Goal: Task Accomplishment & Management: Manage account settings

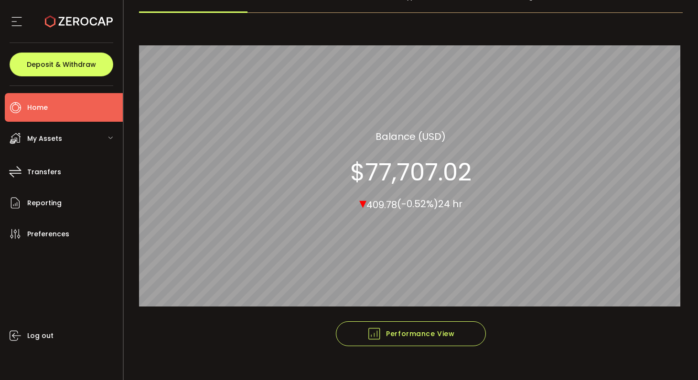
scroll to position [90, 0]
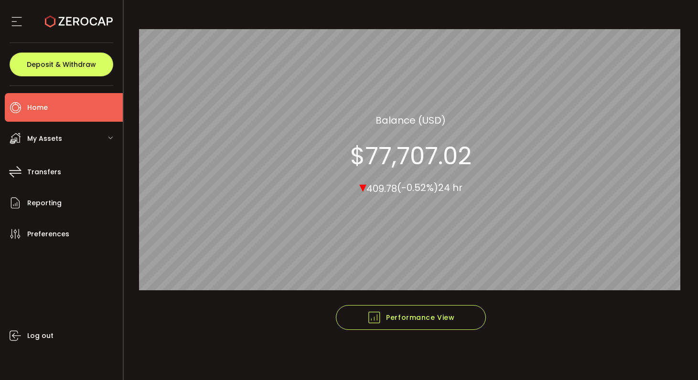
click at [85, 140] on div "My Assets" at bounding box center [64, 138] width 118 height 29
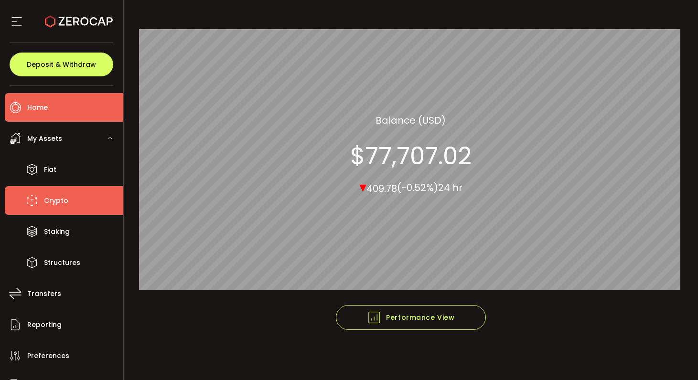
click at [91, 202] on li "Crypto" at bounding box center [64, 200] width 118 height 29
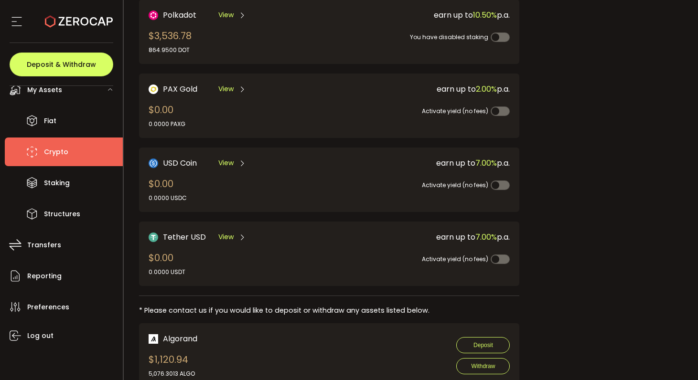
scroll to position [48, 0]
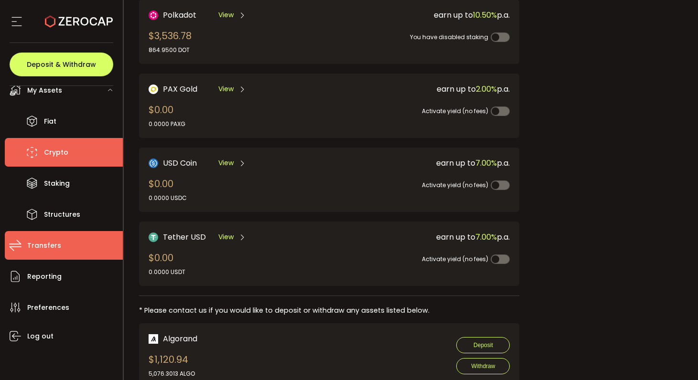
click at [64, 244] on li "Transfers" at bounding box center [64, 245] width 118 height 29
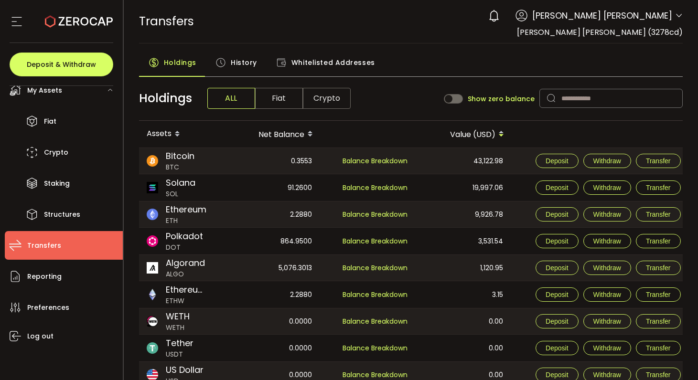
click at [275, 90] on span "Fiat" at bounding box center [279, 98] width 48 height 21
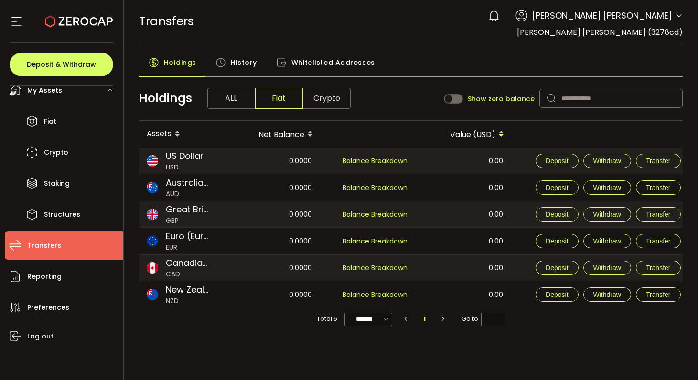
click at [322, 100] on span "Crypto" at bounding box center [327, 98] width 48 height 21
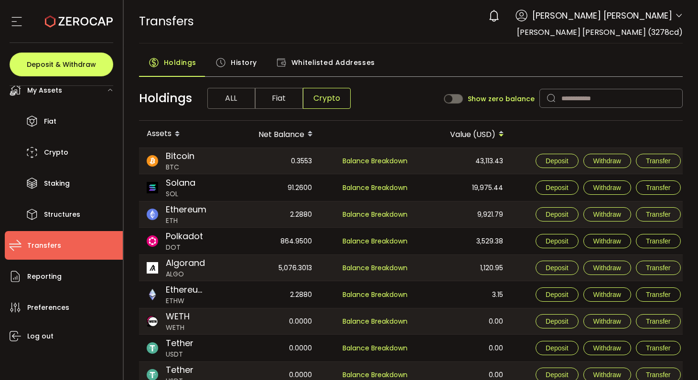
click at [273, 101] on span "Fiat" at bounding box center [279, 98] width 48 height 21
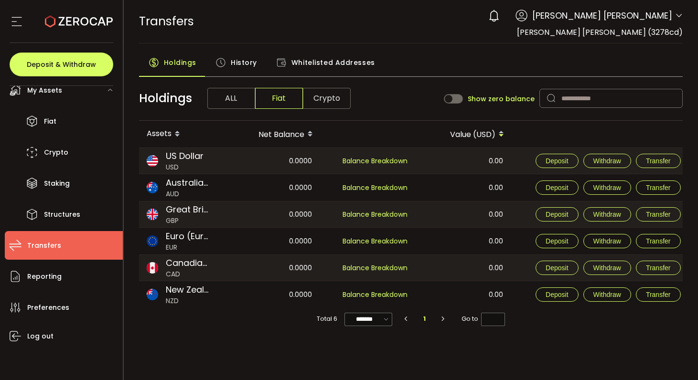
click at [233, 104] on span "ALL" at bounding box center [231, 98] width 48 height 21
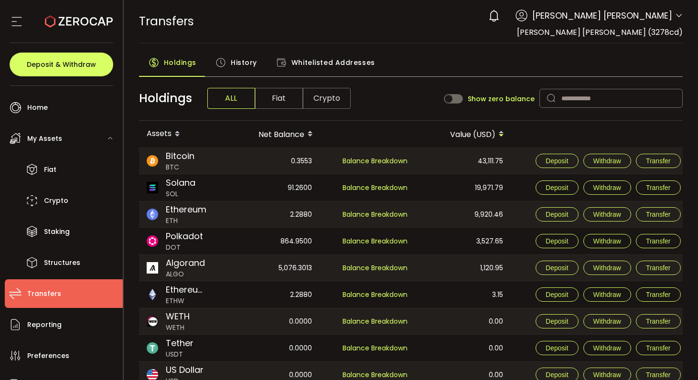
click at [391, 23] on div "TRANSFERS Buy Power $0.00 USD Transfers Transfers Verify Your Identity 0 Vera A…" at bounding box center [411, 21] width 544 height 43
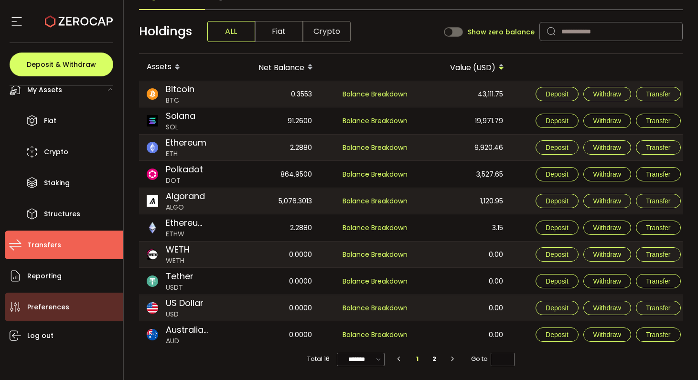
scroll to position [48, 0]
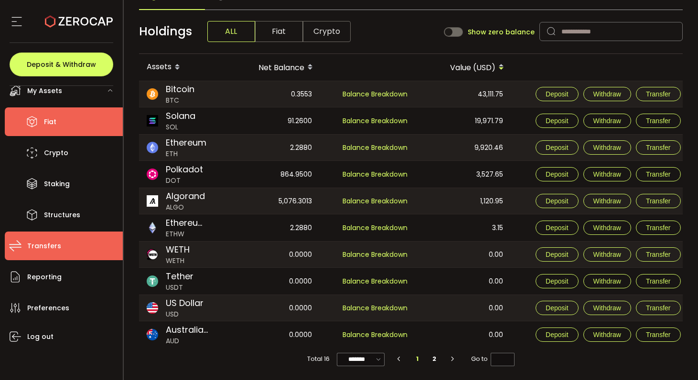
click at [87, 124] on li "Fiat" at bounding box center [64, 121] width 118 height 29
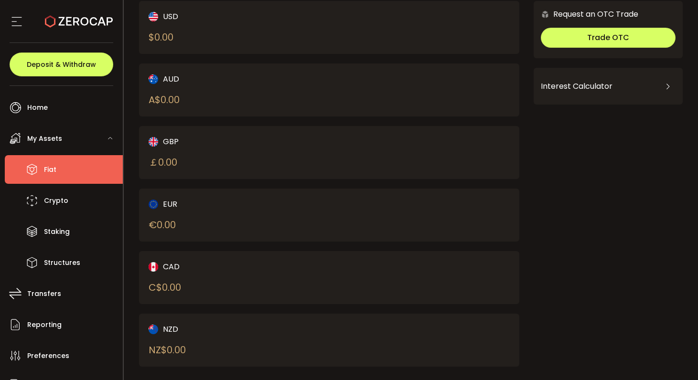
click at [21, 20] on icon at bounding box center [17, 21] width 14 height 14
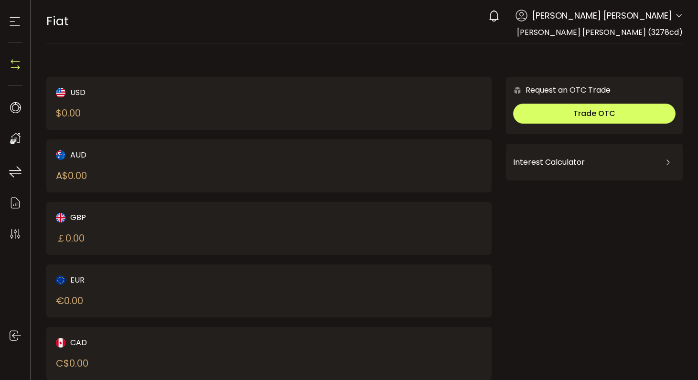
click at [15, 23] on icon at bounding box center [15, 21] width 14 height 14
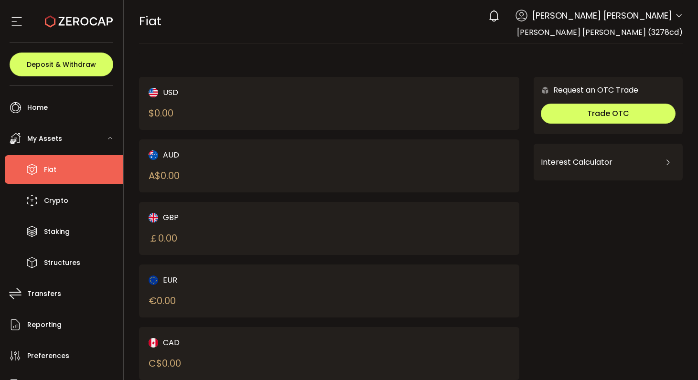
click at [25, 24] on div at bounding box center [62, 21] width 104 height 43
click at [677, 17] on icon at bounding box center [679, 16] width 8 height 8
click at [407, 61] on div "USD $ 0.00 AUD A$ 0.00 GBP ￡ 0.00 EUR € 0.00 CAD C$ 0.00 NZD Request an OTC Tra…" at bounding box center [411, 252] width 544 height 399
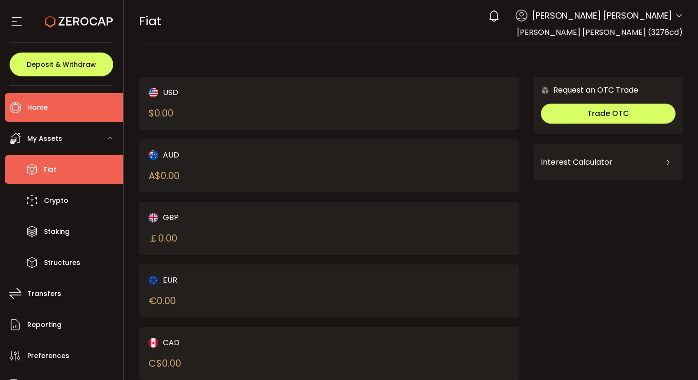
click at [29, 112] on span "Home" at bounding box center [37, 108] width 21 height 14
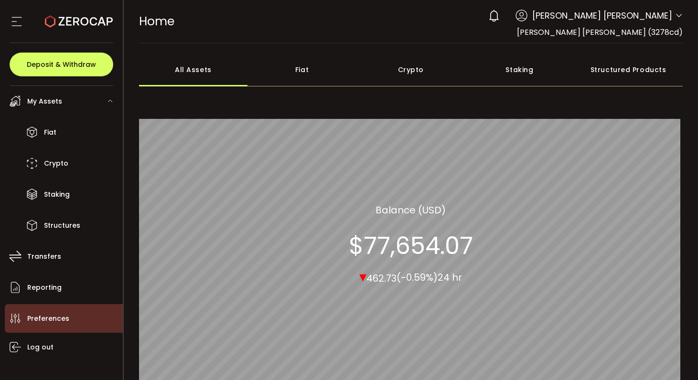
scroll to position [49, 0]
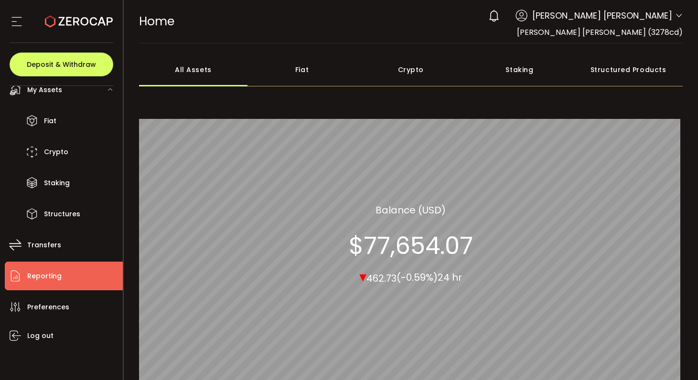
click at [84, 279] on li "Reporting" at bounding box center [64, 276] width 118 height 29
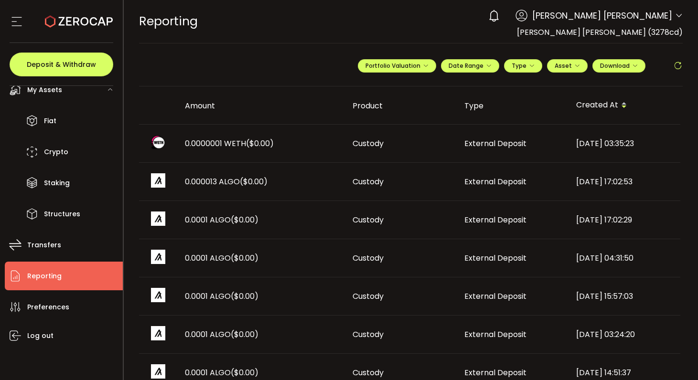
click at [675, 16] on icon at bounding box center [679, 16] width 8 height 8
click at [463, 68] on span "Date Range" at bounding box center [470, 66] width 43 height 8
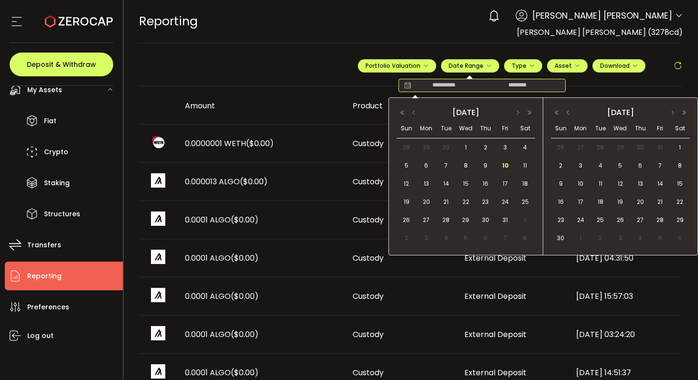
click at [442, 86] on input at bounding box center [443, 86] width 61 height 10
click at [385, 69] on span "Portfolio Valuation" at bounding box center [396, 66] width 63 height 8
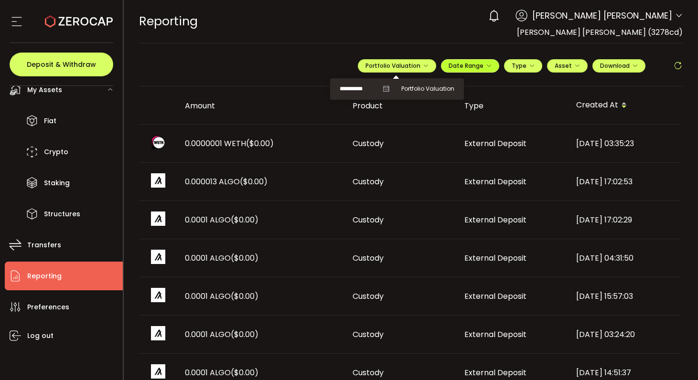
click at [482, 65] on span "Date Range" at bounding box center [470, 66] width 43 height 8
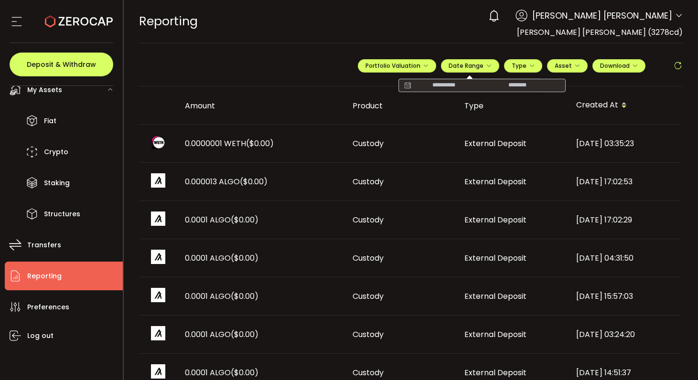
click at [407, 88] on icon at bounding box center [407, 86] width 12 height 10
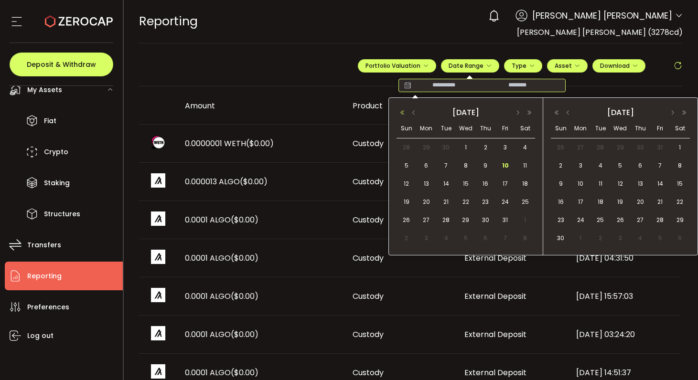
click at [403, 113] on button "button" at bounding box center [402, 112] width 11 height 7
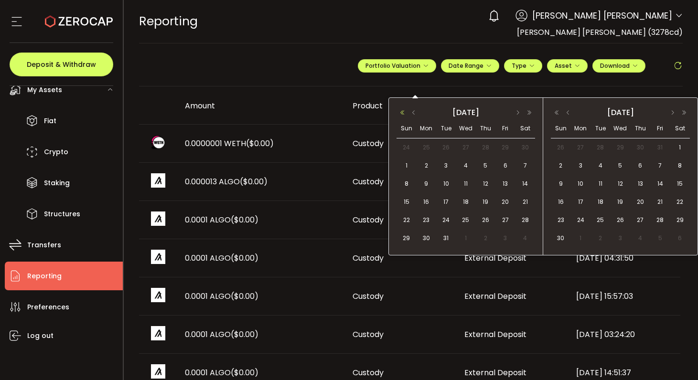
click at [403, 113] on button "button" at bounding box center [402, 112] width 11 height 7
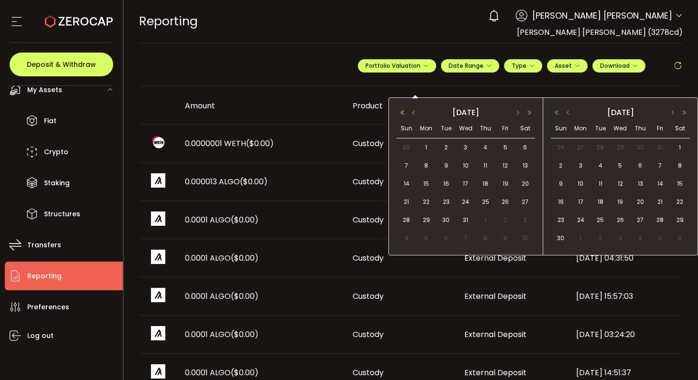
click at [403, 113] on button "button" at bounding box center [402, 112] width 11 height 7
click at [528, 113] on button "button" at bounding box center [529, 112] width 11 height 7
click at [525, 147] on span "6" at bounding box center [524, 147] width 11 height 11
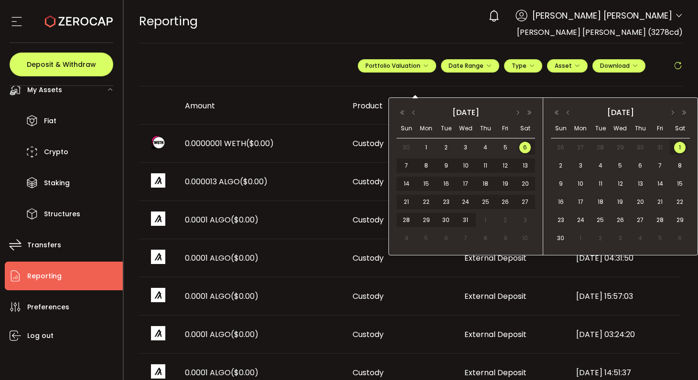
click at [682, 144] on span "1" at bounding box center [679, 147] width 11 height 11
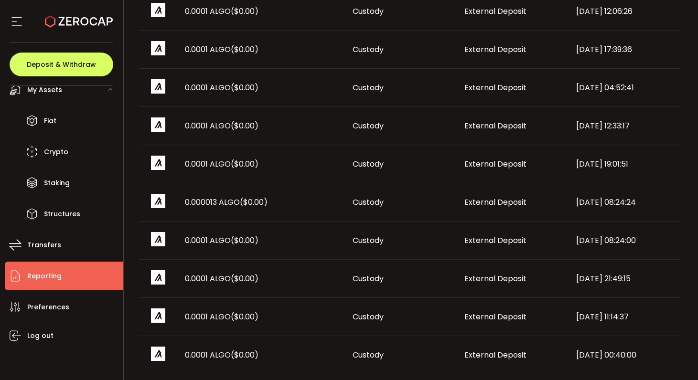
scroll to position [559, 0]
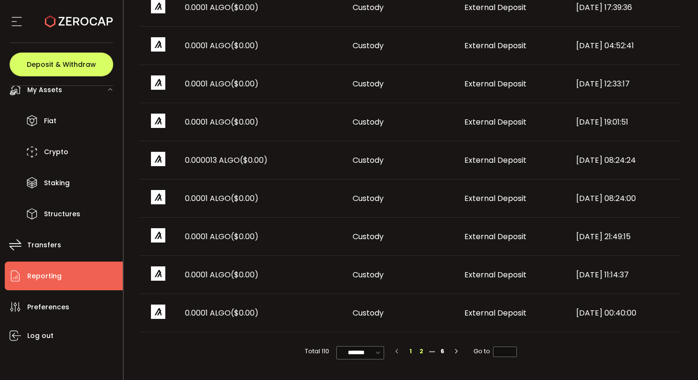
click at [421, 353] on li "2" at bounding box center [421, 351] width 11 height 11
click at [442, 351] on li "6" at bounding box center [442, 351] width 11 height 11
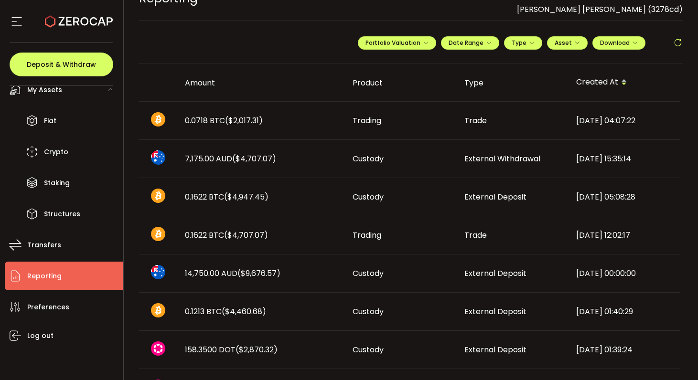
scroll to position [21, 0]
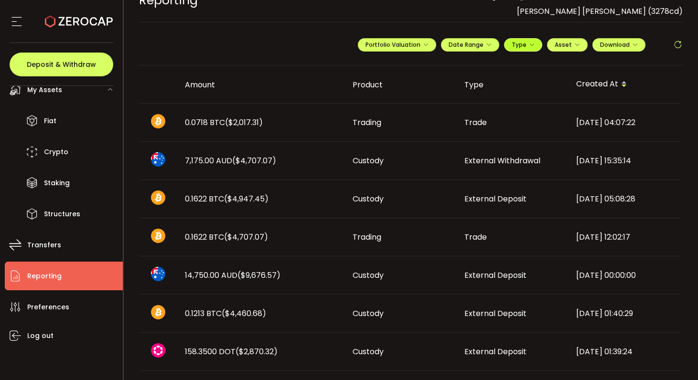
click at [521, 41] on span "Type" at bounding box center [523, 45] width 23 height 8
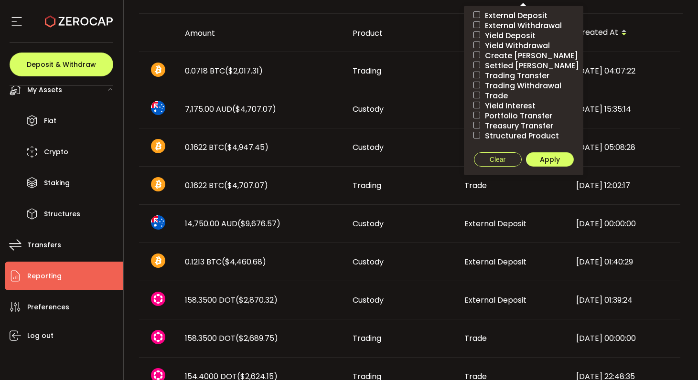
scroll to position [74, 0]
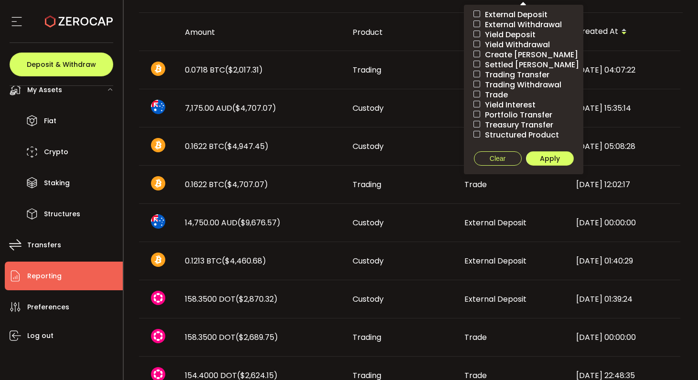
click at [681, 13] on main "**********" at bounding box center [411, 225] width 575 height 511
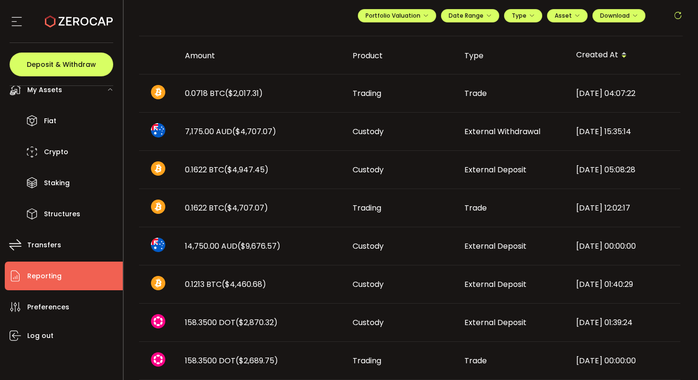
scroll to position [37, 0]
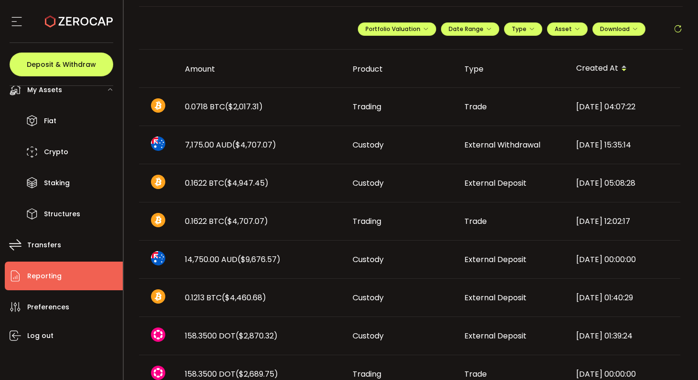
click at [497, 149] on span "External Withdrawal" at bounding box center [502, 144] width 76 height 11
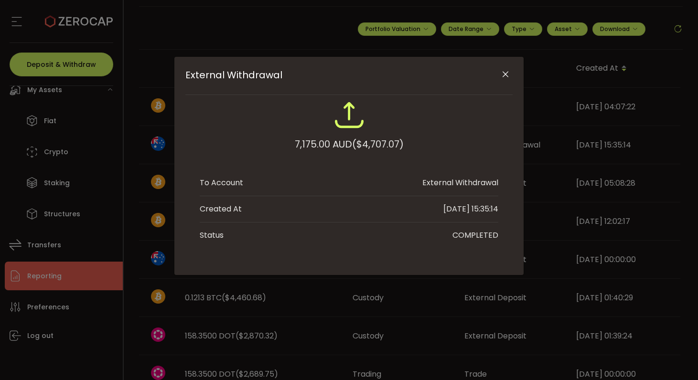
click at [509, 75] on icon "Close" at bounding box center [506, 75] width 10 height 10
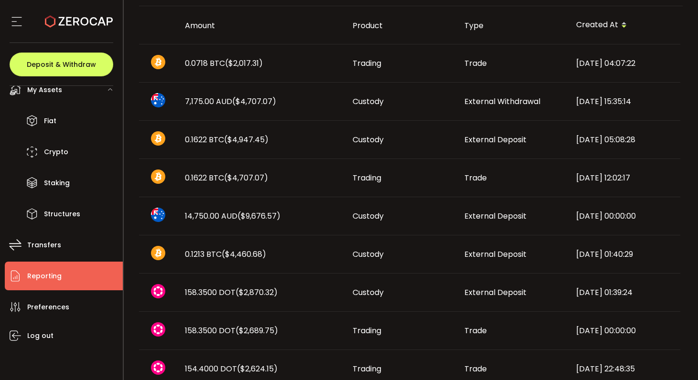
scroll to position [177, 0]
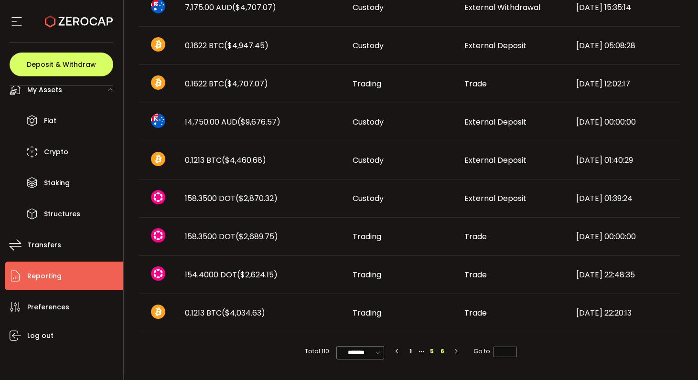
click at [432, 354] on li "5" at bounding box center [432, 351] width 11 height 11
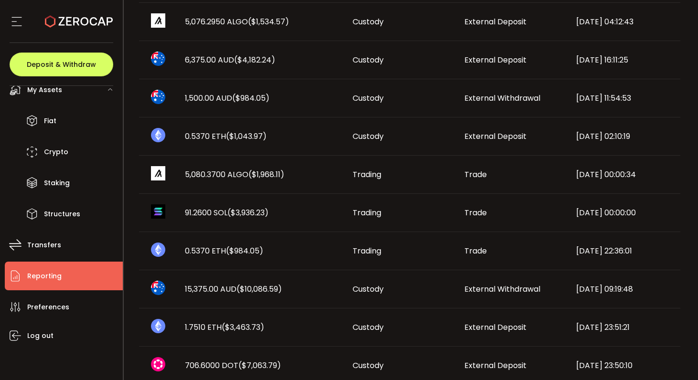
scroll to position [278, 0]
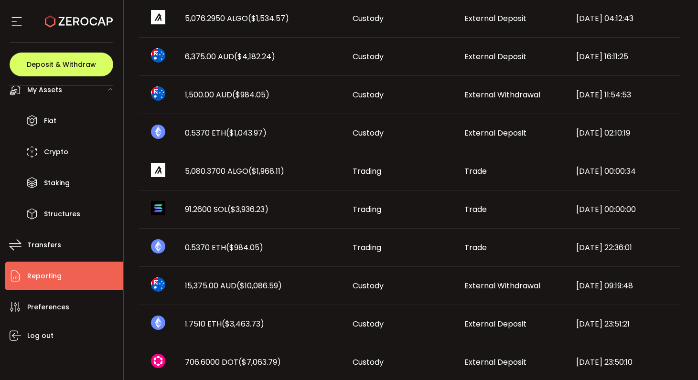
click at [439, 299] on td "Custody" at bounding box center [401, 286] width 112 height 38
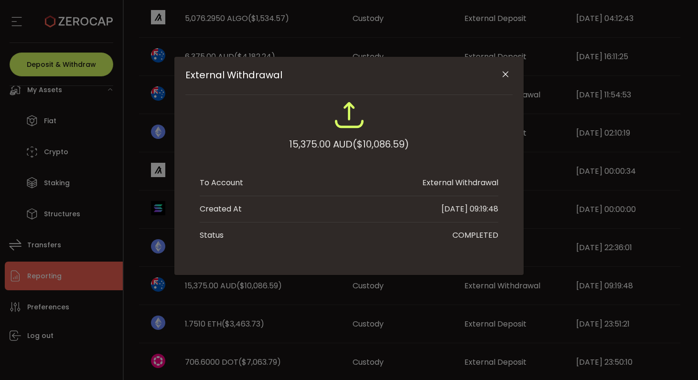
click at [428, 297] on div "External Withdrawal 15,375.00 AUD ($10,086.59) To Account External Withdrawal C…" at bounding box center [349, 190] width 698 height 380
click at [673, 13] on div "External Withdrawal 15,375.00 AUD ($10,086.59) To Account External Withdrawal C…" at bounding box center [349, 190] width 698 height 380
click at [509, 75] on icon "Close" at bounding box center [506, 75] width 10 height 10
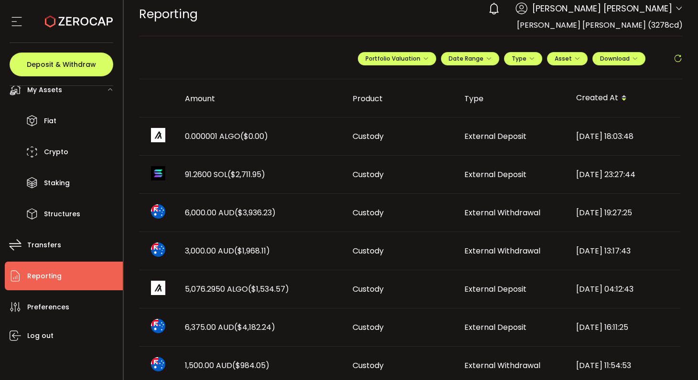
scroll to position [0, 0]
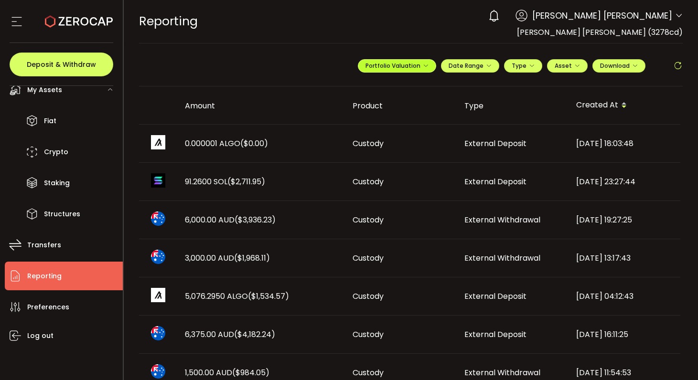
click at [399, 59] on button "Portfolio Valuation" at bounding box center [397, 65] width 78 height 13
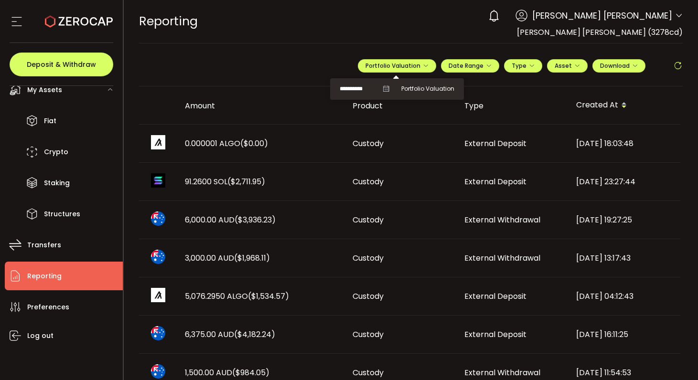
click at [568, 86] on th "Created At" at bounding box center [624, 105] width 112 height 38
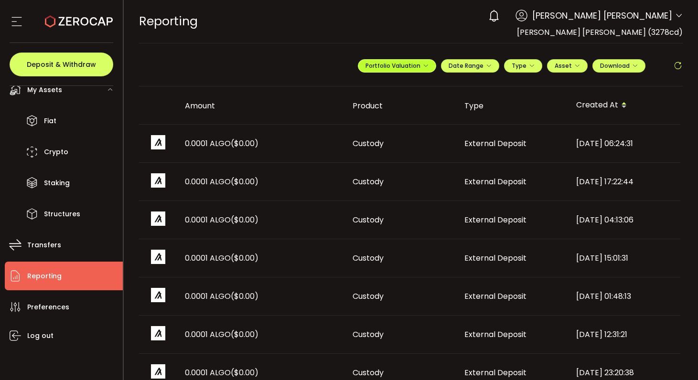
click at [417, 70] on button "Portfolio Valuation" at bounding box center [397, 65] width 78 height 13
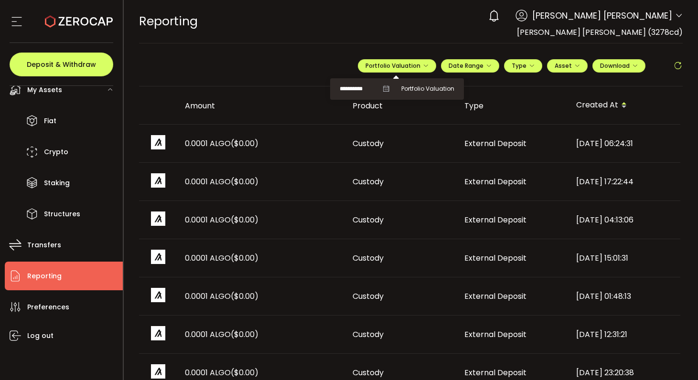
click at [383, 91] on icon at bounding box center [386, 89] width 7 height 7
click at [388, 87] on div "**********" at bounding box center [397, 89] width 115 height 12
click at [486, 64] on icon "button" at bounding box center [489, 66] width 6 height 6
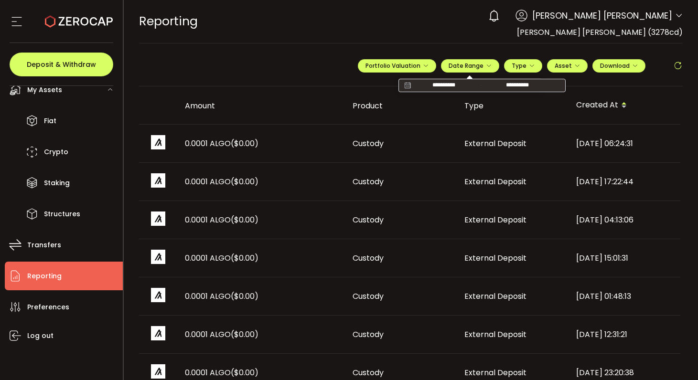
click at [447, 98] on th "Product" at bounding box center [401, 105] width 112 height 38
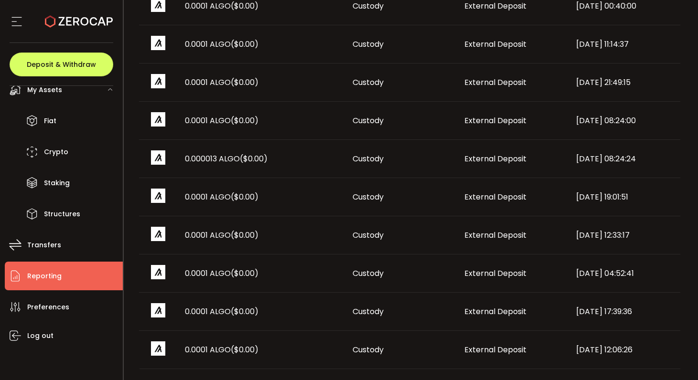
scroll to position [559, 0]
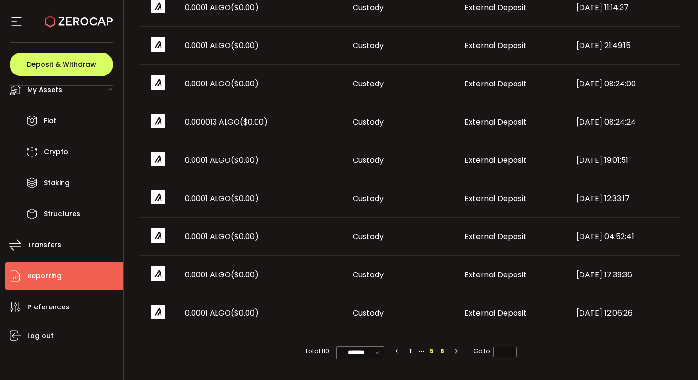
click at [441, 353] on li "6" at bounding box center [442, 351] width 11 height 11
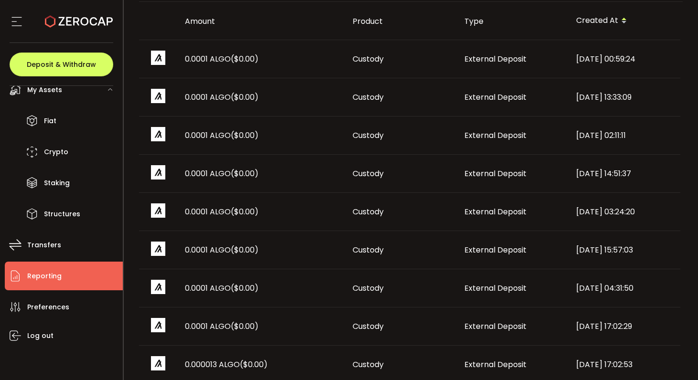
scroll to position [177, 0]
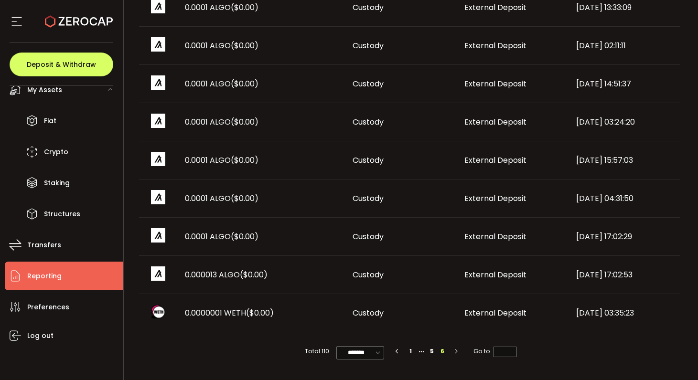
click at [442, 352] on li "6" at bounding box center [442, 351] width 11 height 11
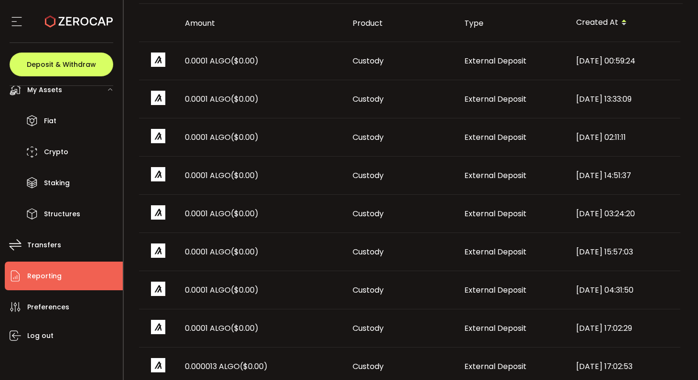
scroll to position [0, 0]
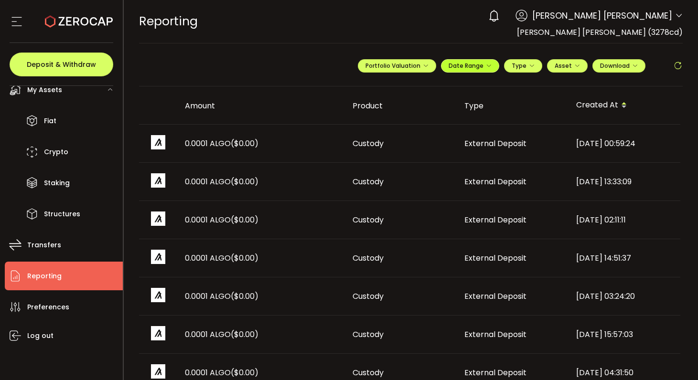
click at [481, 71] on button "Date Range" at bounding box center [470, 65] width 58 height 13
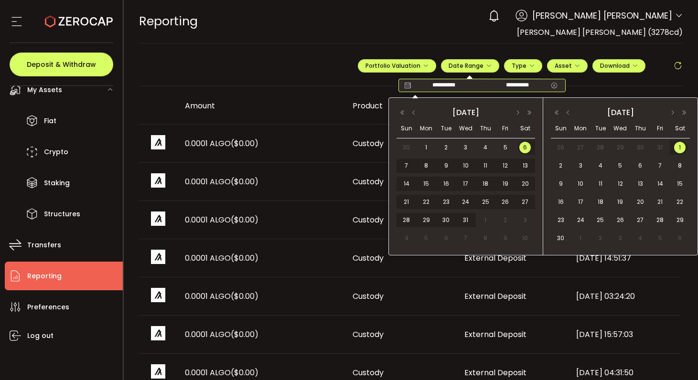
click at [451, 87] on input "**********" at bounding box center [443, 86] width 61 height 10
click at [522, 149] on span "6" at bounding box center [524, 147] width 11 height 11
click at [680, 150] on span "1" at bounding box center [679, 147] width 11 height 11
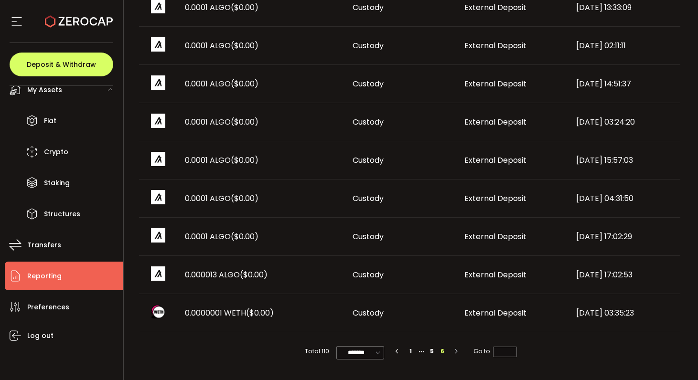
scroll to position [177, 0]
drag, startPoint x: 504, startPoint y: 354, endPoint x: 453, endPoint y: 354, distance: 50.6
click at [502, 354] on input "*" at bounding box center [505, 352] width 24 height 11
click at [410, 351] on li "1" at bounding box center [411, 351] width 11 height 11
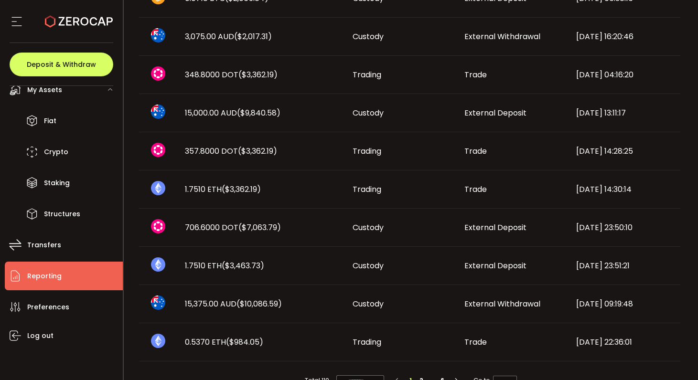
scroll to position [559, 0]
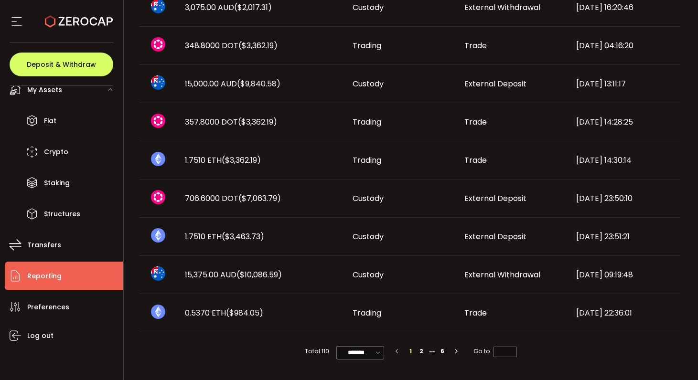
click at [411, 352] on li "1" at bounding box center [411, 351] width 11 height 11
click at [422, 352] on li "2" at bounding box center [421, 351] width 11 height 11
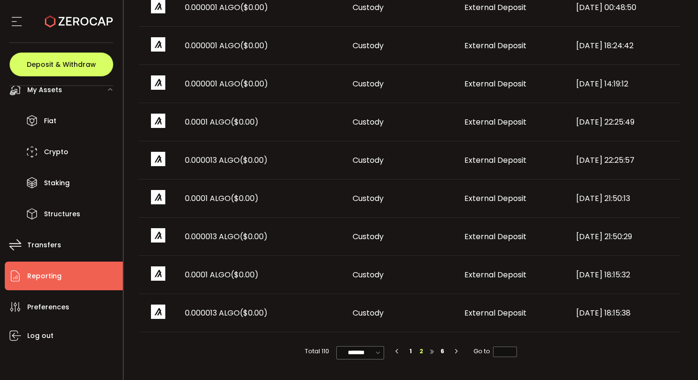
click at [428, 352] on li at bounding box center [432, 351] width 11 height 11
click at [434, 354] on li at bounding box center [437, 351] width 11 height 11
click at [389, 353] on icon "button" at bounding box center [392, 352] width 6 height 6
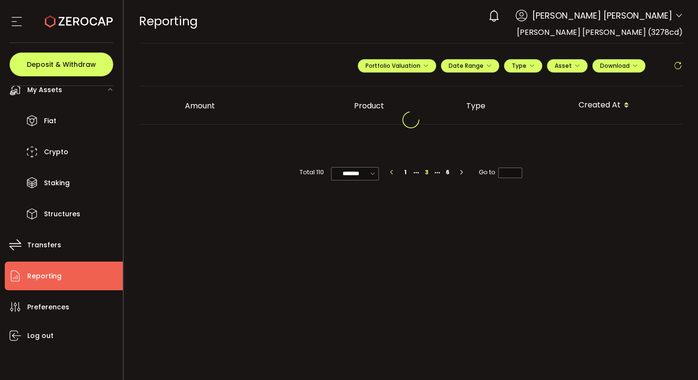
scroll to position [0, 0]
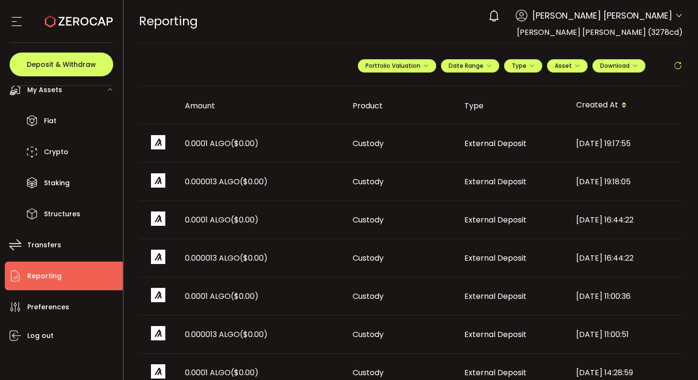
click at [225, 64] on div "**********" at bounding box center [411, 69] width 544 height 33
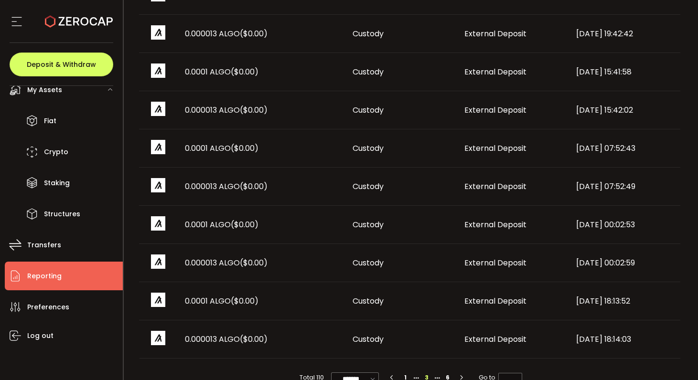
scroll to position [559, 0]
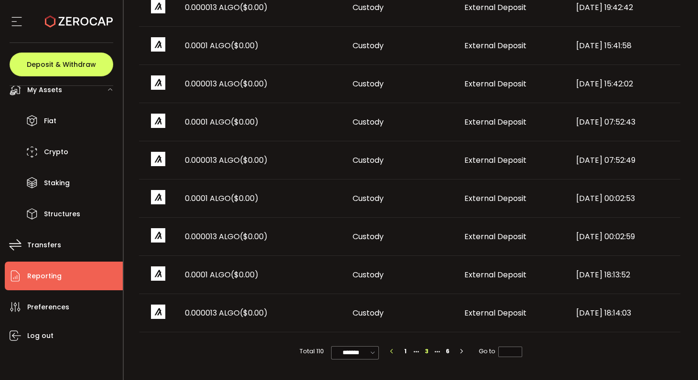
click at [390, 351] on icon "button" at bounding box center [392, 352] width 6 height 6
click at [432, 353] on li at bounding box center [432, 351] width 11 height 11
click at [437, 353] on li at bounding box center [437, 351] width 11 height 11
click at [440, 350] on li at bounding box center [437, 351] width 11 height 11
click at [440, 353] on li "6" at bounding box center [442, 351] width 11 height 11
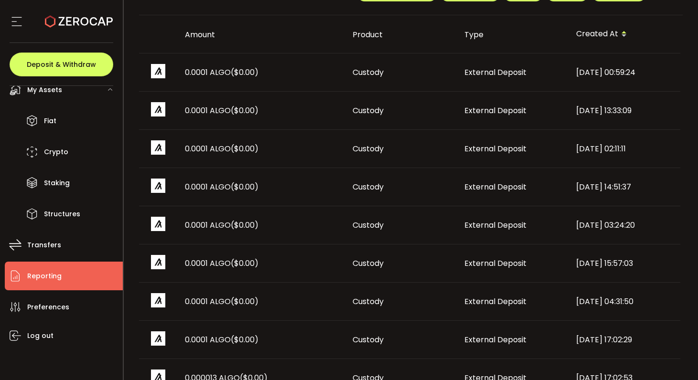
scroll to position [177, 0]
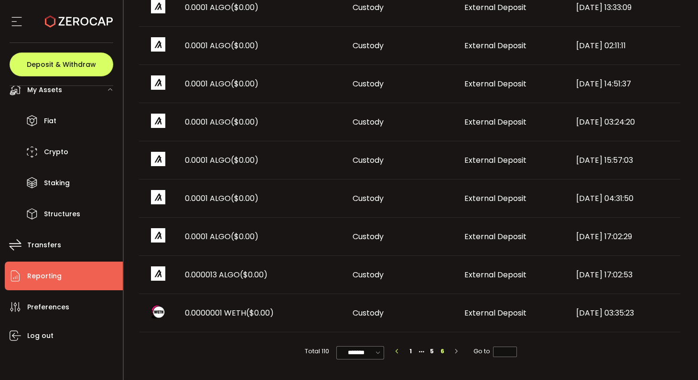
click at [397, 353] on icon "button" at bounding box center [397, 352] width 6 height 6
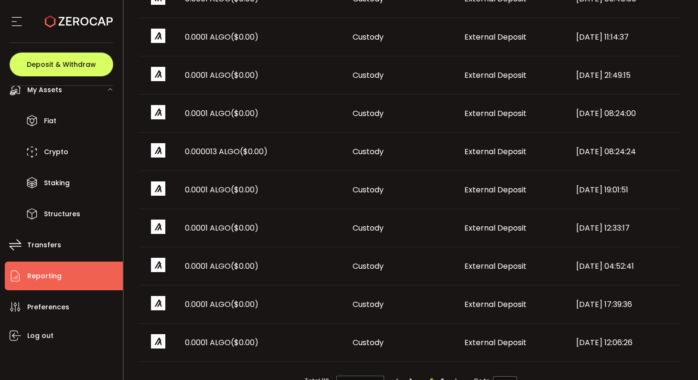
scroll to position [559, 0]
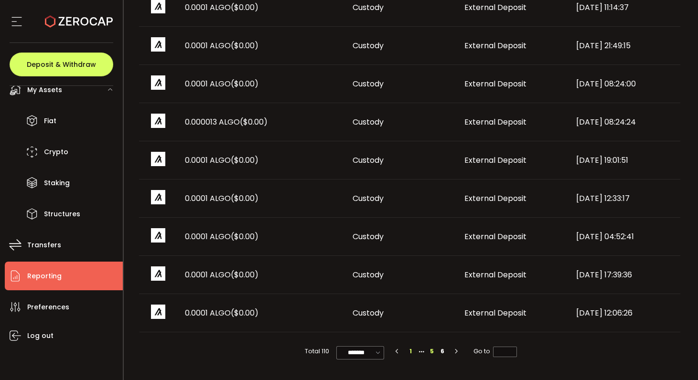
click at [408, 352] on li "1" at bounding box center [411, 351] width 11 height 11
type input "*"
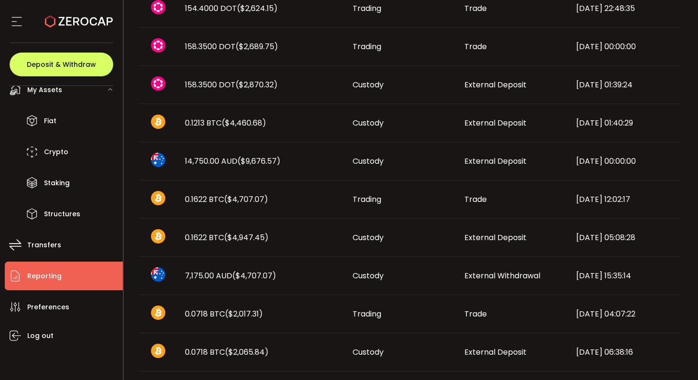
scroll to position [0, 0]
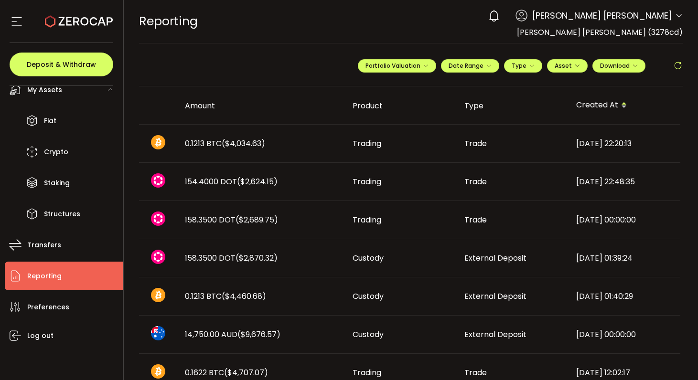
click at [296, 55] on div "**********" at bounding box center [411, 69] width 544 height 33
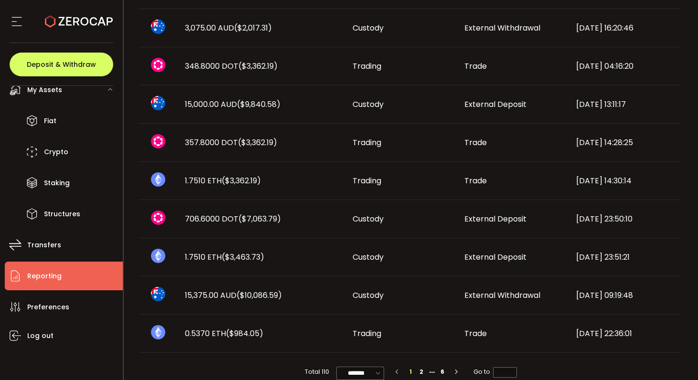
scroll to position [537, 0]
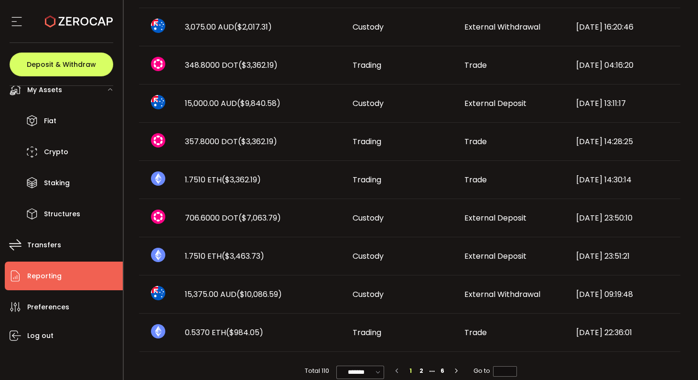
click at [271, 298] on span "($10,086.59)" at bounding box center [258, 294] width 45 height 11
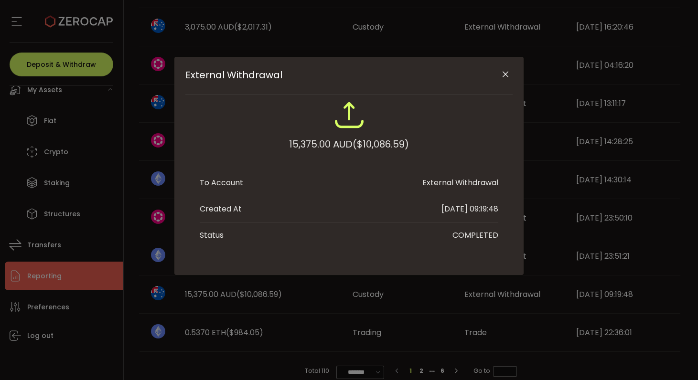
click at [271, 298] on div "External Withdrawal 15,375.00 AUD ($10,086.59) To Account External Withdrawal C…" at bounding box center [349, 190] width 698 height 380
click at [506, 75] on icon "Close" at bounding box center [506, 75] width 10 height 10
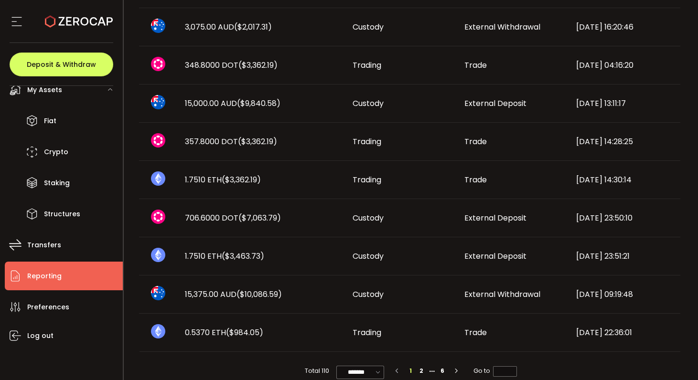
scroll to position [559, 0]
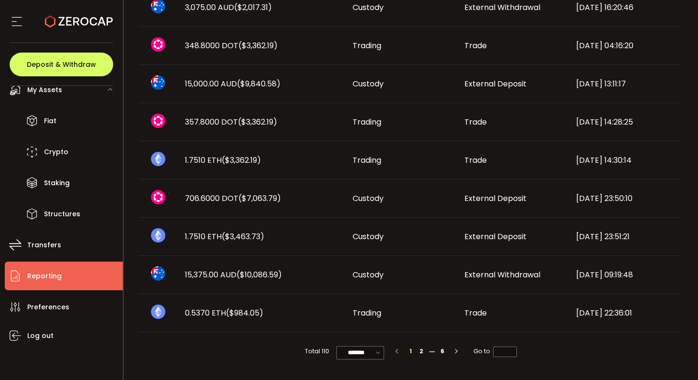
click at [19, 24] on icon at bounding box center [17, 21] width 14 height 14
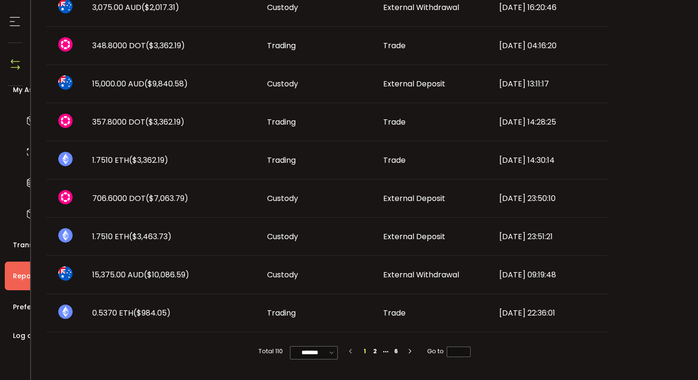
scroll to position [557, 0]
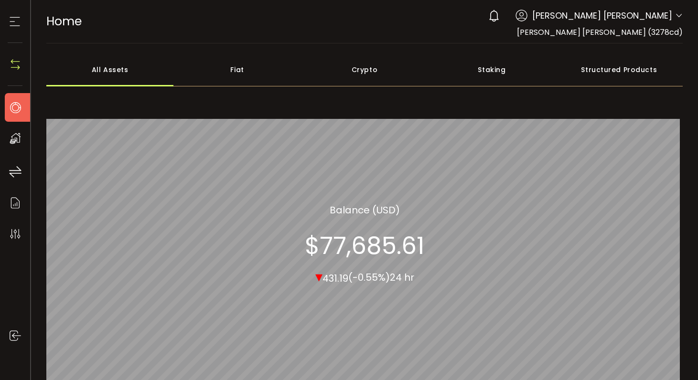
click at [242, 73] on div "Fiat" at bounding box center [236, 69] width 127 height 33
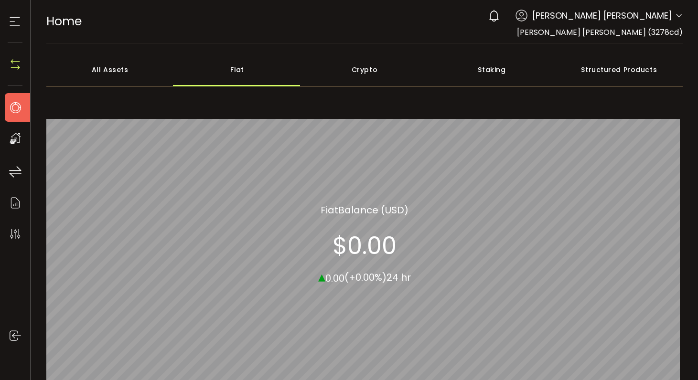
click at [360, 71] on div "Crypto" at bounding box center [364, 69] width 127 height 33
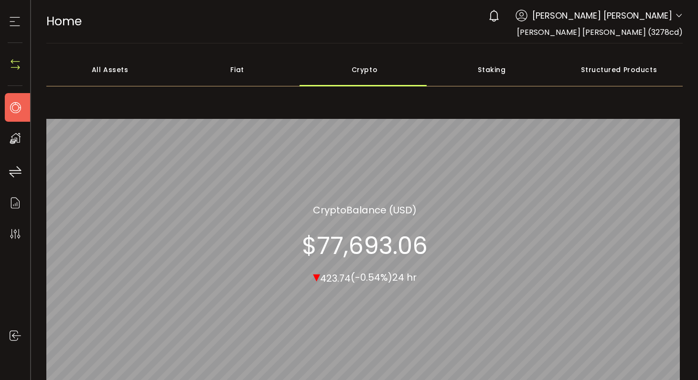
click at [472, 75] on div "Staking" at bounding box center [491, 69] width 127 height 33
click at [21, 22] on icon at bounding box center [15, 21] width 14 height 14
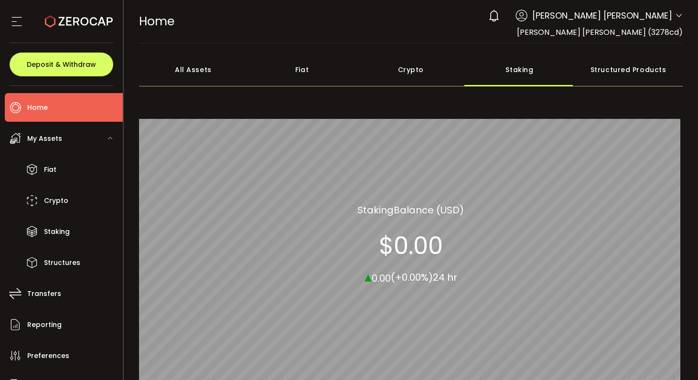
click at [59, 141] on span "My Assets" at bounding box center [44, 139] width 35 height 14
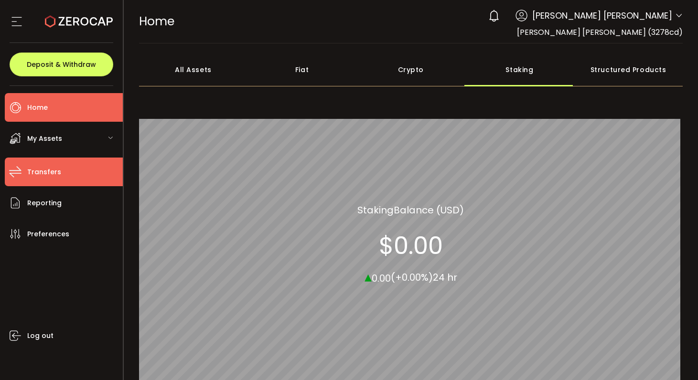
click at [57, 174] on span "Transfers" at bounding box center [44, 172] width 34 height 14
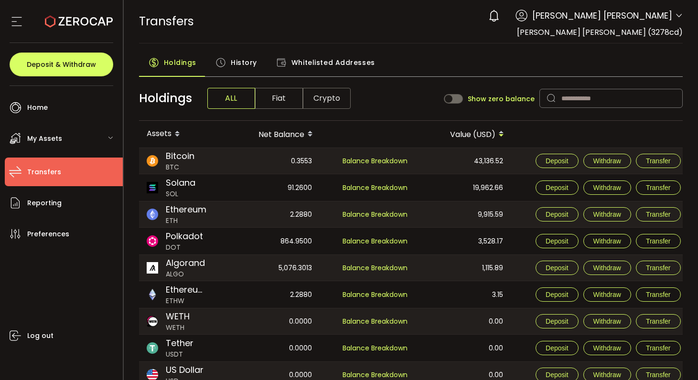
click at [279, 97] on span "Fiat" at bounding box center [279, 98] width 48 height 21
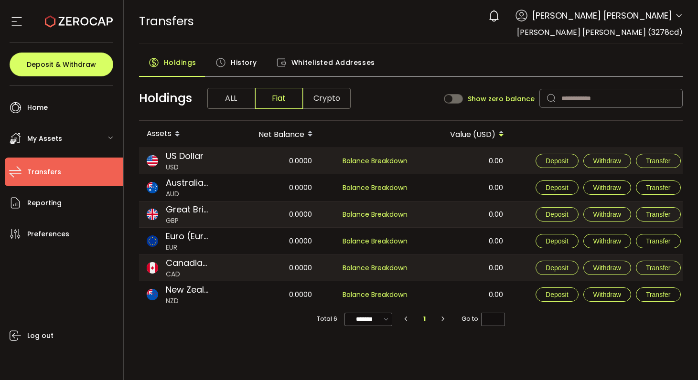
scroll to position [0, 1]
click at [227, 101] on span "ALL" at bounding box center [231, 98] width 48 height 21
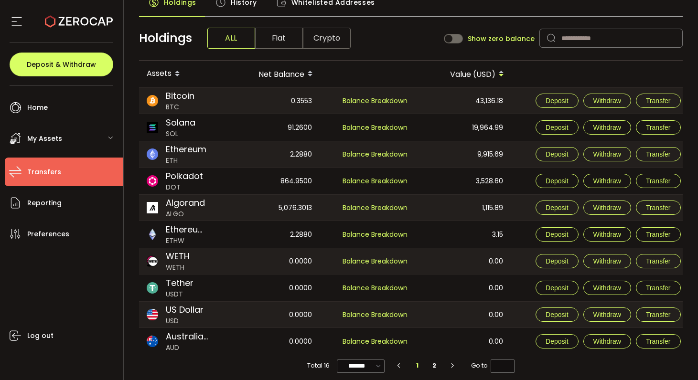
scroll to position [69, 0]
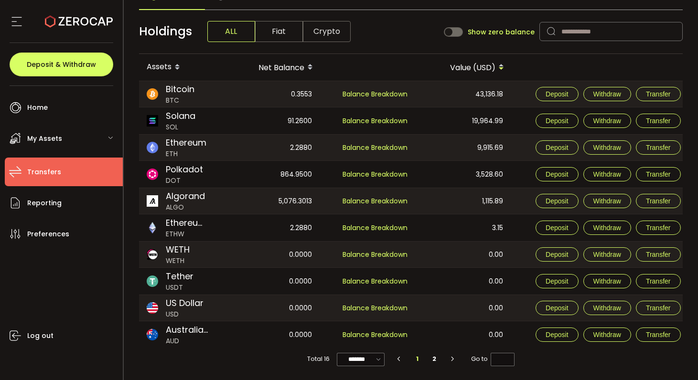
click at [413, 58] on th at bounding box center [369, 67] width 96 height 27
click at [393, 63] on th at bounding box center [369, 67] width 96 height 27
click at [432, 361] on li "2" at bounding box center [434, 359] width 17 height 13
type input "*"
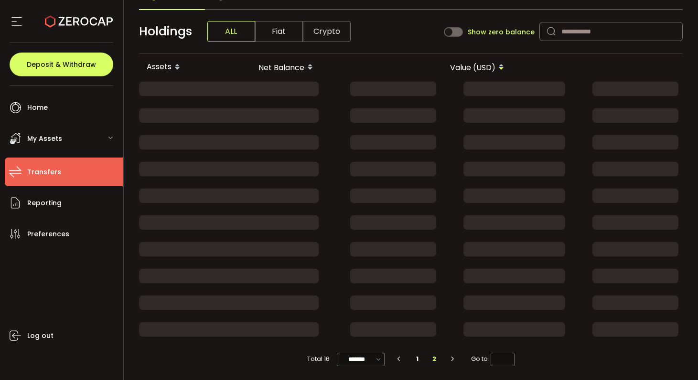
scroll to position [0, 0]
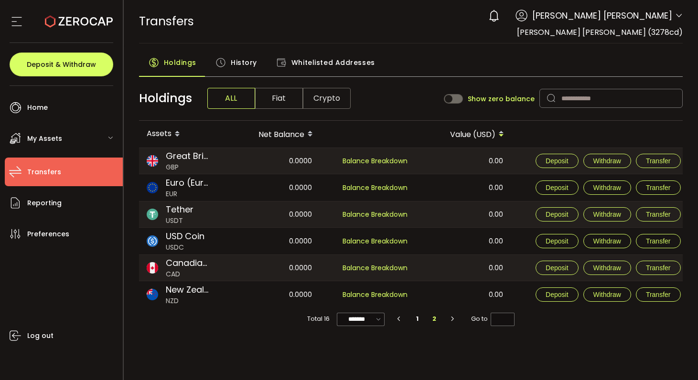
click at [235, 64] on span "History" at bounding box center [244, 62] width 26 height 19
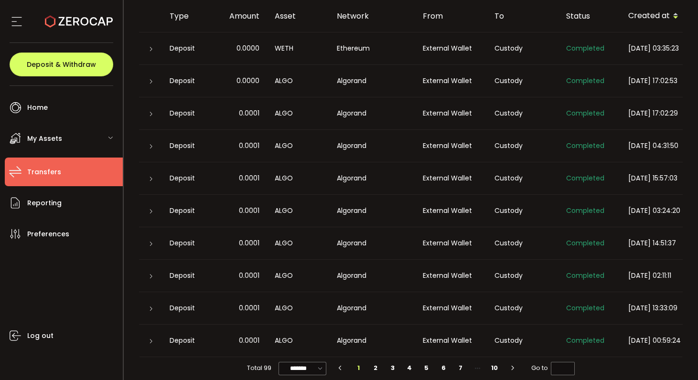
scroll to position [147, 0]
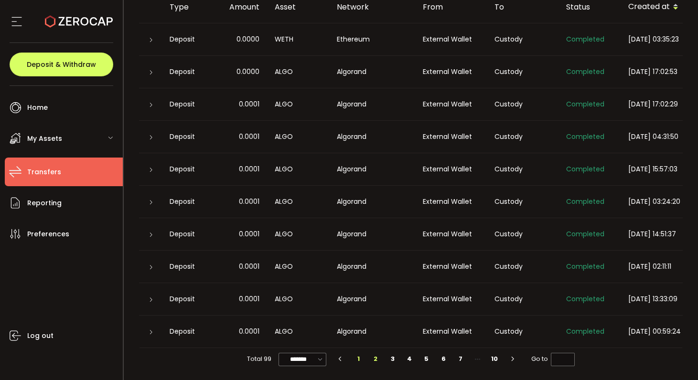
click at [373, 359] on li "2" at bounding box center [375, 359] width 17 height 13
click at [392, 362] on li "3" at bounding box center [392, 359] width 17 height 13
click at [410, 361] on li "4" at bounding box center [409, 359] width 17 height 13
click at [428, 362] on li "5" at bounding box center [426, 359] width 17 height 13
click at [443, 360] on li "6" at bounding box center [443, 359] width 17 height 13
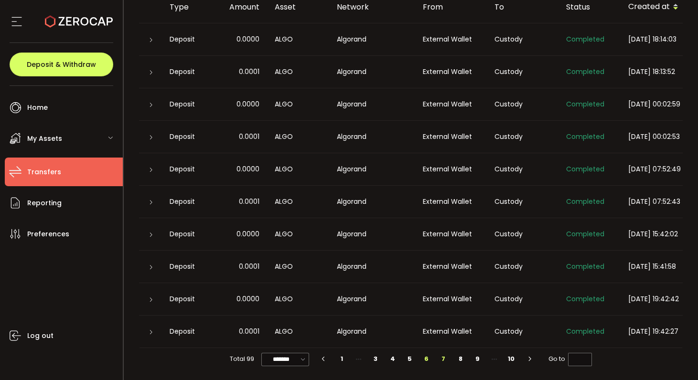
click at [444, 361] on li "7" at bounding box center [443, 359] width 17 height 13
click at [460, 362] on li "8" at bounding box center [460, 359] width 17 height 13
click at [478, 360] on li "9" at bounding box center [477, 359] width 17 height 13
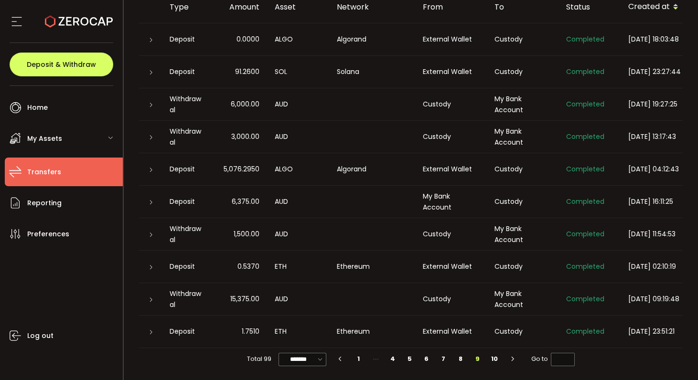
click at [464, 71] on div "External Wallet" at bounding box center [451, 71] width 72 height 11
click at [493, 361] on li "10" at bounding box center [494, 359] width 17 height 13
type input "**"
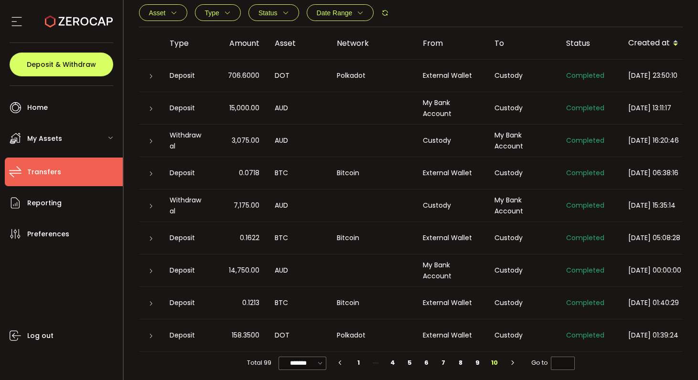
scroll to position [114, 0]
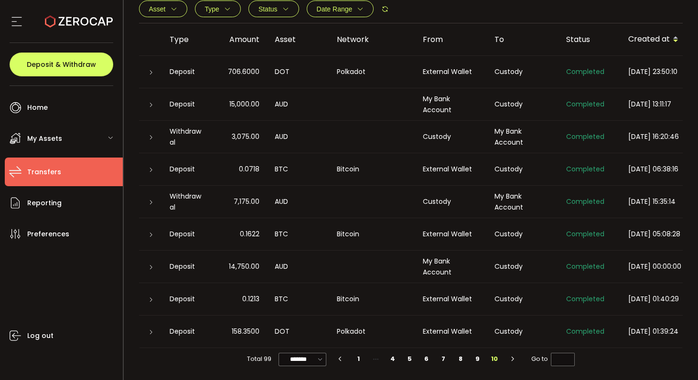
click at [596, 199] on span "Completed" at bounding box center [585, 202] width 38 height 10
click at [515, 201] on div "My Bank Account" at bounding box center [523, 202] width 72 height 22
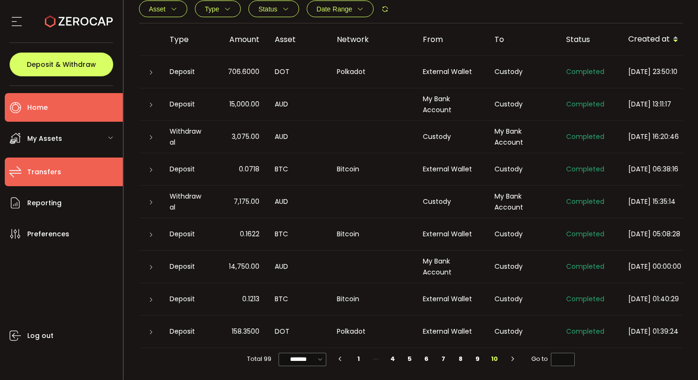
click at [48, 108] on li "Home" at bounding box center [64, 107] width 118 height 29
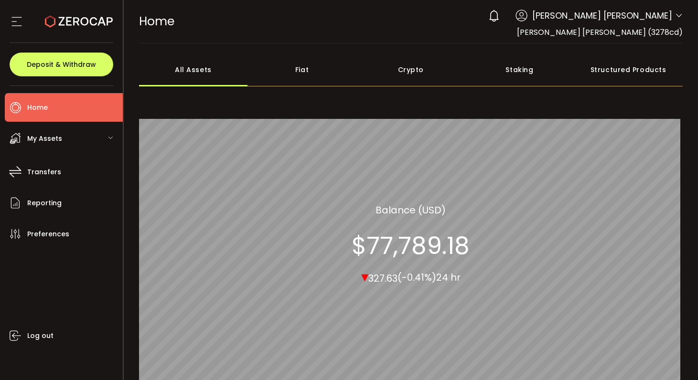
click at [63, 139] on div "My Assets" at bounding box center [64, 138] width 118 height 29
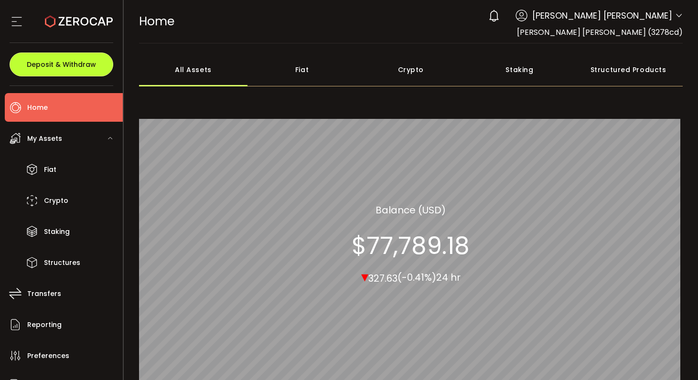
click at [70, 64] on span "Deposit & Withdraw" at bounding box center [61, 64] width 69 height 7
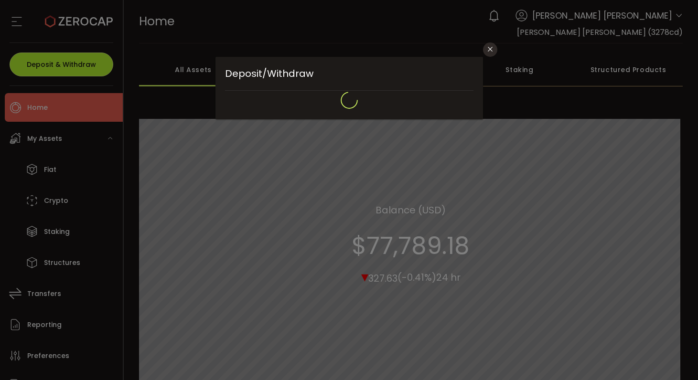
type input "**********"
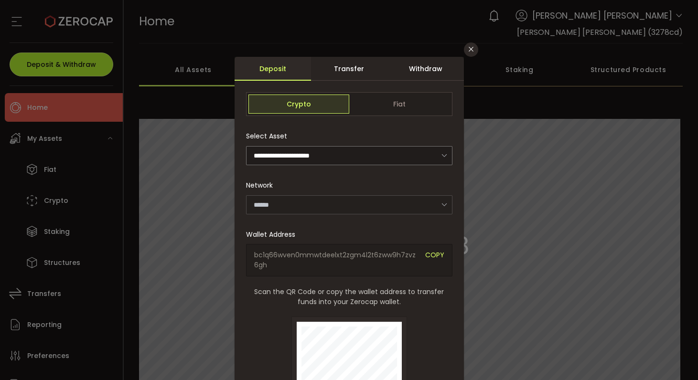
type input "*******"
click at [476, 49] on button "Close" at bounding box center [471, 50] width 14 height 14
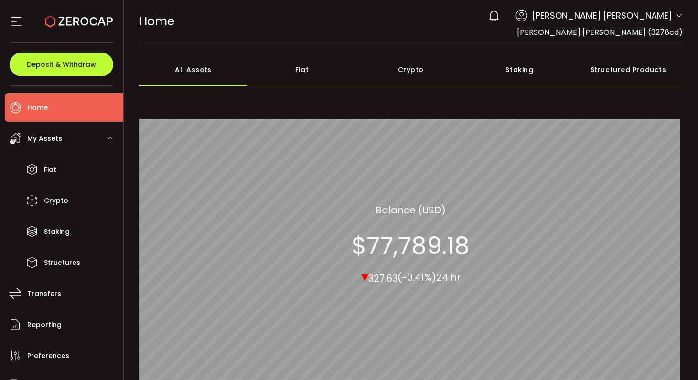
click at [62, 67] on span "Deposit & Withdraw" at bounding box center [61, 64] width 69 height 7
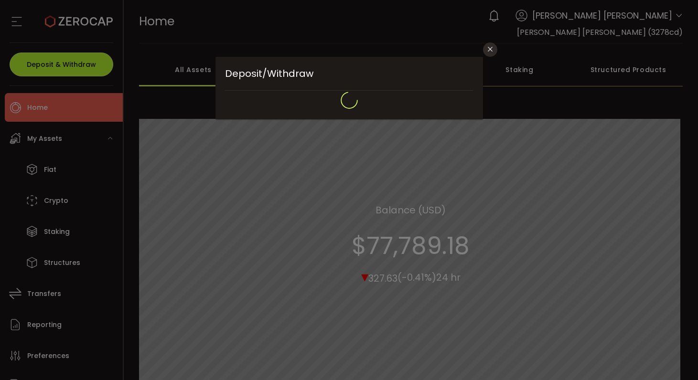
type input "**********"
type input "*******"
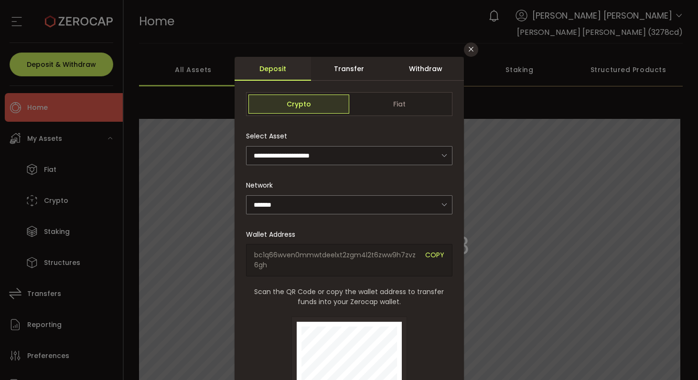
click at [422, 68] on div "Withdraw" at bounding box center [425, 69] width 76 height 24
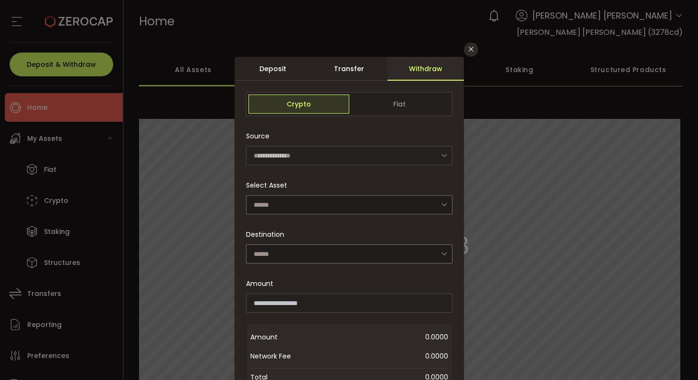
click at [75, 117] on div "**********" at bounding box center [349, 190] width 698 height 380
click at [67, 142] on div "**********" at bounding box center [349, 190] width 698 height 380
click at [468, 50] on icon "Close" at bounding box center [471, 49] width 8 height 8
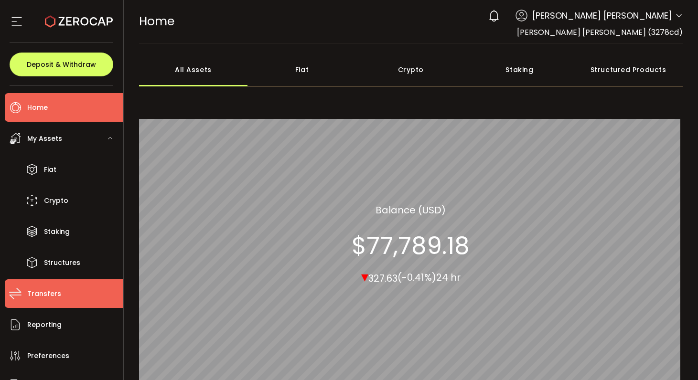
click at [44, 297] on span "Transfers" at bounding box center [44, 294] width 34 height 14
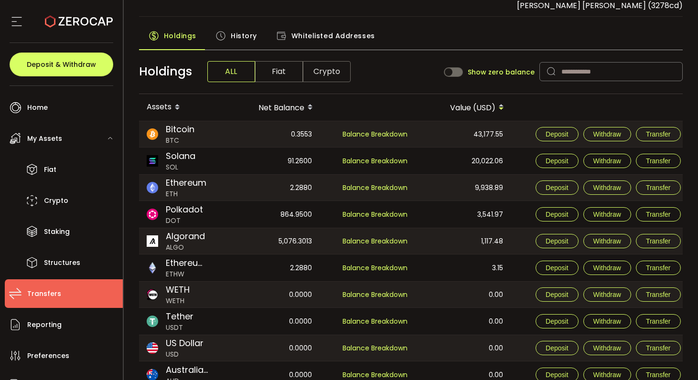
scroll to position [30, 0]
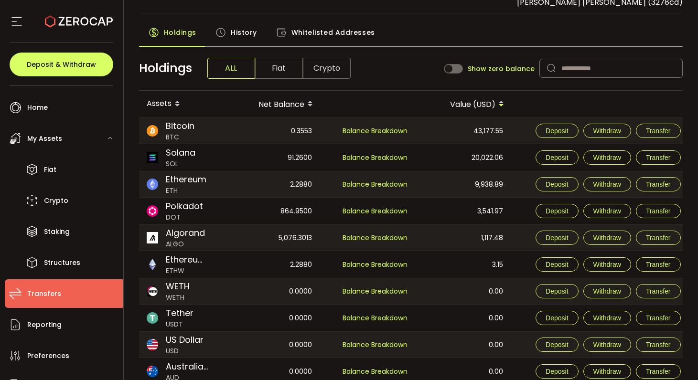
click at [242, 35] on span "History" at bounding box center [244, 32] width 26 height 19
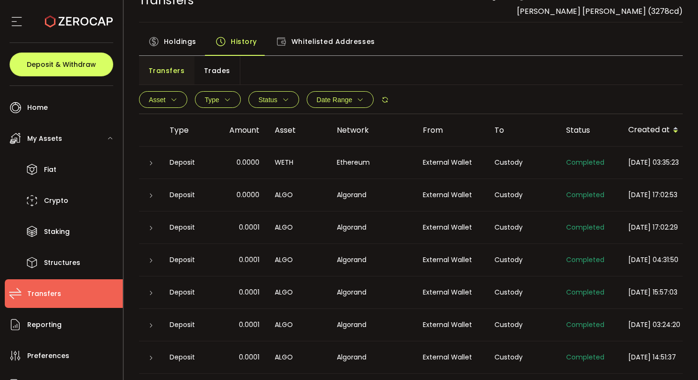
scroll to position [31, 0]
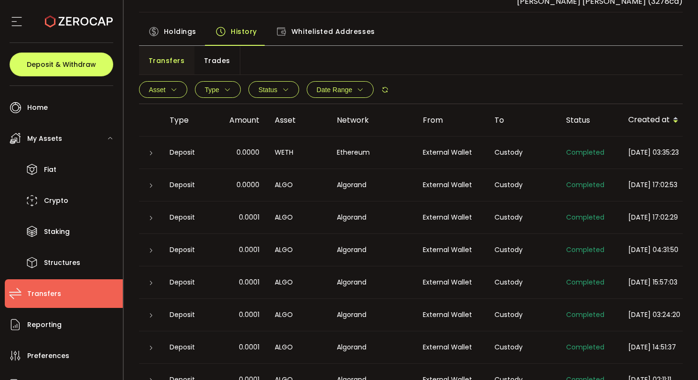
click at [338, 34] on span "Whitelisted Addresses" at bounding box center [333, 31] width 84 height 19
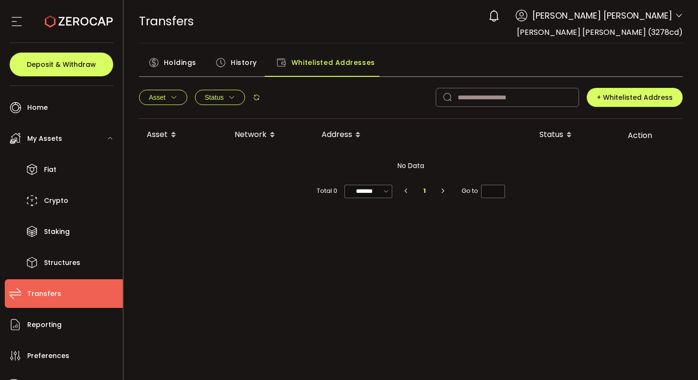
click at [424, 190] on li "1" at bounding box center [424, 190] width 17 height 13
click at [240, 67] on span "History" at bounding box center [244, 62] width 26 height 19
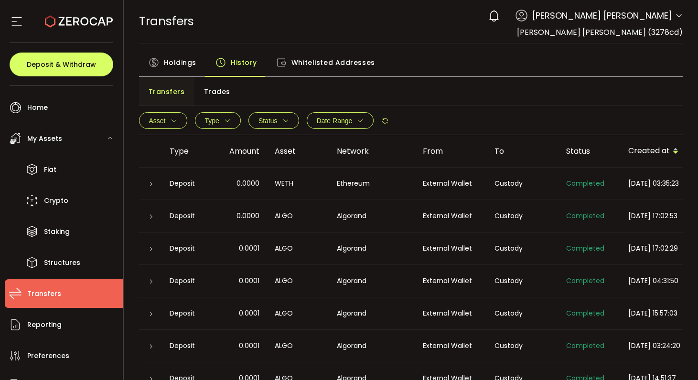
click at [446, 110] on div "Asset BTC ETH USDT-ERC20 USDT-TRC20 USDT-BEP20 USDC PAXG DOT USD AUD GBP EUR CA…" at bounding box center [411, 121] width 544 height 29
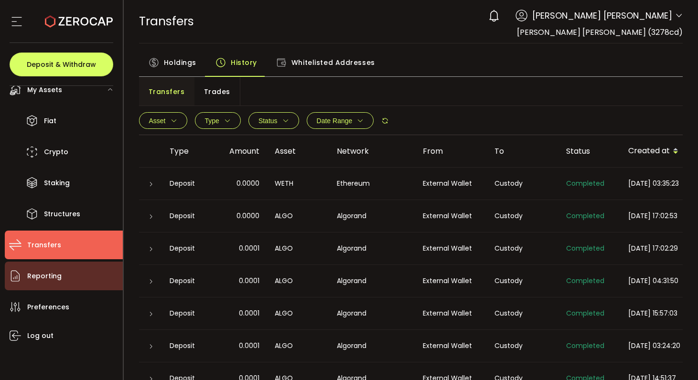
scroll to position [48, 0]
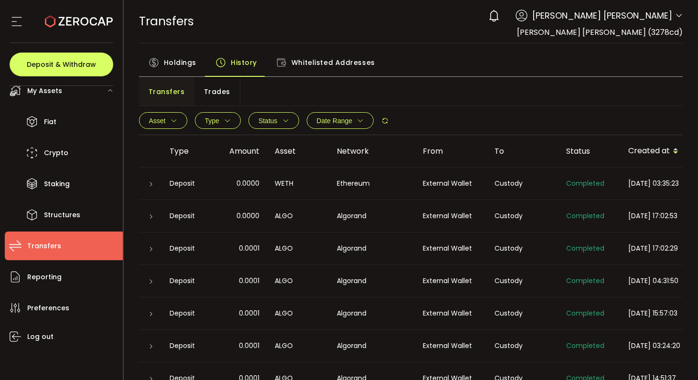
click at [581, 14] on span "Vera Audrey Clapham" at bounding box center [602, 15] width 140 height 13
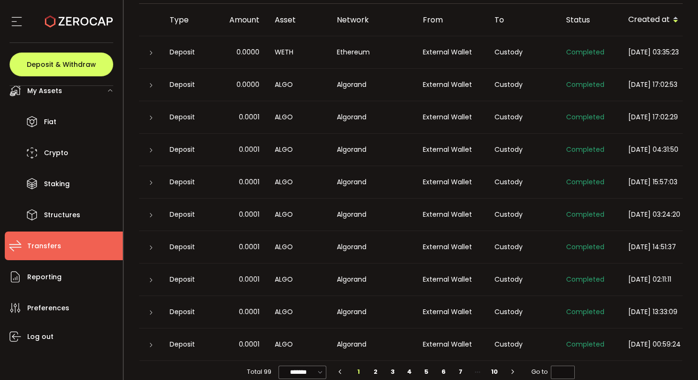
scroll to position [147, 0]
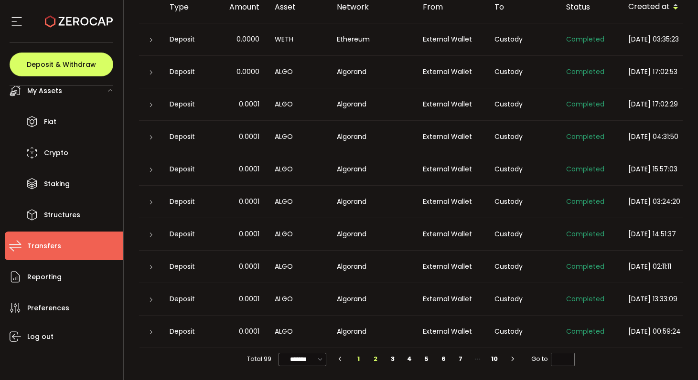
click at [372, 363] on li "2" at bounding box center [375, 359] width 17 height 13
click at [444, 361] on li "6" at bounding box center [443, 359] width 17 height 13
click at [460, 360] on li "8" at bounding box center [460, 359] width 17 height 13
click at [473, 361] on li "9" at bounding box center [477, 359] width 17 height 13
type input "*"
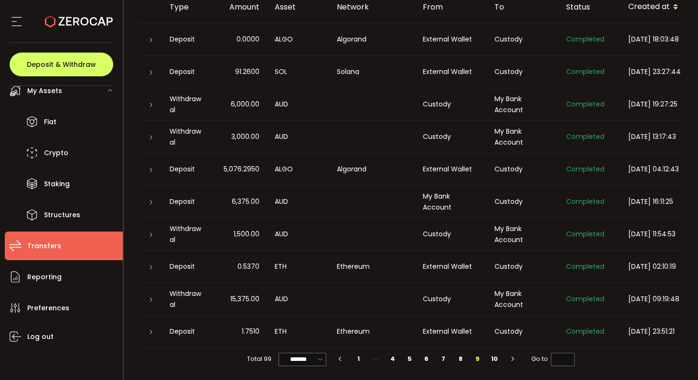
click at [547, 12] on th "To" at bounding box center [523, 7] width 72 height 32
click at [536, 12] on th "To" at bounding box center [523, 7] width 72 height 32
click at [18, 25] on icon at bounding box center [17, 21] width 14 height 14
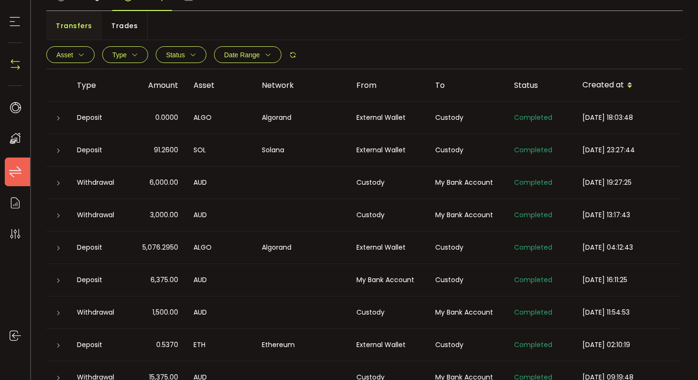
scroll to position [0, 0]
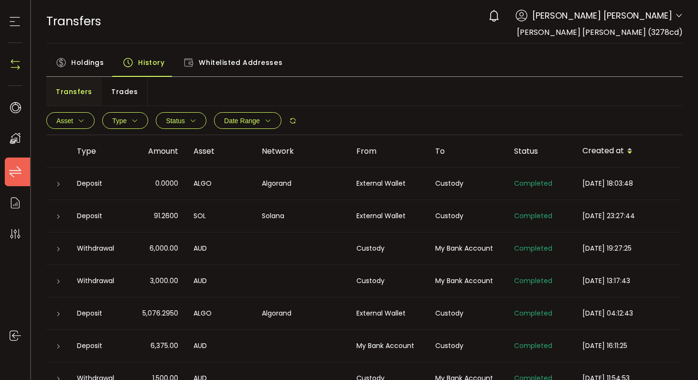
click at [87, 64] on span "Holdings" at bounding box center [87, 62] width 32 height 19
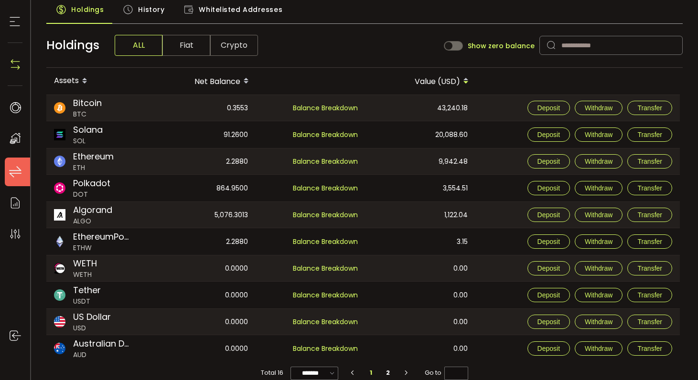
scroll to position [66, 0]
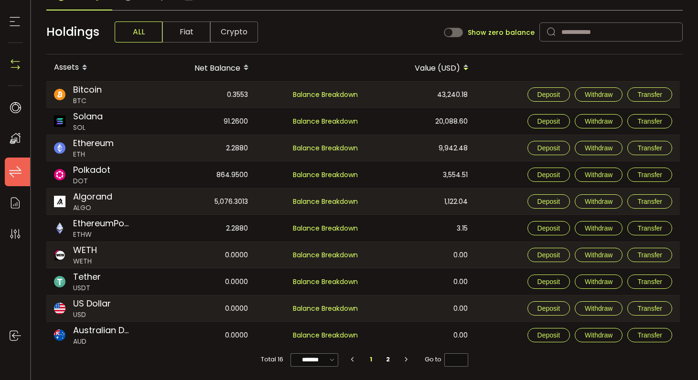
click at [422, 53] on div "Holdings ALL Fiat Crypto Show zero balance" at bounding box center [364, 32] width 636 height 44
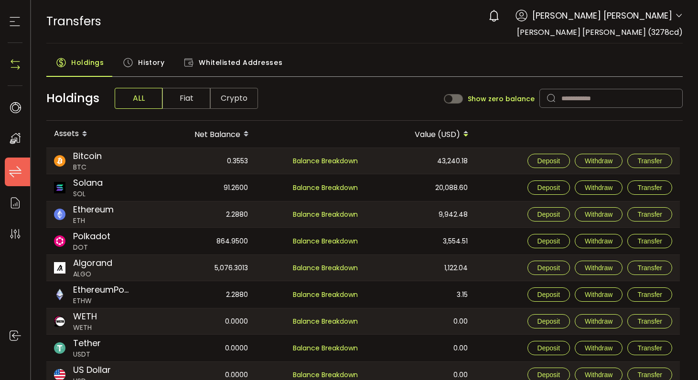
click at [444, 292] on div "3.15" at bounding box center [420, 294] width 109 height 27
click at [600, 33] on span "Vera Audrey Clapham (3278cd)" at bounding box center [600, 32] width 166 height 11
click at [15, 141] on use at bounding box center [15, 138] width 11 height 11
click at [16, 98] on li "Home" at bounding box center [20, 107] width 31 height 29
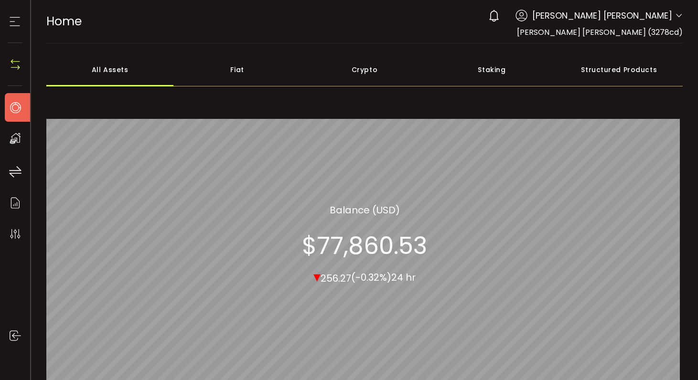
click at [16, 65] on img at bounding box center [15, 64] width 14 height 14
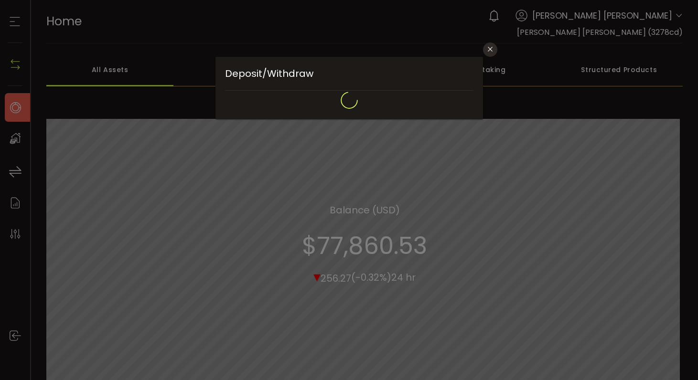
type input "**********"
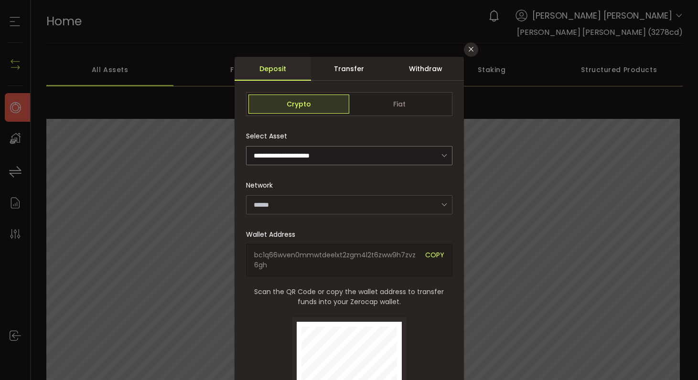
type input "*******"
click at [14, 21] on div "**********" at bounding box center [349, 190] width 698 height 380
click at [68, 19] on div "**********" at bounding box center [349, 190] width 698 height 380
click at [465, 51] on button "Close" at bounding box center [471, 50] width 14 height 14
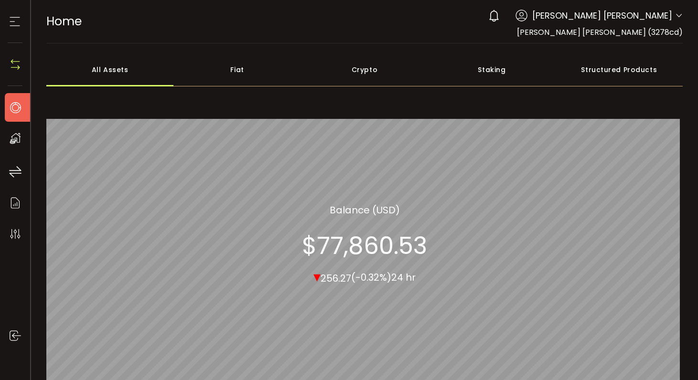
click at [593, 14] on span "Vera Audrey Clapham" at bounding box center [602, 15] width 140 height 13
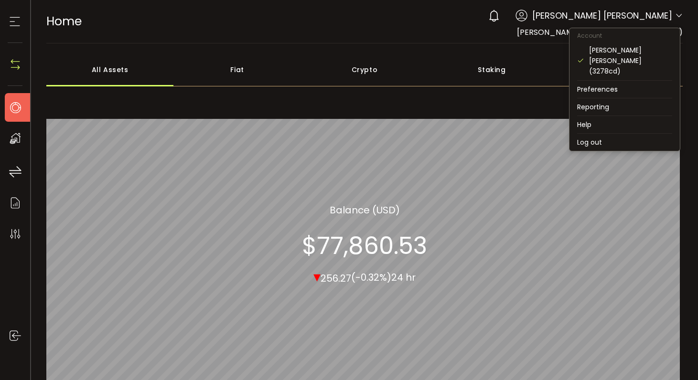
click at [676, 14] on icon at bounding box center [679, 16] width 8 height 8
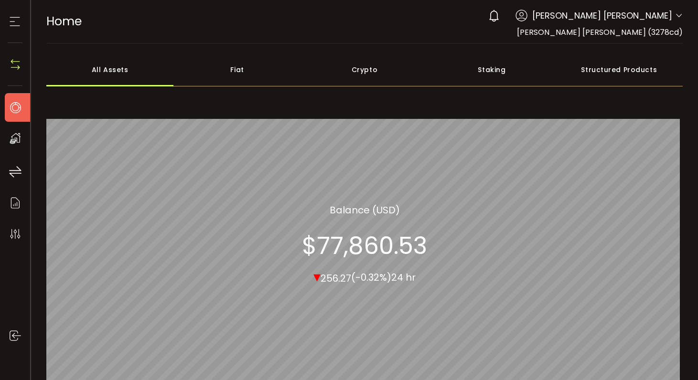
click at [676, 13] on icon at bounding box center [679, 16] width 8 height 8
click at [16, 20] on icon at bounding box center [15, 21] width 14 height 14
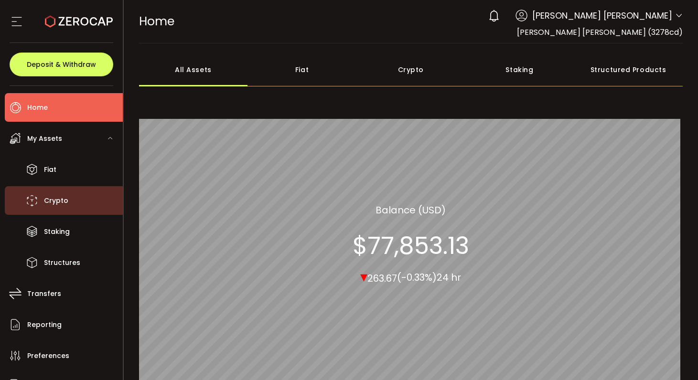
scroll to position [49, 0]
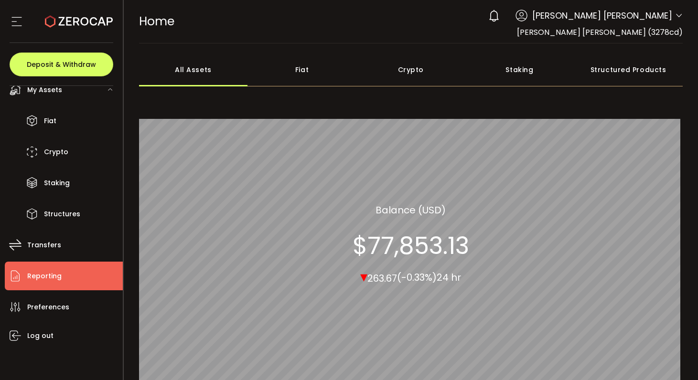
click at [70, 279] on li "Reporting" at bounding box center [64, 276] width 118 height 29
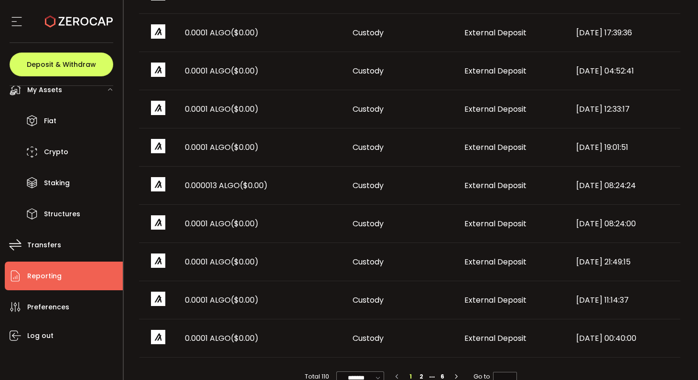
scroll to position [559, 0]
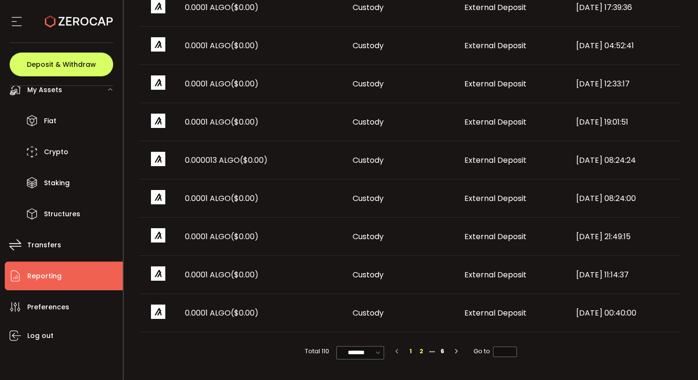
click at [420, 355] on li "2" at bounding box center [421, 351] width 11 height 11
click at [429, 353] on li at bounding box center [432, 351] width 11 height 11
type input "*"
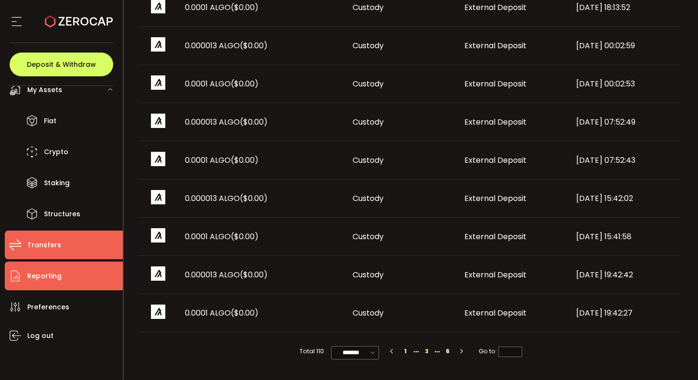
click at [39, 249] on span "Transfers" at bounding box center [44, 245] width 34 height 14
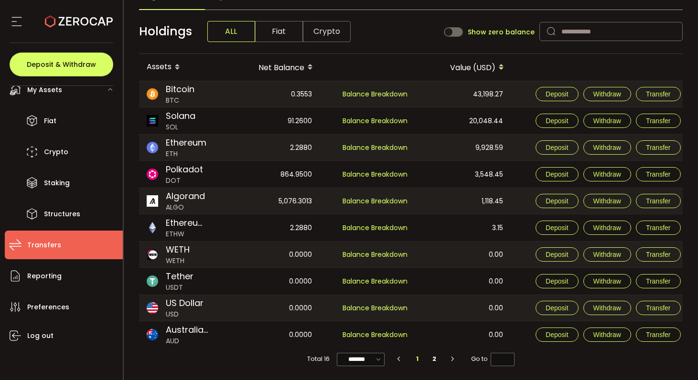
scroll to position [69, 0]
click at [431, 362] on li "2" at bounding box center [434, 359] width 17 height 13
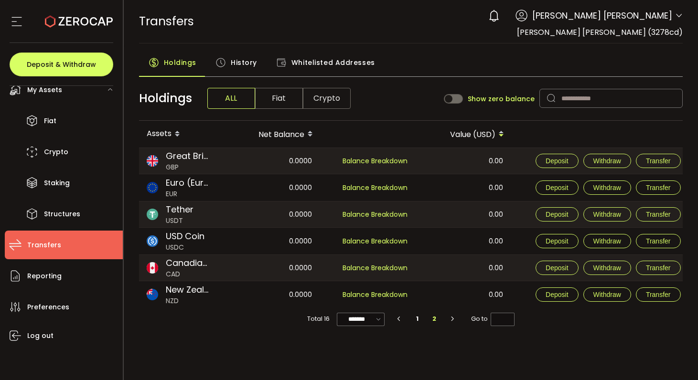
scroll to position [0, 0]
click at [276, 100] on span "Fiat" at bounding box center [279, 98] width 48 height 21
type input "*"
click at [323, 100] on span "Crypto" at bounding box center [327, 98] width 48 height 21
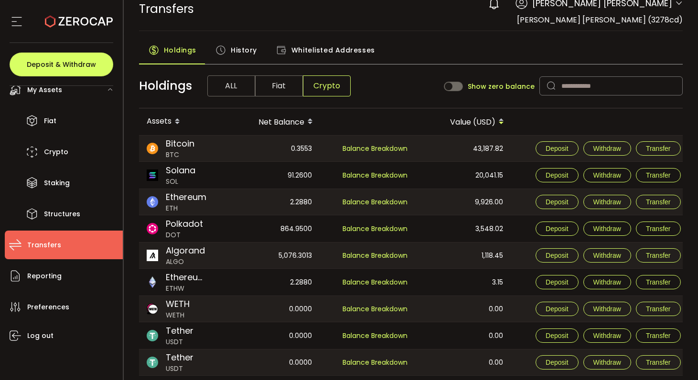
scroll to position [7, 0]
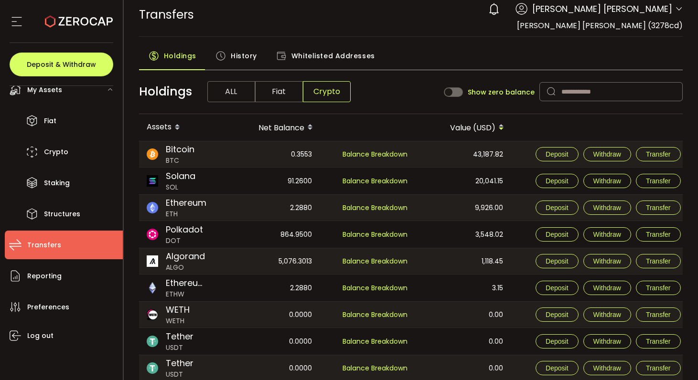
click at [237, 57] on span "History" at bounding box center [244, 55] width 26 height 19
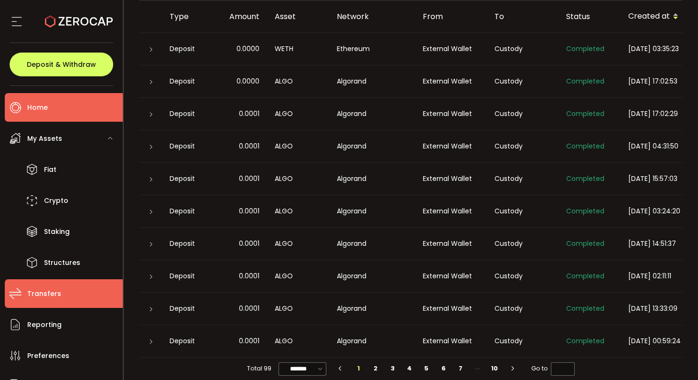
click at [60, 108] on li "Home" at bounding box center [64, 107] width 118 height 29
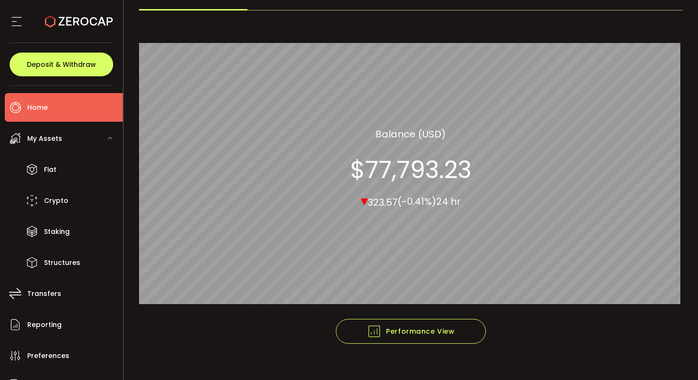
scroll to position [90, 0]
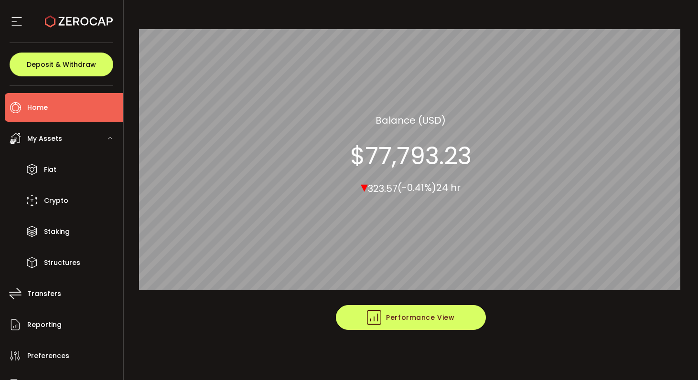
click at [417, 319] on span "Performance View" at bounding box center [410, 318] width 87 height 14
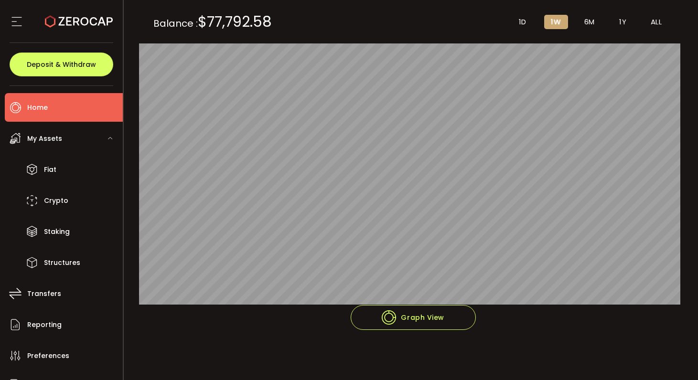
click at [654, 20] on span "ALL" at bounding box center [656, 22] width 11 height 9
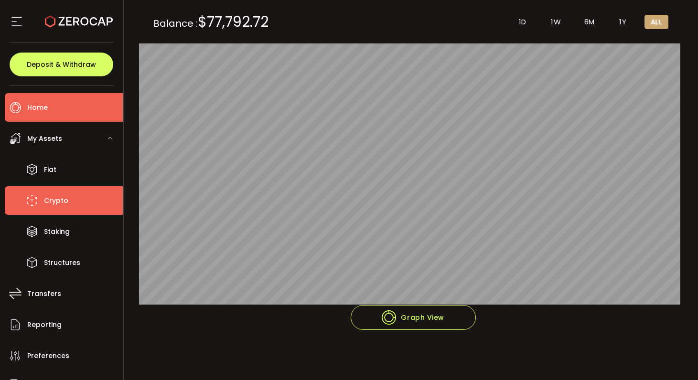
click at [69, 200] on li "Crypto" at bounding box center [64, 200] width 118 height 29
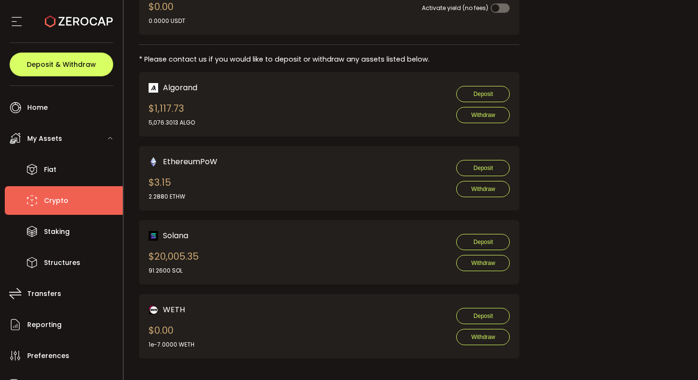
click at [20, 22] on icon at bounding box center [17, 21] width 14 height 14
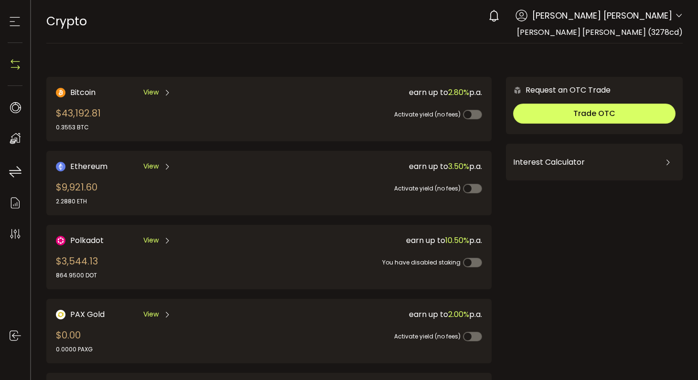
click at [17, 22] on icon at bounding box center [15, 21] width 14 height 14
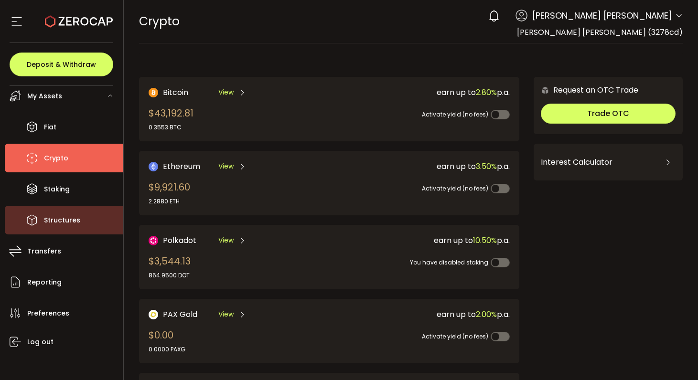
scroll to position [44, 0]
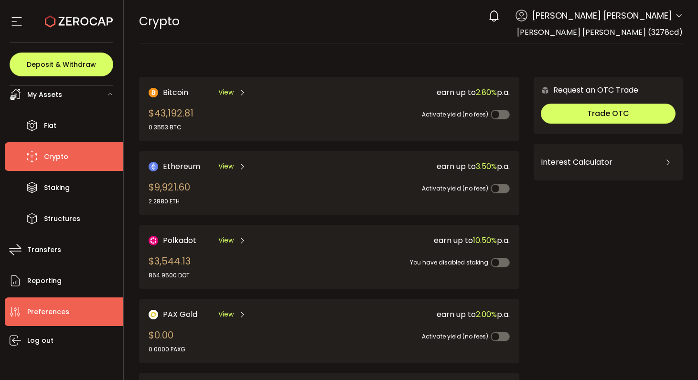
click at [66, 315] on span "Preferences" at bounding box center [48, 312] width 42 height 14
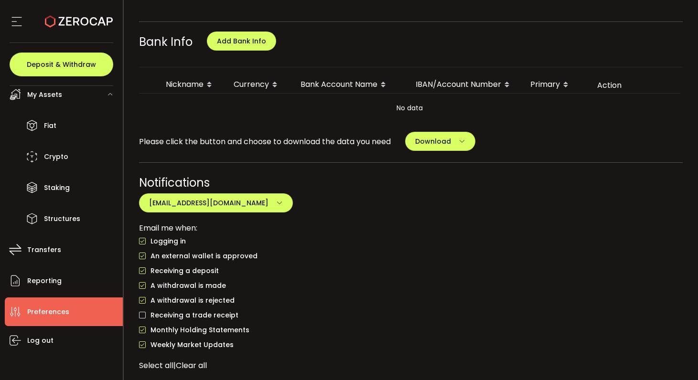
scroll to position [354, 0]
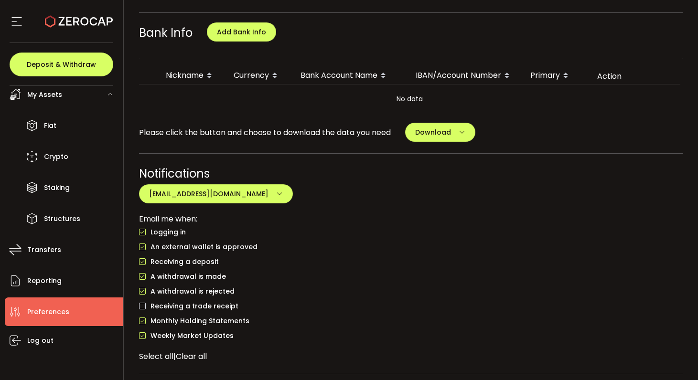
click at [447, 255] on div "An external wallet is approved" at bounding box center [411, 247] width 544 height 15
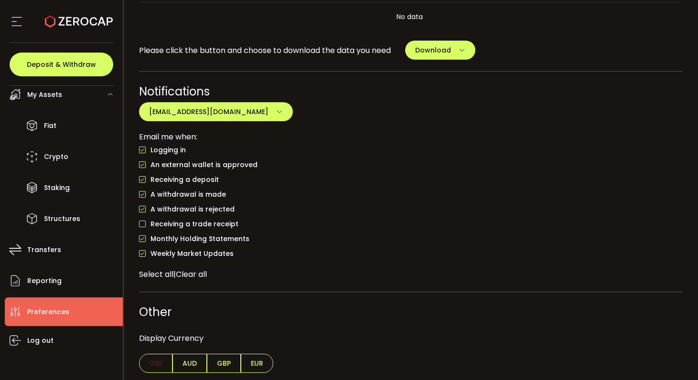
scroll to position [439, 0]
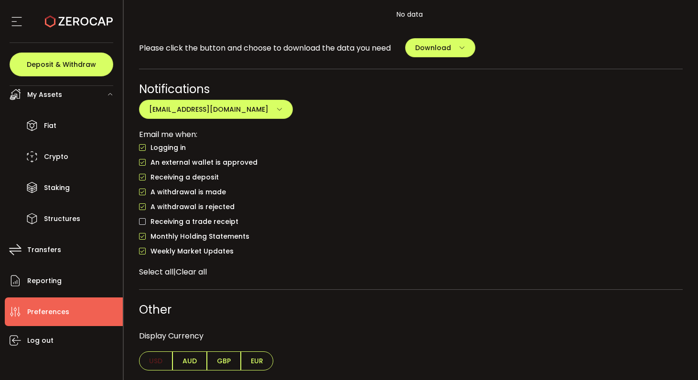
click at [188, 364] on span "AUD" at bounding box center [189, 361] width 34 height 19
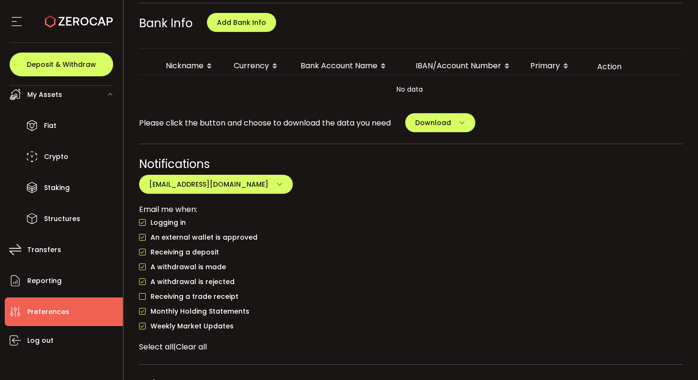
scroll to position [356, 0]
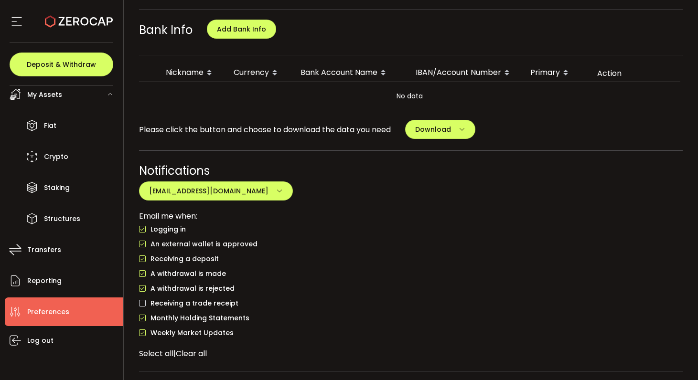
click at [358, 71] on div "Bank Account Name" at bounding box center [350, 73] width 115 height 16
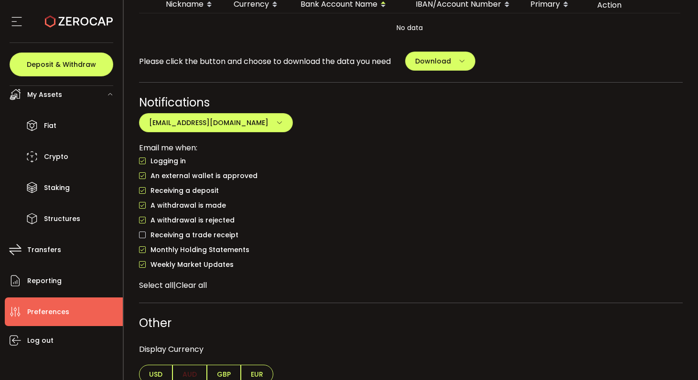
scroll to position [439, 0]
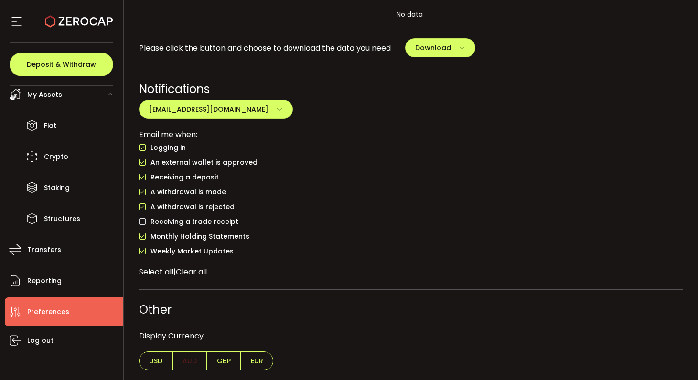
click at [382, 205] on div "A withdrawal is rejected" at bounding box center [411, 207] width 544 height 15
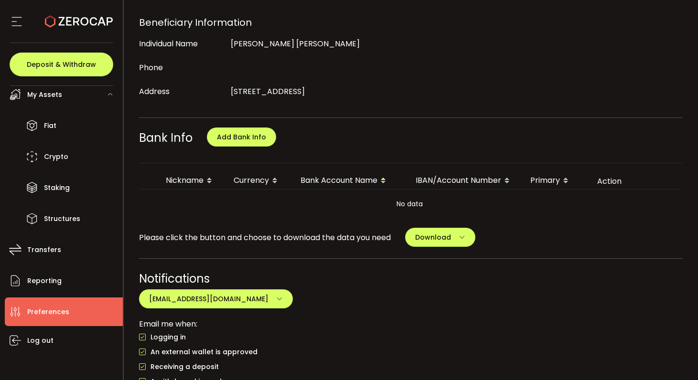
scroll to position [253, 0]
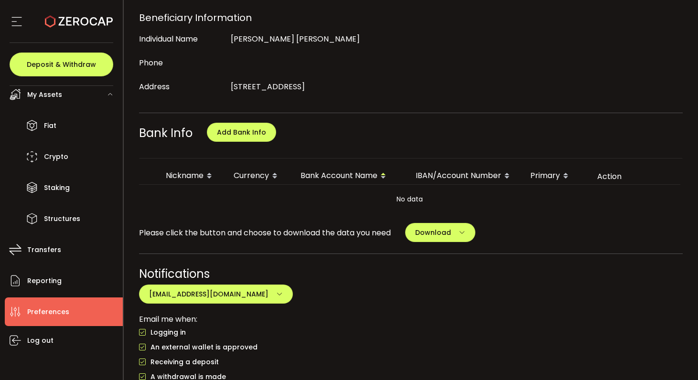
click at [652, 331] on div "Logging in" at bounding box center [411, 332] width 544 height 15
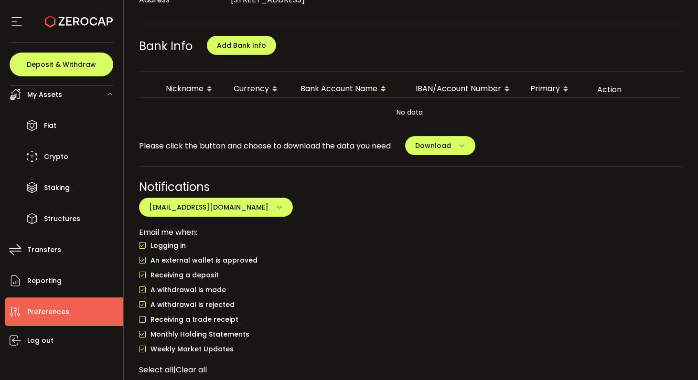
scroll to position [348, 0]
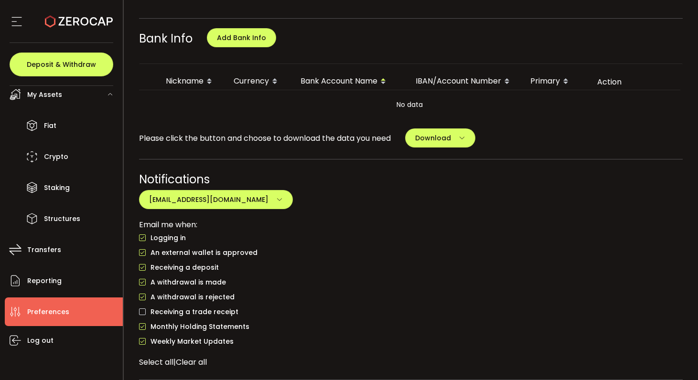
click at [78, 97] on div "My Assets" at bounding box center [64, 94] width 118 height 29
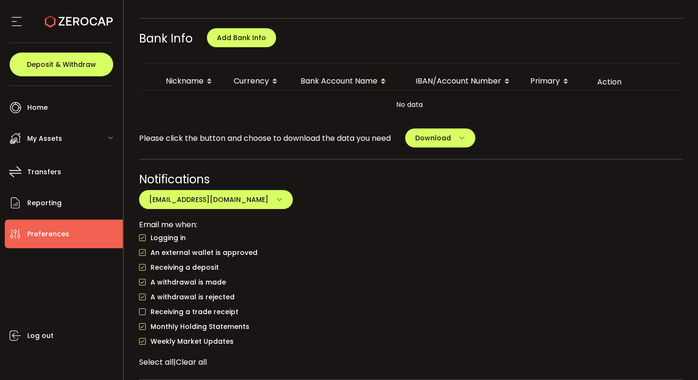
scroll to position [0, 0]
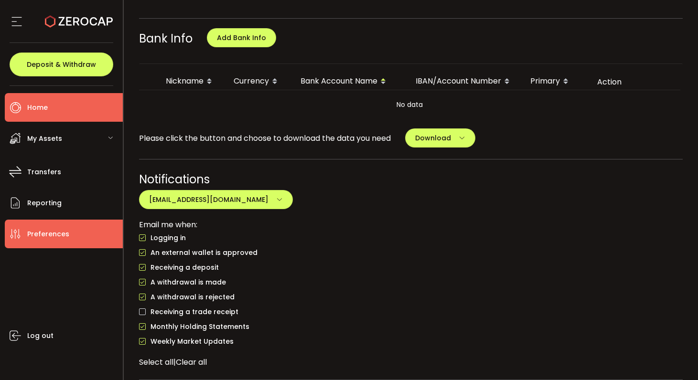
click at [44, 109] on span "Home" at bounding box center [37, 108] width 21 height 14
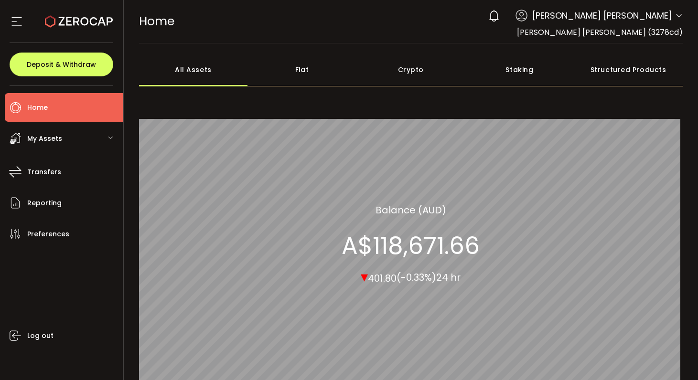
scroll to position [90, 0]
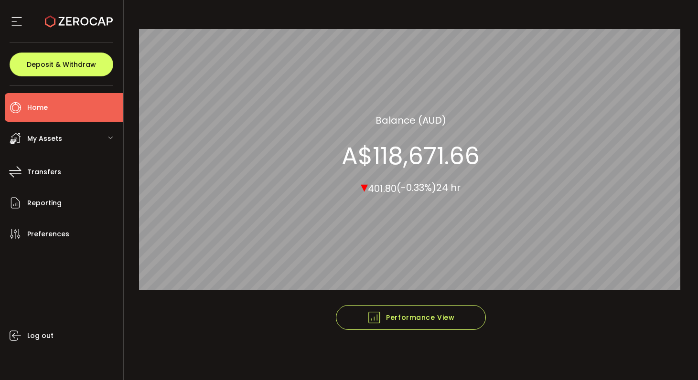
click at [593, 11] on div "Crypto 100.00% All_Assets Balance (AUD) A$118,671.66 ▾ 401.80 (-0.33%) 24 hr" at bounding box center [411, 154] width 544 height 302
click at [80, 140] on div "My Assets" at bounding box center [64, 138] width 118 height 29
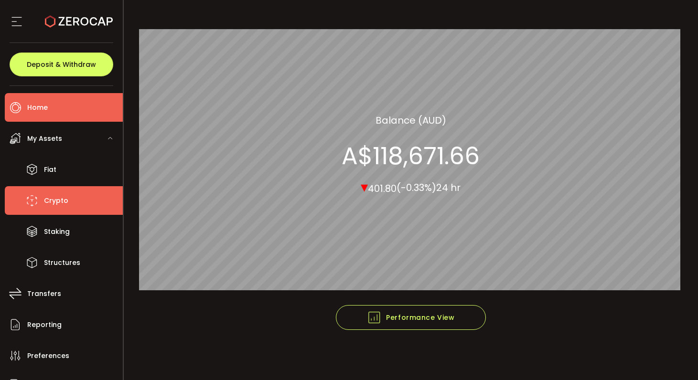
click at [92, 203] on li "Crypto" at bounding box center [64, 200] width 118 height 29
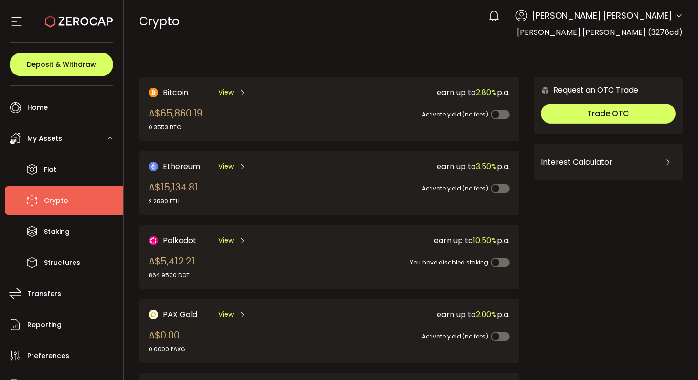
click at [69, 139] on div "My Assets" at bounding box center [64, 138] width 118 height 29
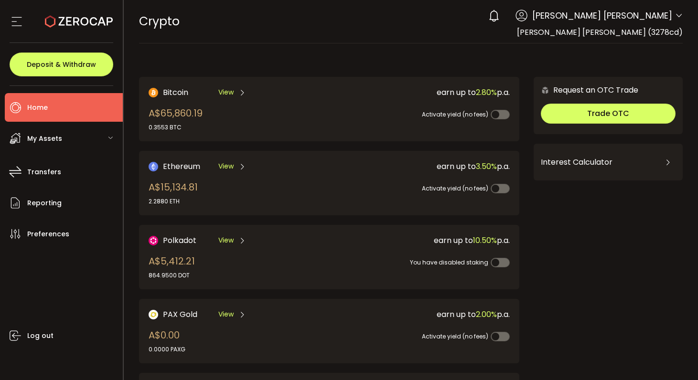
click at [69, 106] on li "Home" at bounding box center [64, 107] width 118 height 29
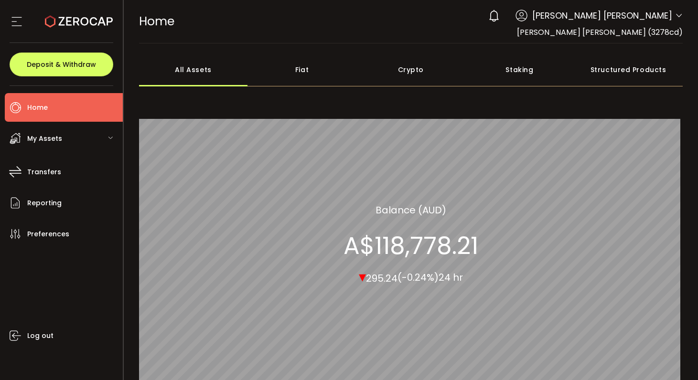
click at [411, 70] on div "Crypto" at bounding box center [410, 69] width 109 height 33
click at [46, 142] on span "My Assets" at bounding box center [44, 139] width 35 height 14
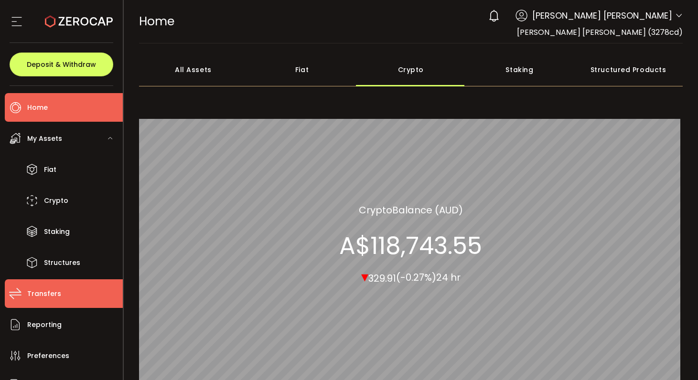
click at [61, 298] on li "Transfers" at bounding box center [64, 293] width 118 height 29
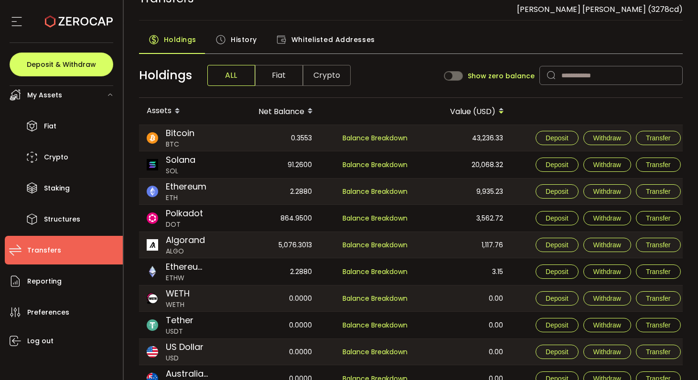
scroll to position [21, 0]
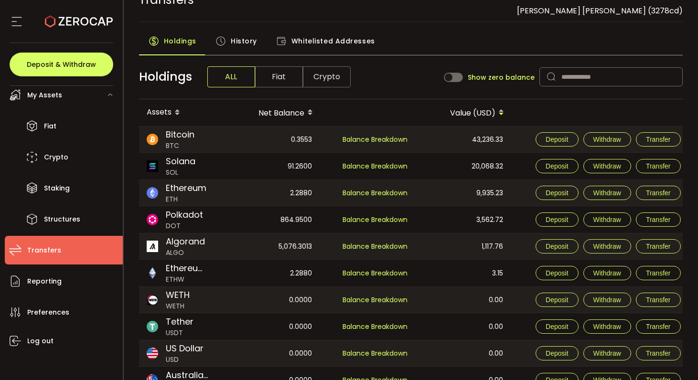
click at [243, 42] on span "History" at bounding box center [244, 41] width 26 height 19
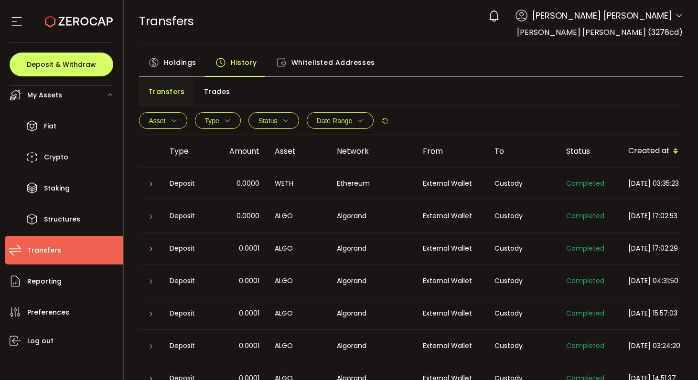
click at [56, 100] on span "My Assets" at bounding box center [44, 95] width 35 height 14
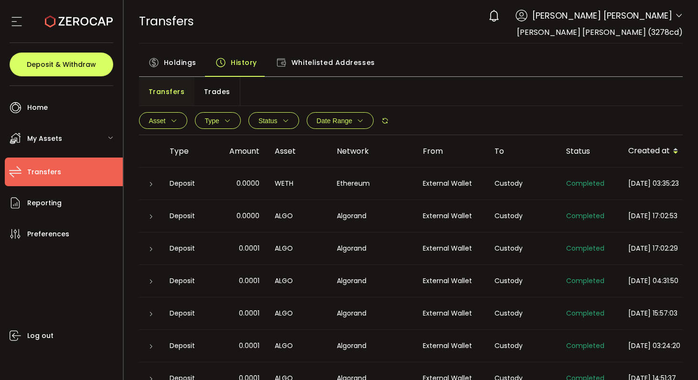
click at [63, 135] on div "My Assets" at bounding box center [64, 138] width 118 height 29
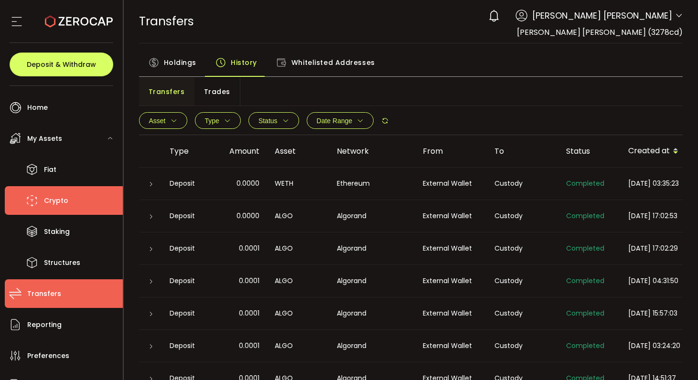
click at [59, 198] on span "Crypto" at bounding box center [56, 201] width 24 height 14
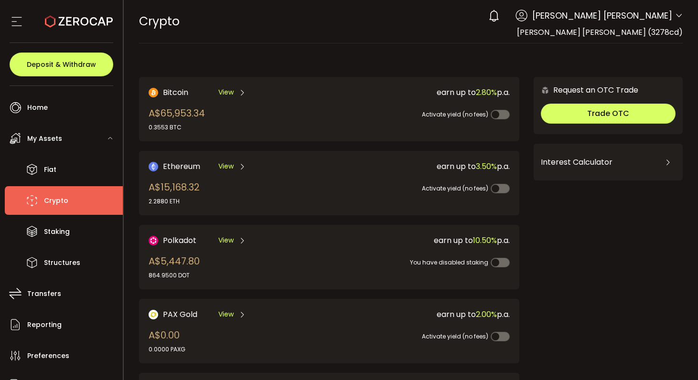
click at [389, 40] on div "CRYPTO Buy Power A$0.00 AUD Crypto Crypto Verify Your Identity 0 Vera Audrey Cl…" at bounding box center [411, 21] width 544 height 43
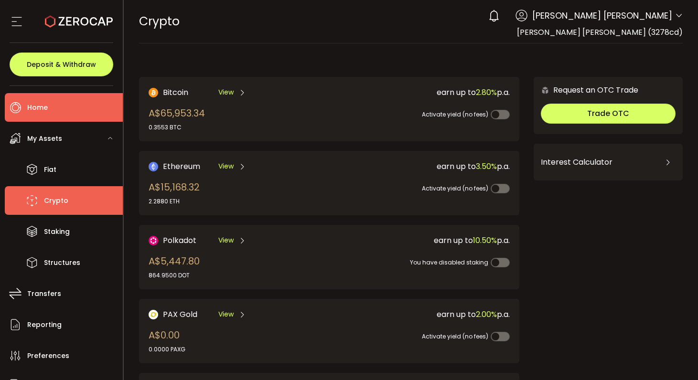
click at [64, 107] on li "Home" at bounding box center [64, 107] width 118 height 29
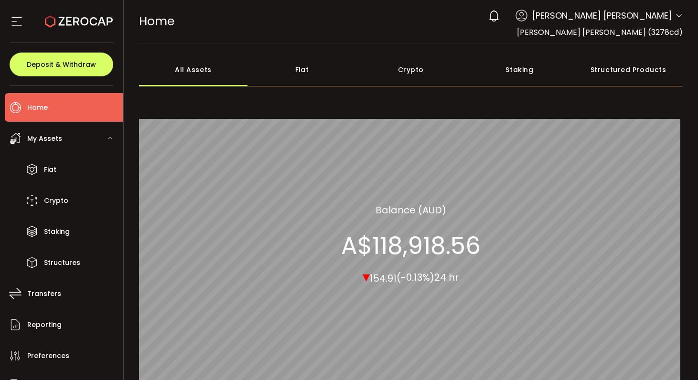
click at [677, 15] on iframe "Chat Widget" at bounding box center [591, 197] width 214 height 365
click at [675, 14] on icon at bounding box center [679, 16] width 8 height 8
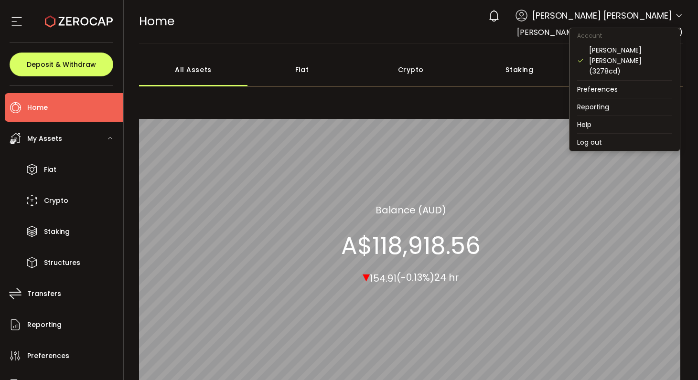
click at [675, 13] on icon at bounding box center [679, 16] width 8 height 8
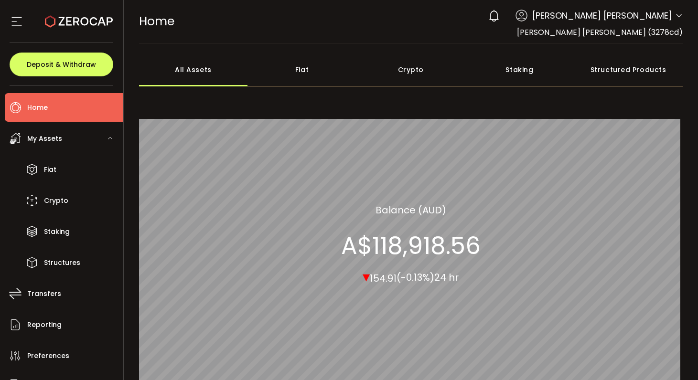
click at [20, 24] on icon at bounding box center [17, 21] width 14 height 14
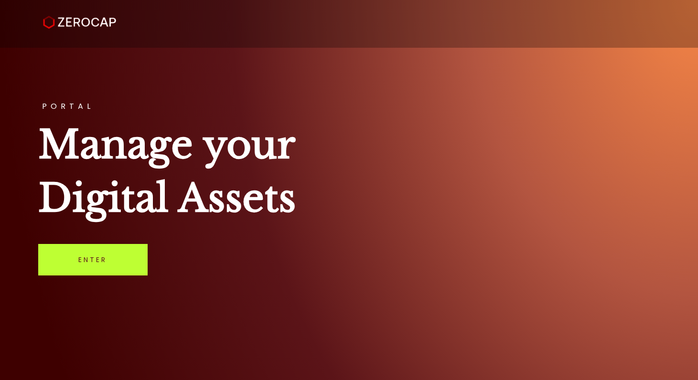
click at [89, 259] on link "Enter" at bounding box center [92, 260] width 109 height 32
click at [107, 260] on link "Enter" at bounding box center [92, 260] width 109 height 32
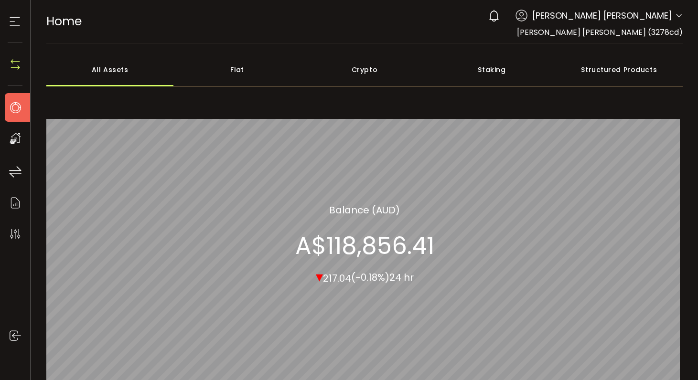
click at [17, 25] on use at bounding box center [15, 21] width 10 height 9
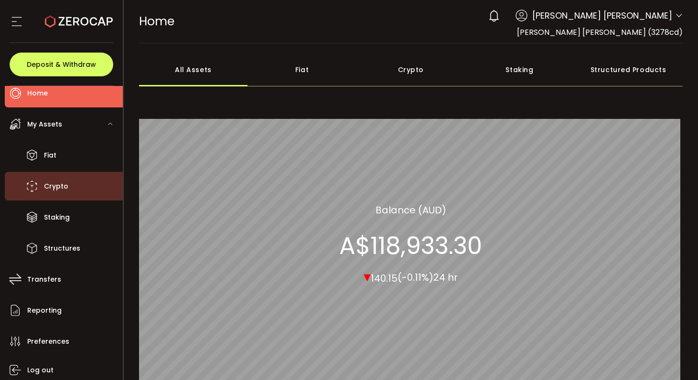
scroll to position [20, 0]
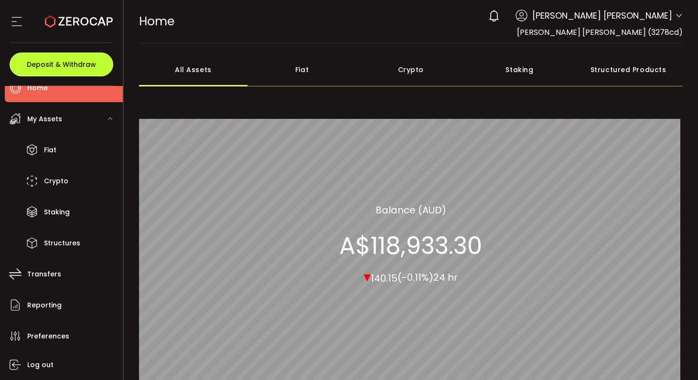
click at [89, 67] on span "Deposit & Withdraw" at bounding box center [61, 64] width 69 height 7
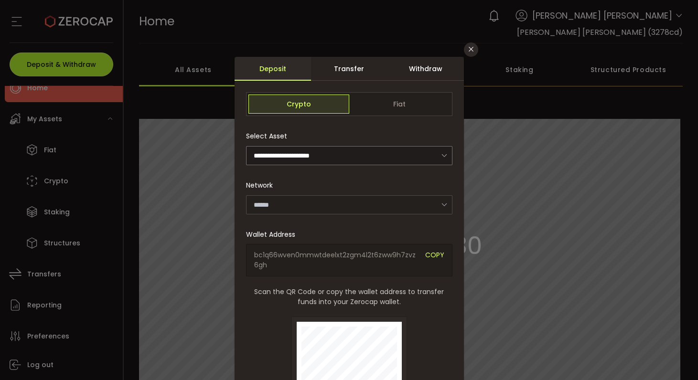
type input "*******"
click at [467, 48] on icon "Close" at bounding box center [471, 49] width 8 height 8
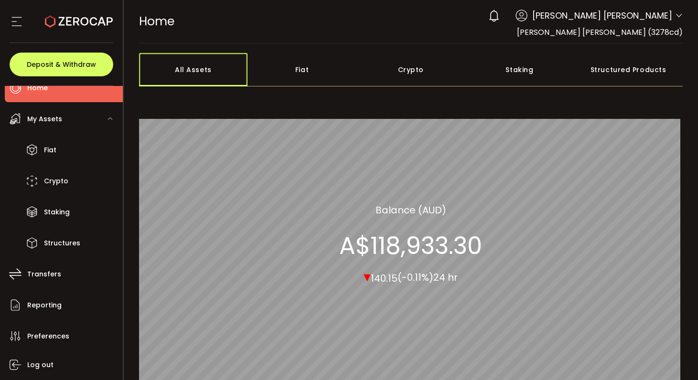
click at [214, 75] on div "All Assets" at bounding box center [193, 69] width 109 height 33
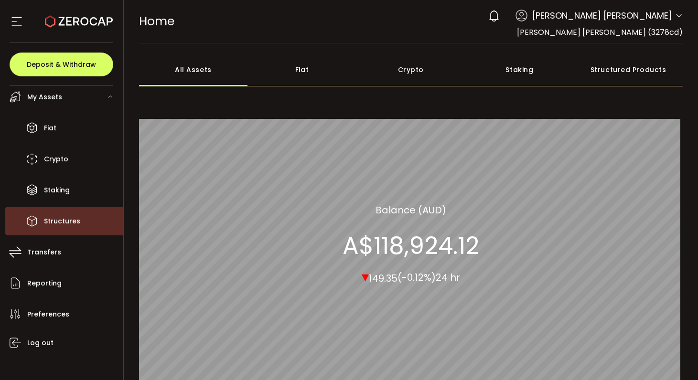
scroll to position [49, 0]
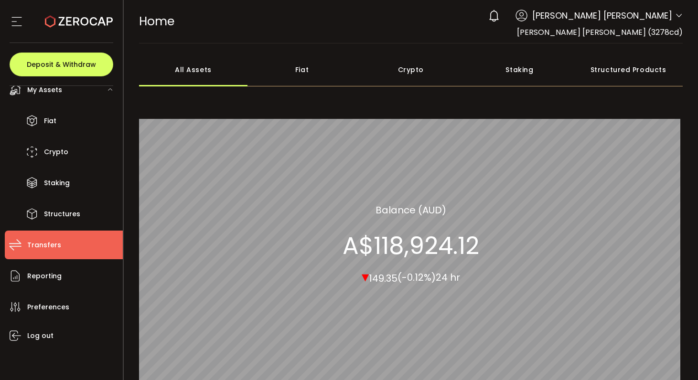
click at [64, 244] on li "Transfers" at bounding box center [64, 245] width 118 height 29
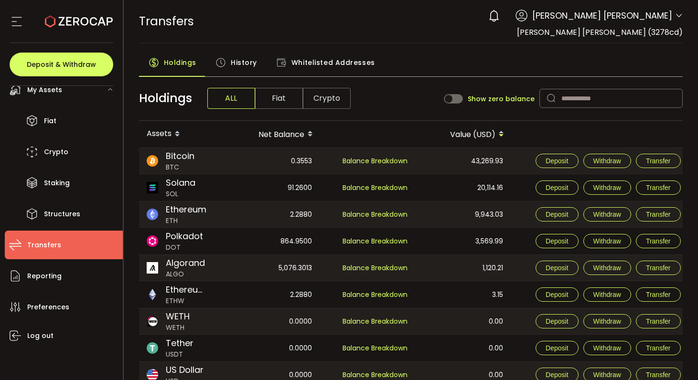
click at [234, 64] on span "History" at bounding box center [244, 62] width 26 height 19
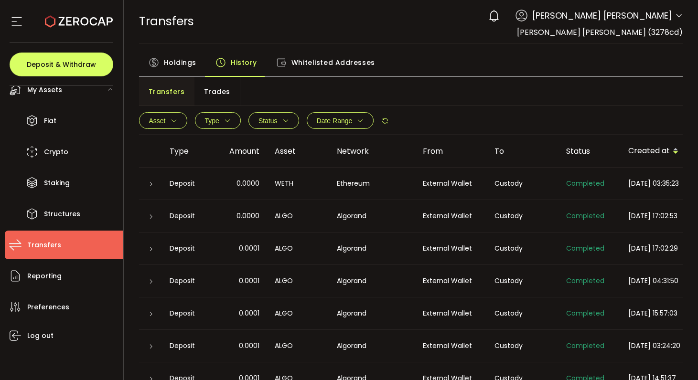
click at [447, 23] on div "TRANSFERS Buy Power A$0.00 AUD Transfers Transfers Verify Your Identity 0 Vera …" at bounding box center [411, 21] width 544 height 43
click at [448, 55] on div "Holdings History Whitelisted Addresses" at bounding box center [411, 65] width 544 height 24
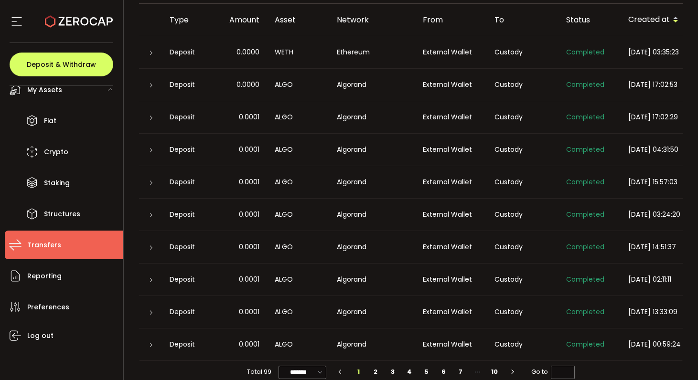
scroll to position [147, 0]
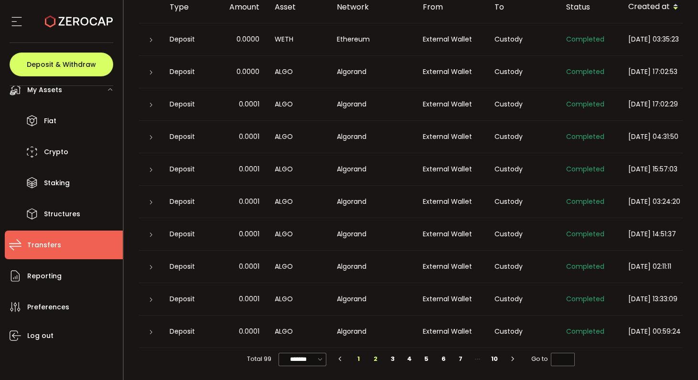
click at [376, 360] on li "2" at bounding box center [375, 359] width 17 height 13
click at [392, 361] on li "3" at bounding box center [392, 359] width 17 height 13
type input "*"
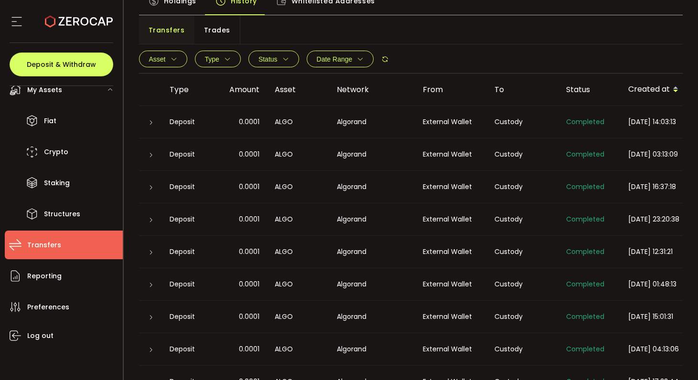
scroll to position [0, 0]
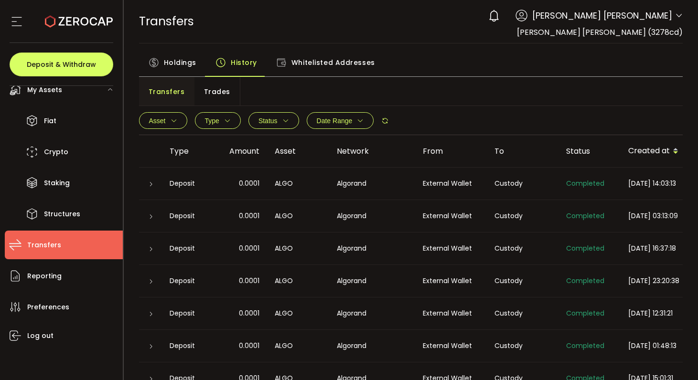
click at [220, 97] on span "Trades" at bounding box center [217, 91] width 26 height 19
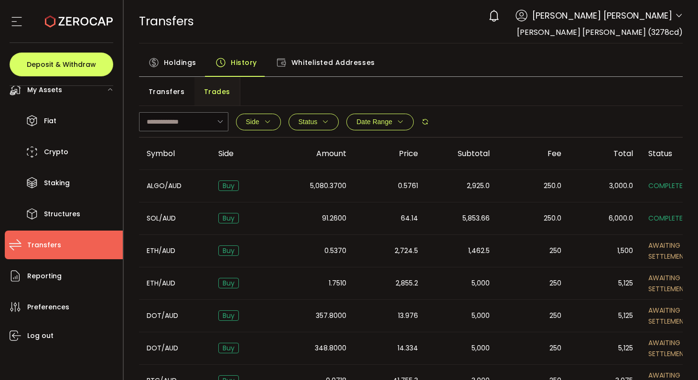
click at [169, 89] on span "Transfers" at bounding box center [167, 91] width 36 height 19
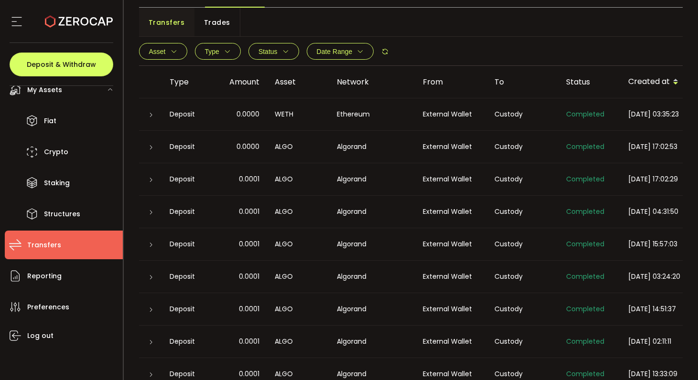
scroll to position [147, 0]
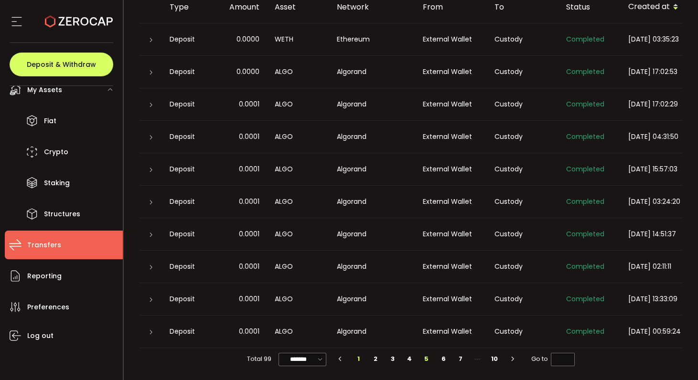
click at [424, 360] on li "5" at bounding box center [426, 359] width 17 height 13
click at [444, 361] on li "6" at bounding box center [443, 359] width 17 height 13
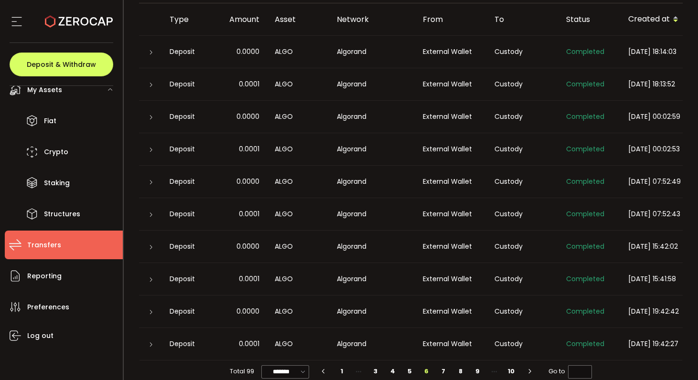
scroll to position [136, 0]
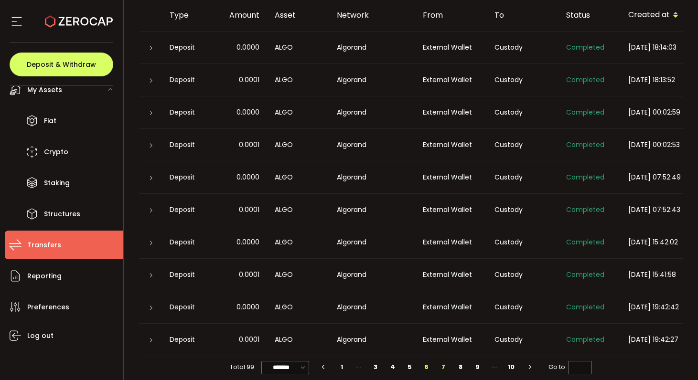
click at [442, 373] on li "7" at bounding box center [443, 367] width 17 height 13
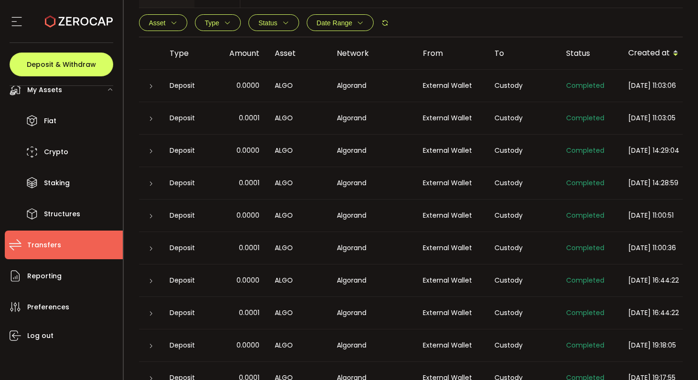
scroll to position [147, 0]
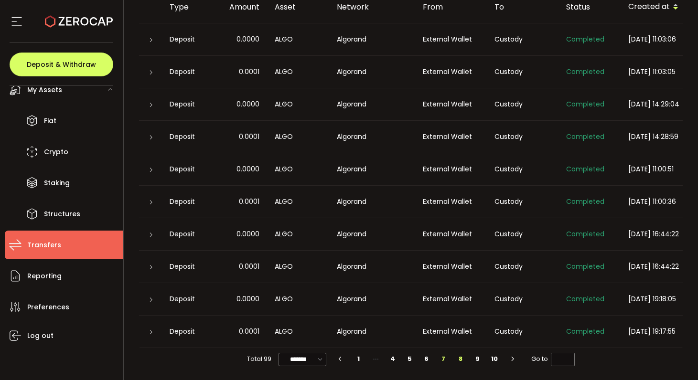
click at [461, 360] on li "8" at bounding box center [460, 359] width 17 height 13
click at [477, 360] on li "9" at bounding box center [477, 359] width 17 height 13
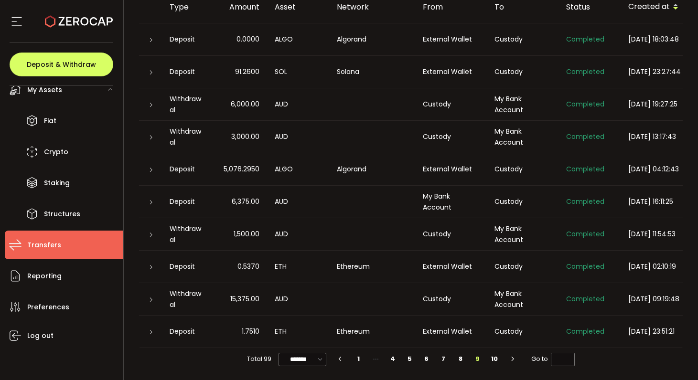
click at [592, 11] on th "Status" at bounding box center [589, 7] width 62 height 32
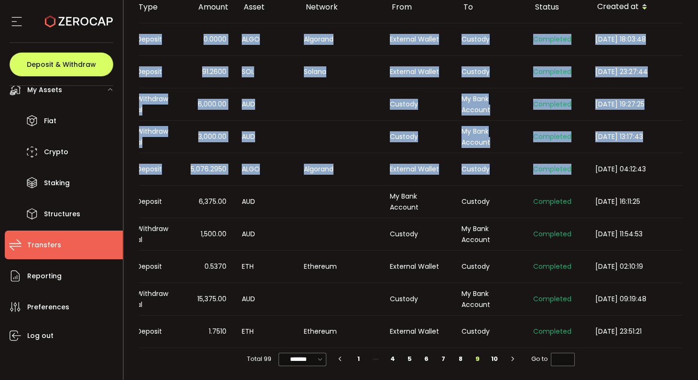
scroll to position [0, 36]
drag, startPoint x: 627, startPoint y: 166, endPoint x: 689, endPoint y: 169, distance: 62.2
click at [691, 169] on main "Holdings History Whitelisted Addresses Transfers Trades Asset BTC ETH USDT-ERC2…" at bounding box center [411, 139] width 575 height 481
click at [667, 168] on div "2022-06-14 04:12:43" at bounding box center [636, 169] width 96 height 11
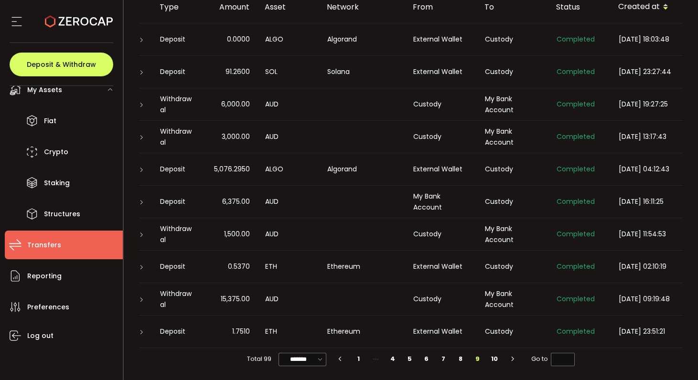
scroll to position [0, 10]
click at [443, 93] on td "Custody" at bounding box center [442, 104] width 72 height 32
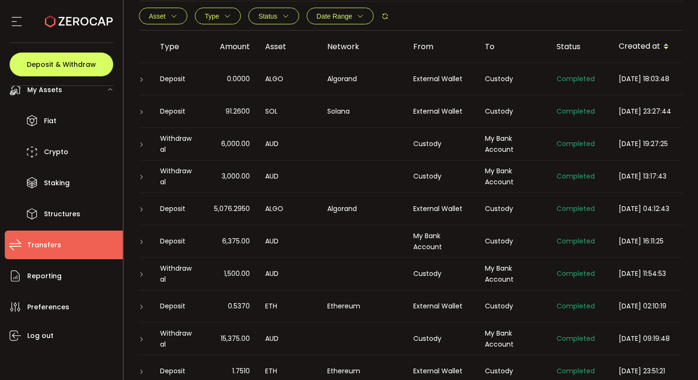
scroll to position [147, 0]
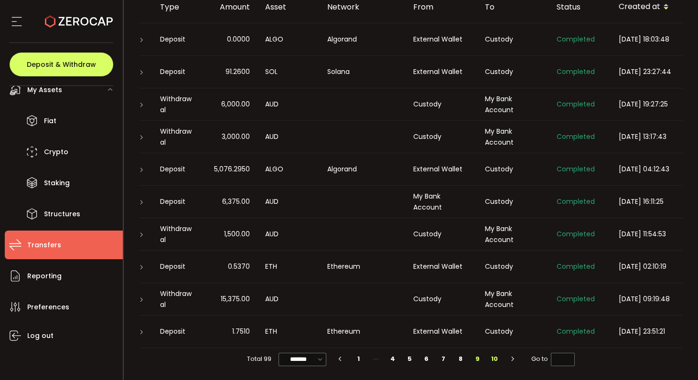
click at [493, 359] on li "10" at bounding box center [494, 359] width 17 height 13
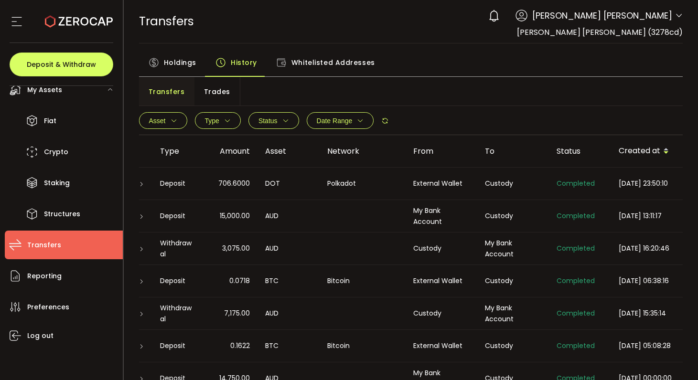
scroll to position [114, 0]
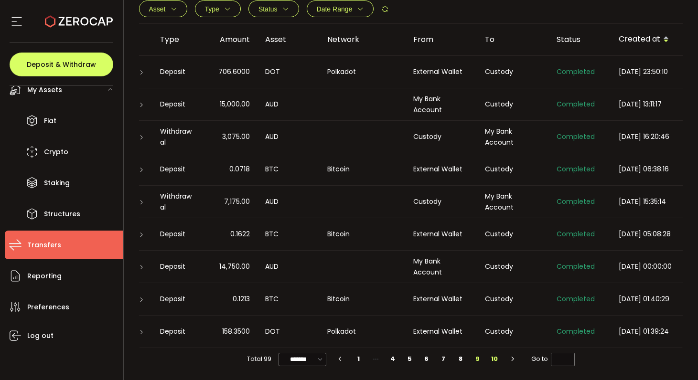
click at [479, 362] on li "9" at bounding box center [477, 359] width 17 height 13
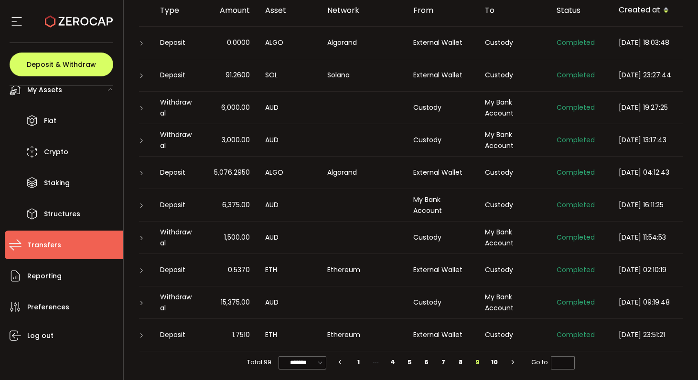
scroll to position [147, 0]
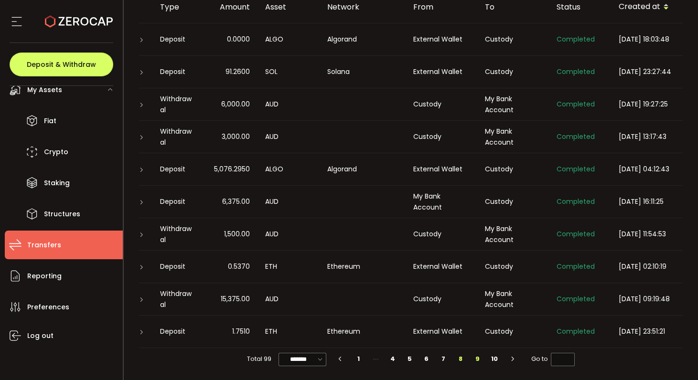
click at [459, 361] on li "8" at bounding box center [460, 359] width 17 height 13
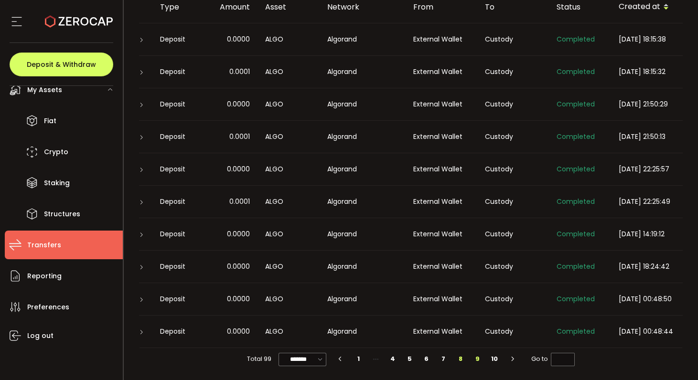
click at [478, 359] on li "9" at bounding box center [477, 359] width 17 height 13
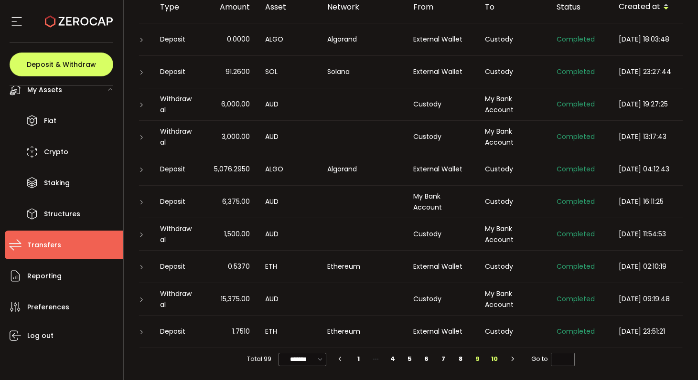
click at [493, 359] on li "10" at bounding box center [494, 359] width 17 height 13
type input "**"
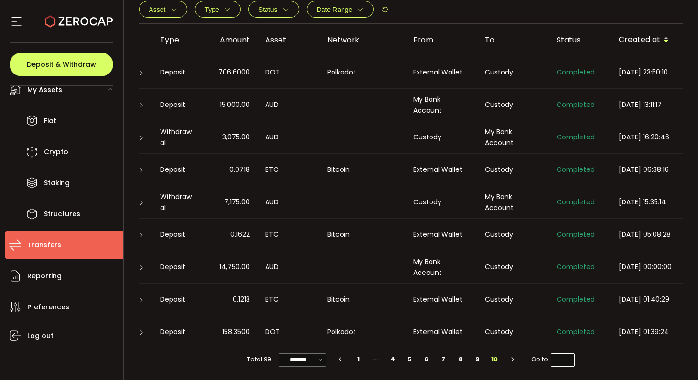
scroll to position [114, 0]
click at [509, 139] on div "My Bank Account" at bounding box center [513, 137] width 72 height 22
click at [568, 362] on input "**" at bounding box center [563, 359] width 24 height 13
click at [320, 359] on icon at bounding box center [320, 359] width 10 height 11
click at [313, 303] on span "20/page" at bounding box center [301, 304] width 29 height 10
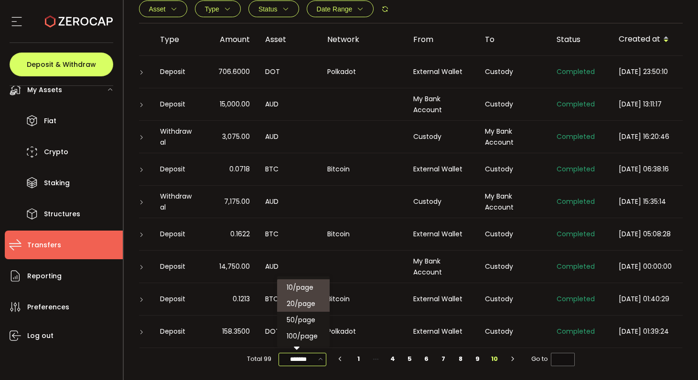
type input "*******"
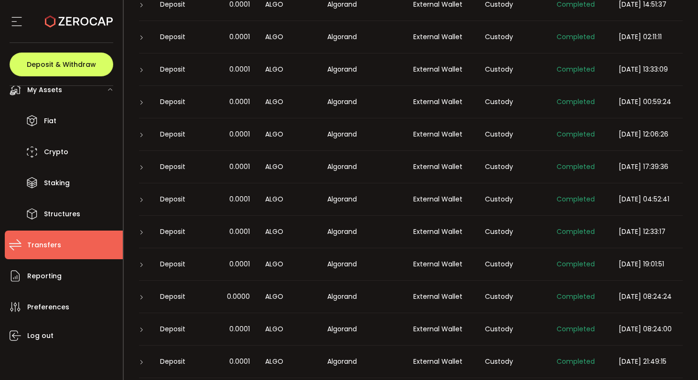
scroll to position [472, 0]
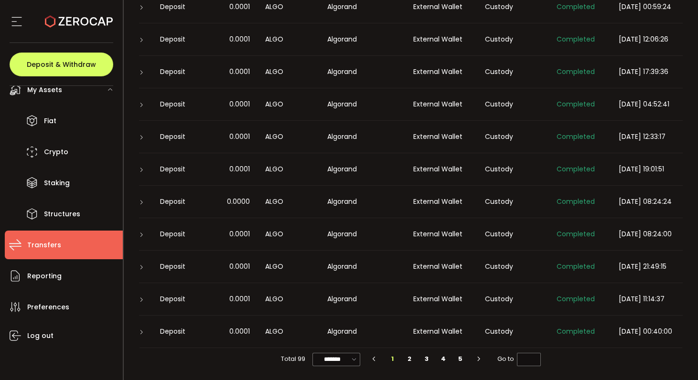
click at [477, 360] on icon "button" at bounding box center [479, 359] width 9 height 6
click at [479, 361] on icon "button" at bounding box center [479, 359] width 9 height 6
click at [440, 360] on li "4" at bounding box center [443, 359] width 17 height 13
click at [459, 360] on li "5" at bounding box center [460, 359] width 17 height 13
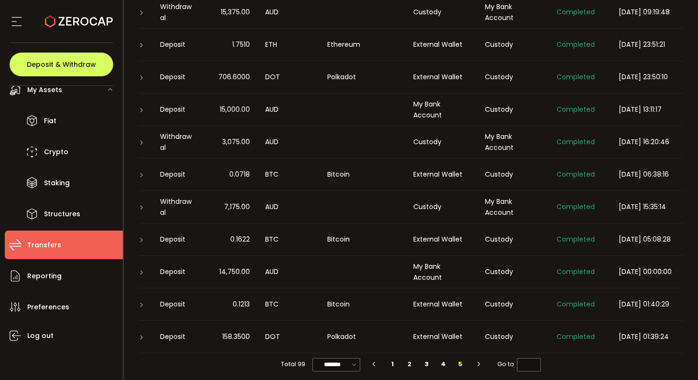
scroll to position [439, 0]
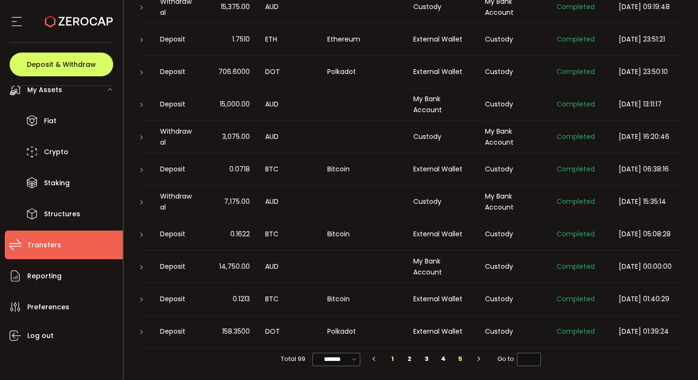
click at [391, 359] on li "1" at bounding box center [392, 359] width 17 height 13
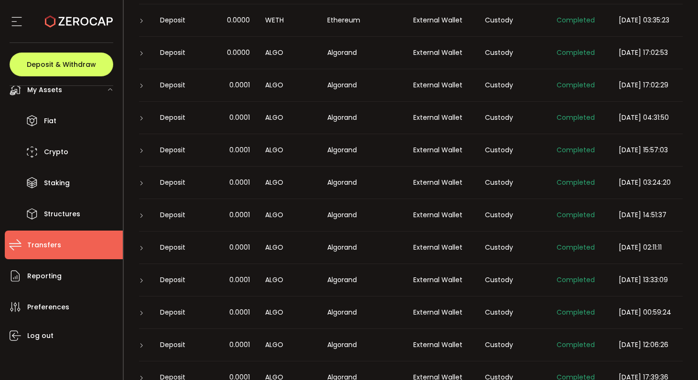
scroll to position [472, 0]
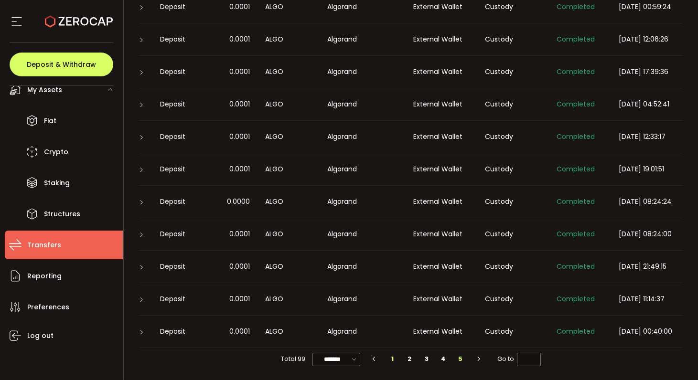
click at [457, 360] on li "5" at bounding box center [460, 359] width 17 height 13
type input "*"
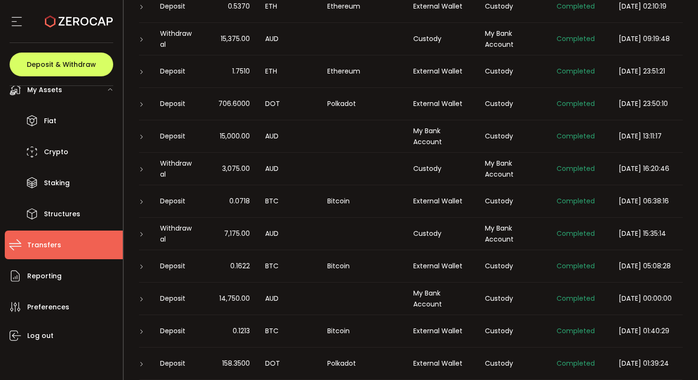
scroll to position [439, 0]
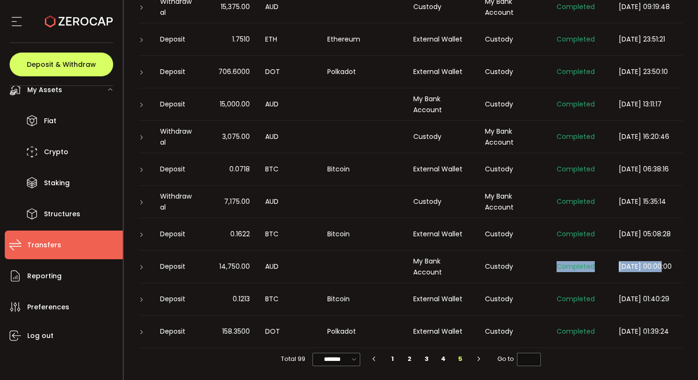
drag, startPoint x: 663, startPoint y: 264, endPoint x: 558, endPoint y: 257, distance: 105.3
click at [558, 257] on tr "Deposit 14,750.00 AUD My Bank Account Custody Completed 2022-02-28 00:00:00" at bounding box center [417, 267] width 577 height 32
click at [600, 280] on td "Completed" at bounding box center [580, 267] width 62 height 32
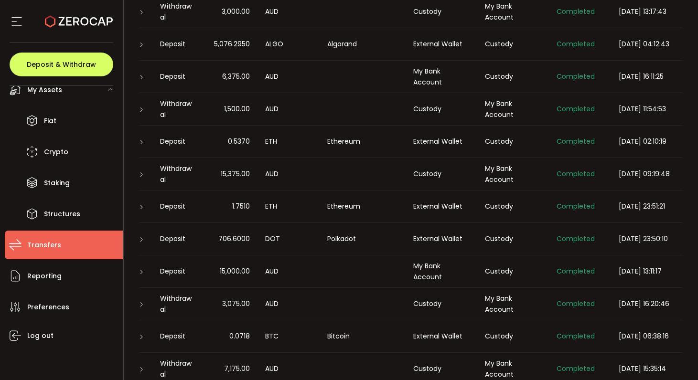
scroll to position [235, 0]
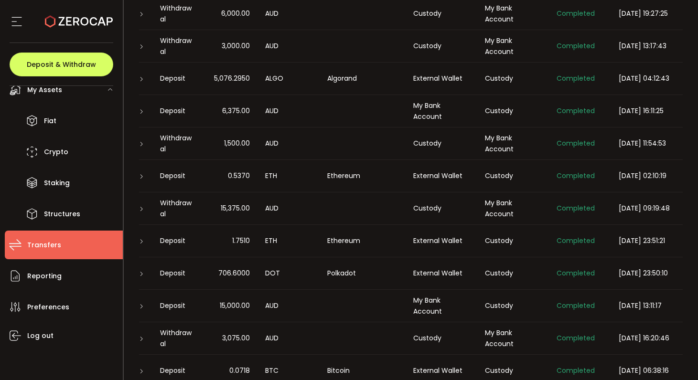
click at [167, 84] on td "Deposit" at bounding box center [176, 79] width 48 height 32
click at [64, 64] on span "Deposit & Withdraw" at bounding box center [61, 64] width 69 height 7
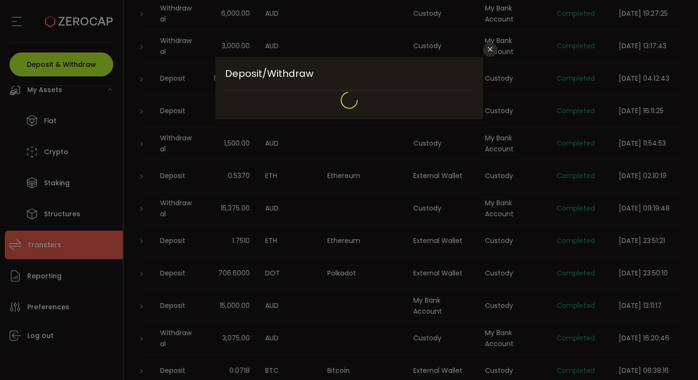
type input "**********"
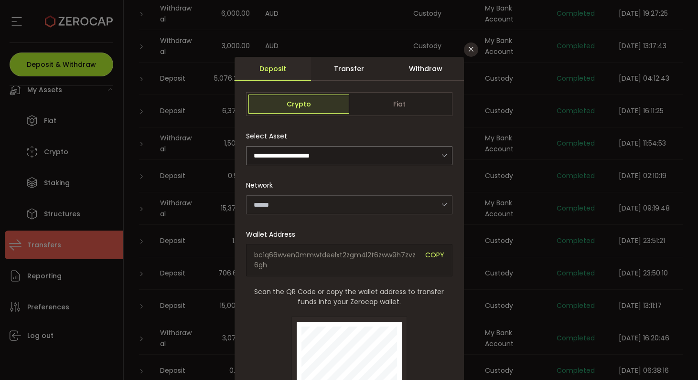
type input "*******"
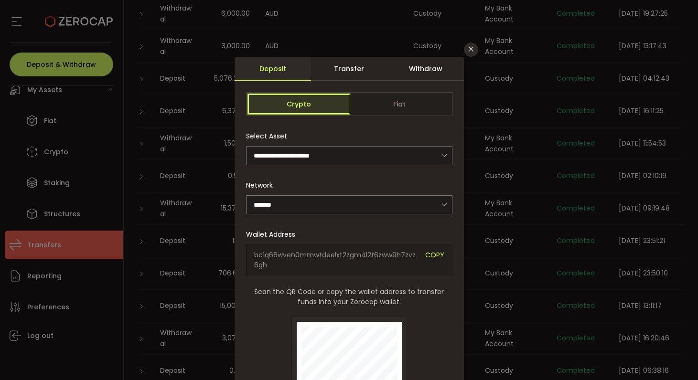
click at [288, 104] on span "Crypto" at bounding box center [298, 104] width 101 height 19
click at [423, 66] on div "Withdraw" at bounding box center [425, 69] width 76 height 24
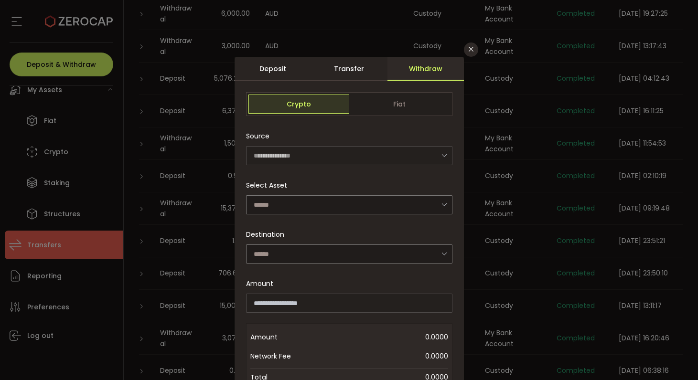
click at [423, 73] on div "Withdraw" at bounding box center [425, 69] width 76 height 24
click at [424, 75] on div "Withdraw" at bounding box center [425, 69] width 76 height 24
click at [421, 72] on div "Withdraw" at bounding box center [425, 69] width 76 height 24
click at [418, 107] on span "Fiat" at bounding box center [399, 104] width 101 height 19
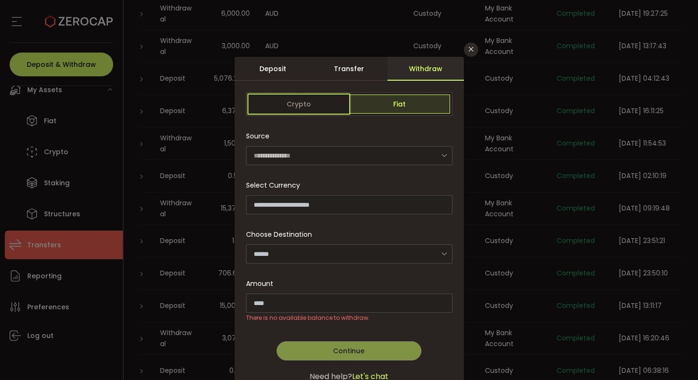
click at [322, 102] on span "Crypto" at bounding box center [298, 104] width 101 height 19
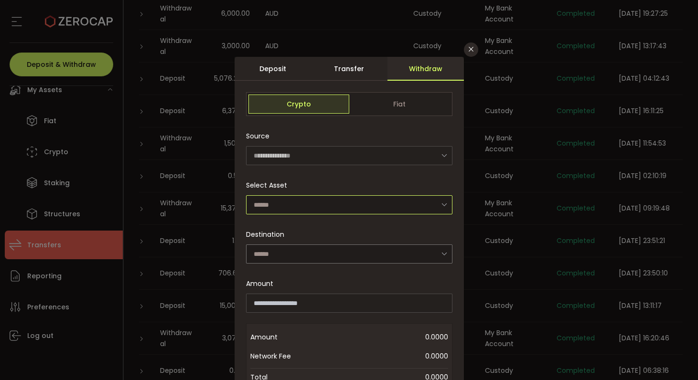
click at [338, 205] on input "dialog" at bounding box center [349, 204] width 206 height 19
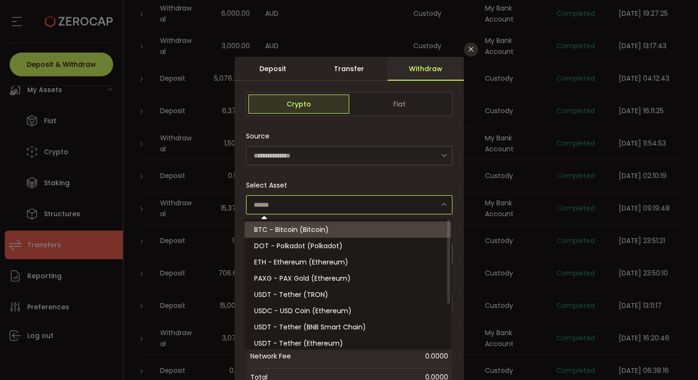
click at [337, 234] on li "BTC - Bitcoin (Bitcoin)" at bounding box center [349, 230] width 209 height 16
type input "**********"
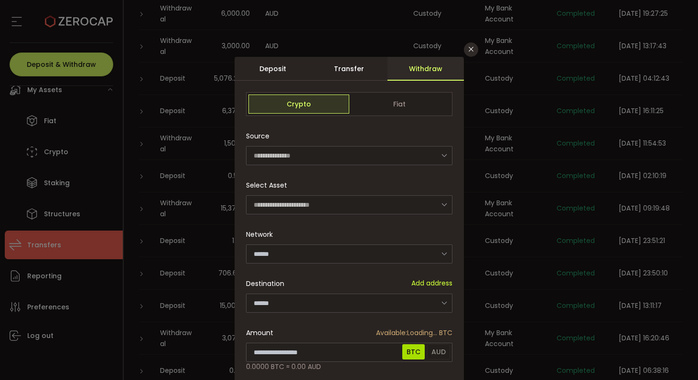
type input "*******"
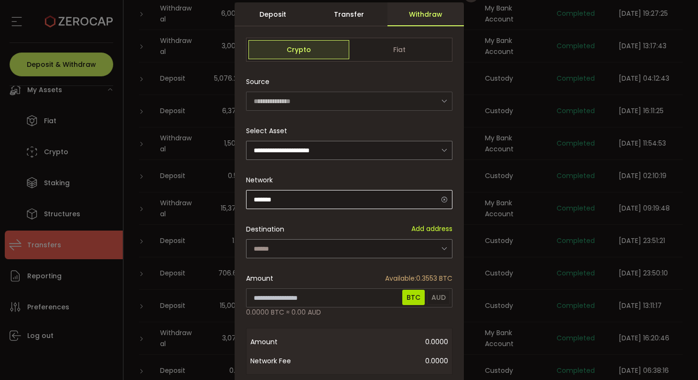
scroll to position [55, 0]
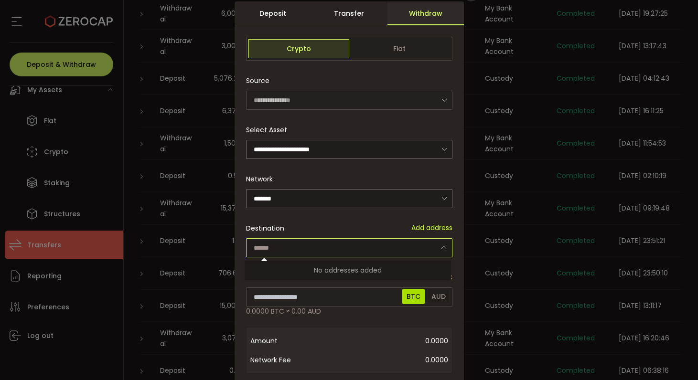
click at [396, 245] on input "dialog" at bounding box center [349, 247] width 206 height 19
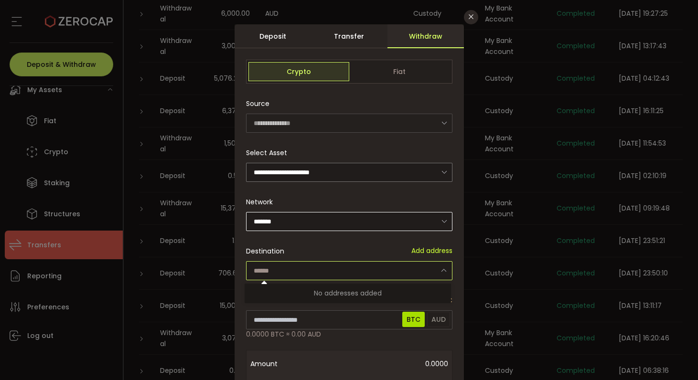
scroll to position [24, 0]
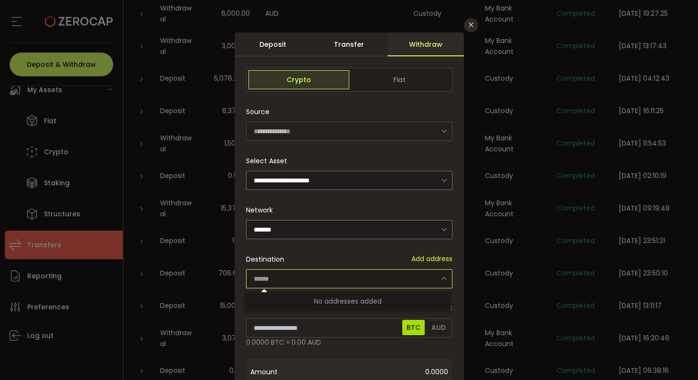
click at [349, 47] on div "Transfer" at bounding box center [349, 44] width 76 height 24
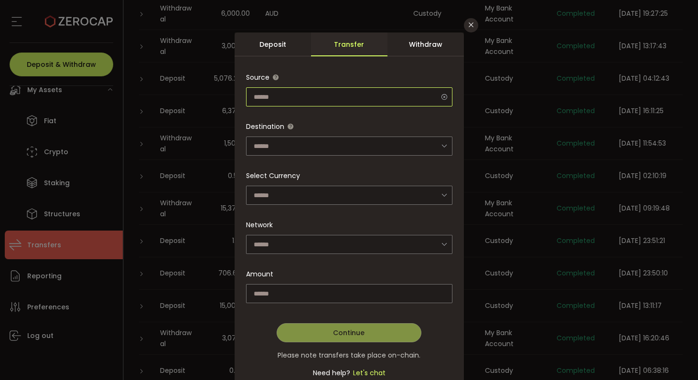
click at [337, 101] on input "dialog" at bounding box center [349, 96] width 206 height 19
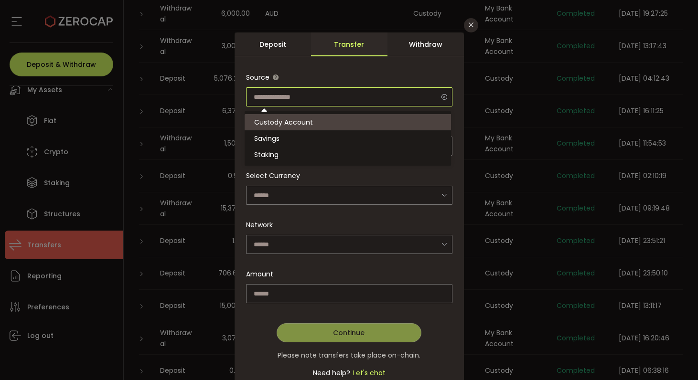
click at [344, 93] on input "dialog" at bounding box center [349, 96] width 206 height 19
type input "**********"
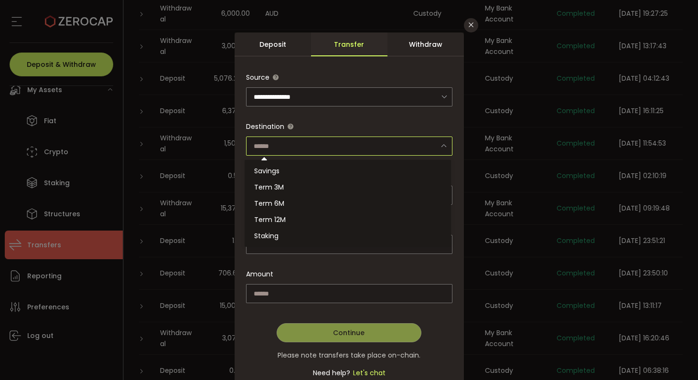
click at [325, 145] on input "dialog" at bounding box center [349, 146] width 206 height 19
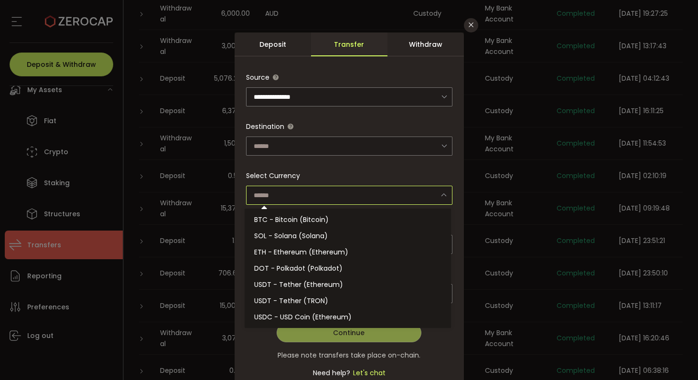
click at [296, 72] on div "**********" at bounding box center [349, 87] width 206 height 39
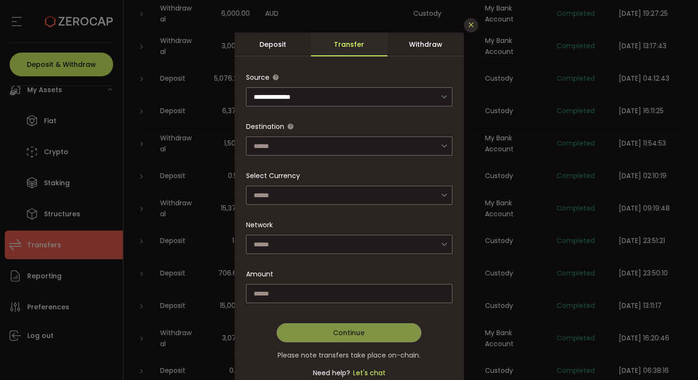
click at [467, 25] on icon "Close" at bounding box center [471, 25] width 8 height 8
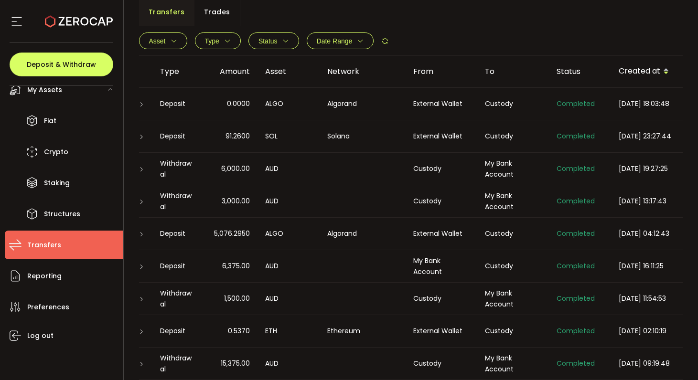
scroll to position [0, 0]
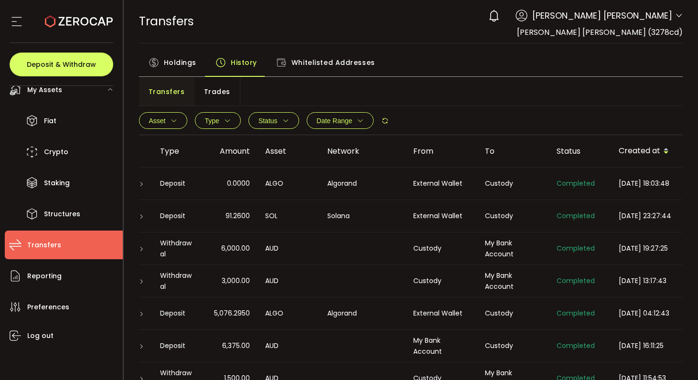
click at [434, 54] on div "Holdings History Whitelisted Addresses" at bounding box center [411, 65] width 544 height 24
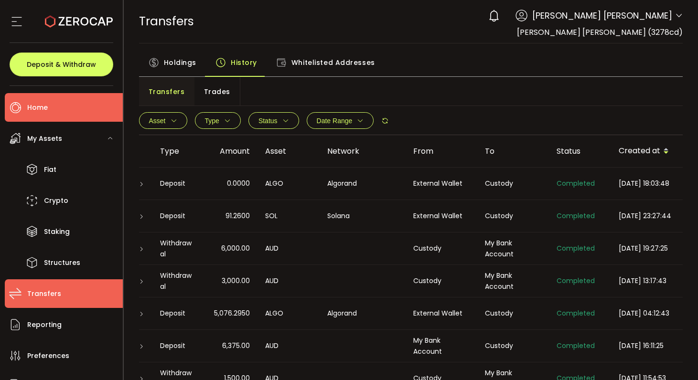
click at [75, 105] on li "Home" at bounding box center [64, 107] width 118 height 29
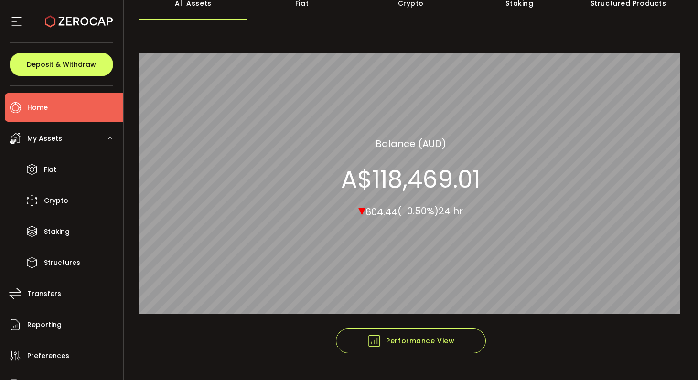
scroll to position [90, 0]
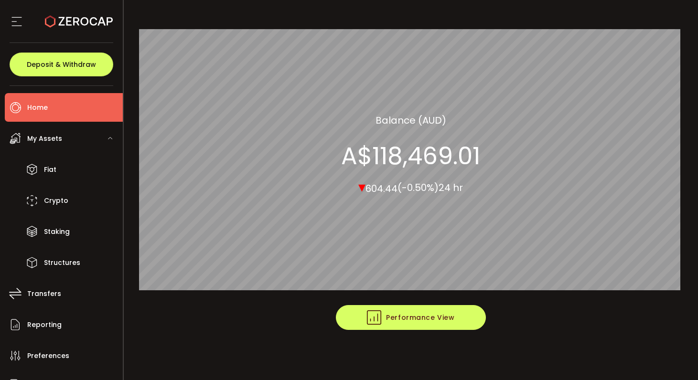
click at [418, 319] on span "Performance View" at bounding box center [410, 318] width 87 height 14
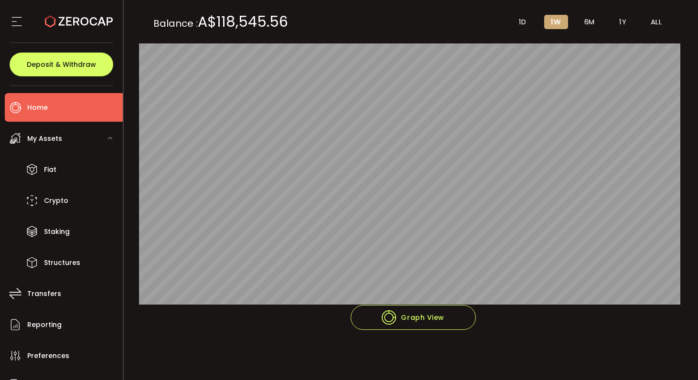
click at [654, 21] on span "ALL" at bounding box center [656, 22] width 11 height 9
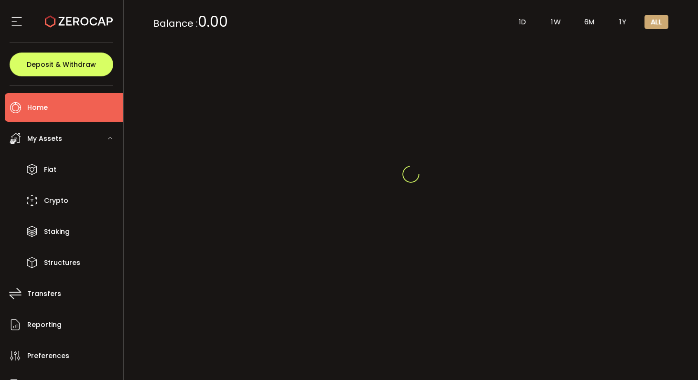
click at [651, 21] on span "ALL" at bounding box center [656, 22] width 11 height 9
click at [80, 119] on li "Home" at bounding box center [64, 107] width 118 height 29
click at [52, 139] on span "My Assets" at bounding box center [44, 139] width 35 height 14
click at [96, 23] on use at bounding box center [79, 21] width 68 height 12
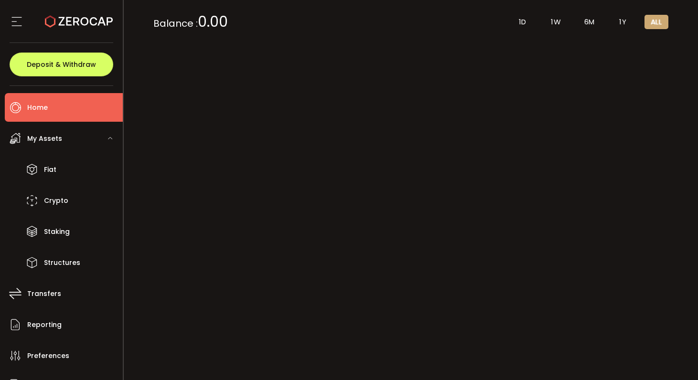
click at [96, 23] on use at bounding box center [79, 21] width 68 height 12
click at [654, 22] on span "ALL" at bounding box center [656, 22] width 11 height 9
click at [654, 21] on span "ALL" at bounding box center [656, 22] width 11 height 9
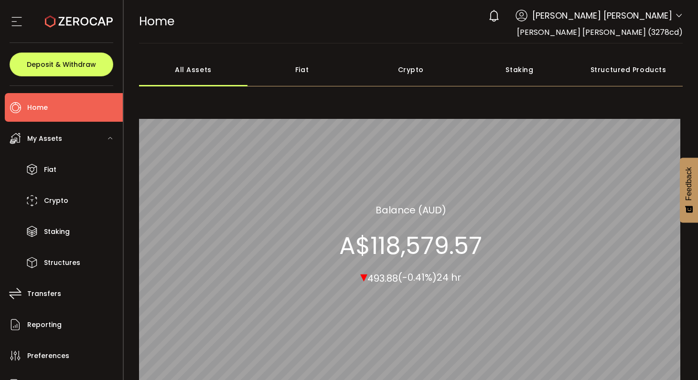
click at [14, 23] on icon at bounding box center [17, 21] width 14 height 14
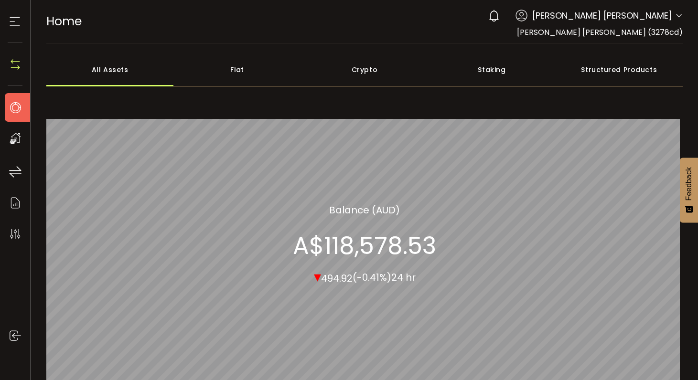
click at [17, 23] on icon at bounding box center [15, 21] width 14 height 14
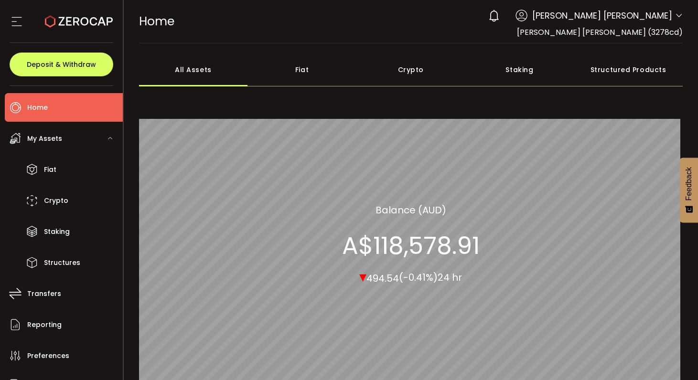
click at [60, 142] on span "My Assets" at bounding box center [44, 139] width 35 height 14
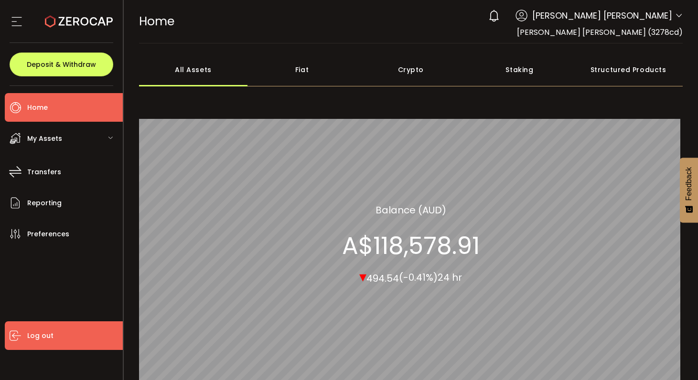
click at [46, 336] on span "Log out" at bounding box center [40, 336] width 26 height 14
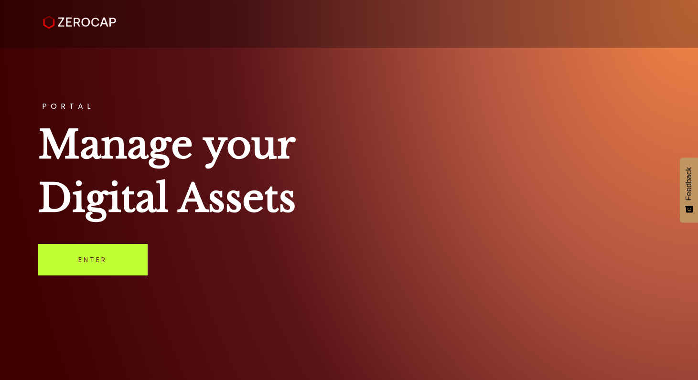
click at [118, 252] on link "Enter" at bounding box center [92, 260] width 109 height 32
